Goal: Communication & Community: Answer question/provide support

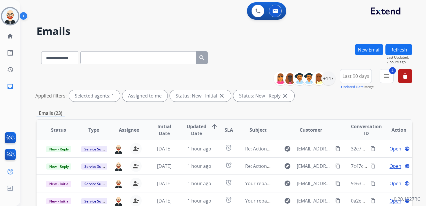
select select "**********"
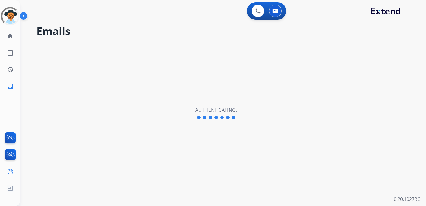
select select "**********"
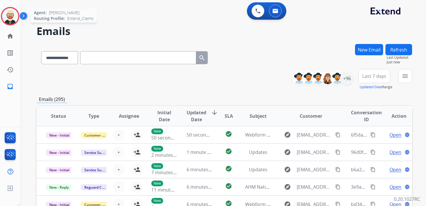
click at [13, 19] on img at bounding box center [10, 16] width 16 height 16
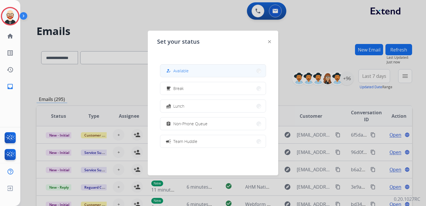
click at [200, 72] on button "how_to_reg Available" at bounding box center [213, 71] width 106 height 12
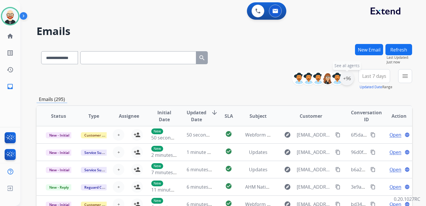
click at [348, 81] on div "+96" at bounding box center [347, 79] width 14 height 14
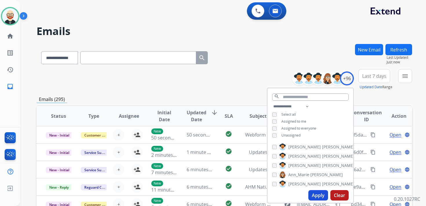
click at [283, 135] on span "Unassigned" at bounding box center [290, 135] width 19 height 5
click at [315, 195] on button "Apply" at bounding box center [318, 195] width 20 height 10
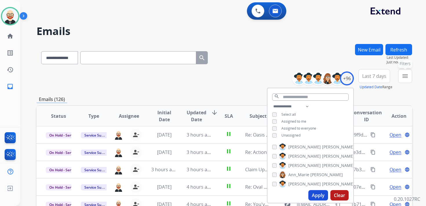
click at [405, 81] on button "menu Filters" at bounding box center [405, 76] width 14 height 14
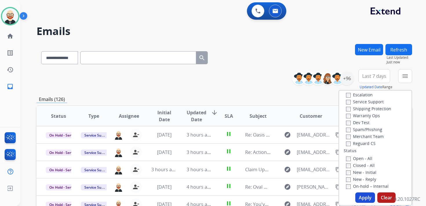
scroll to position [33, 0]
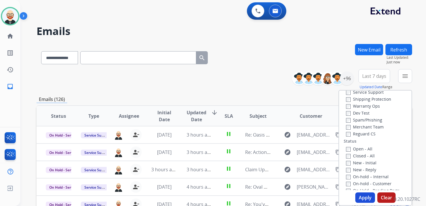
click at [355, 162] on label "New - Initial" at bounding box center [361, 163] width 30 height 6
click at [355, 169] on label "New - Reply" at bounding box center [361, 170] width 30 height 6
click at [360, 197] on button "Apply" at bounding box center [365, 198] width 20 height 10
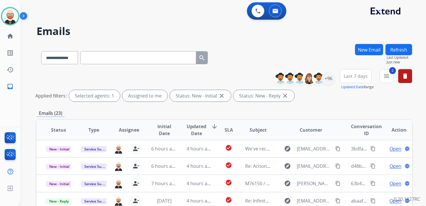
click at [357, 75] on span "Last 7 days" at bounding box center [356, 76] width 24 height 2
click at [359, 145] on div "Last 90 days" at bounding box center [354, 146] width 32 height 9
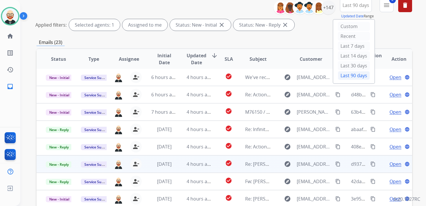
scroll to position [65, 0]
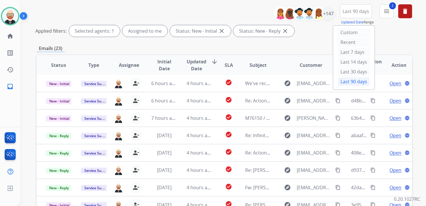
click at [194, 70] on span "Updated Date" at bounding box center [197, 65] width 20 height 14
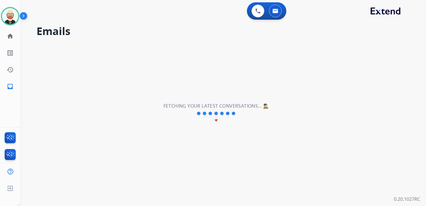
scroll to position [0, 0]
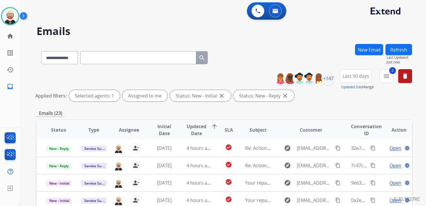
click at [193, 129] on span "Updated Date" at bounding box center [197, 130] width 20 height 14
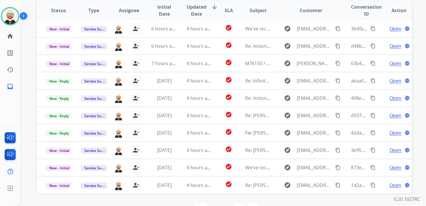
scroll to position [120, 0]
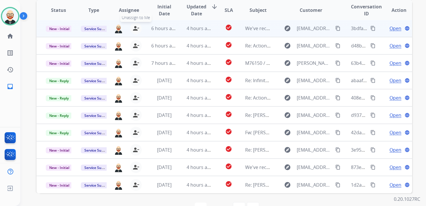
click at [134, 30] on mat-icon "person_remove" at bounding box center [135, 28] width 7 height 7
click at [134, 30] on mat-icon "person_add" at bounding box center [137, 28] width 7 height 7
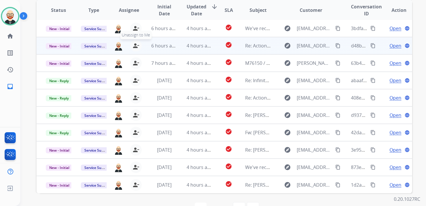
click at [134, 48] on mat-icon "person_remove" at bounding box center [135, 45] width 7 height 7
click at [134, 48] on mat-icon "person_add" at bounding box center [137, 45] width 7 height 7
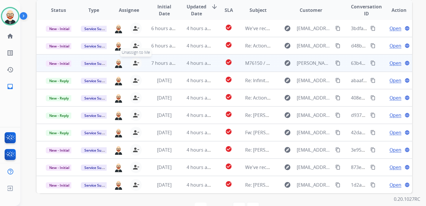
click at [135, 64] on mat-icon "person_remove" at bounding box center [135, 63] width 7 height 7
click at [135, 64] on mat-icon "person_add" at bounding box center [137, 63] width 7 height 7
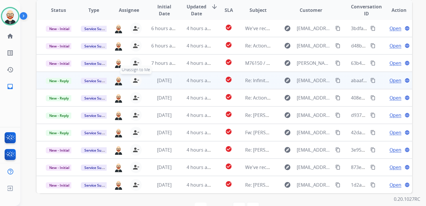
click at [134, 78] on mat-icon "person_remove" at bounding box center [135, 80] width 7 height 7
click at [134, 78] on mat-icon "person_add" at bounding box center [137, 80] width 7 height 7
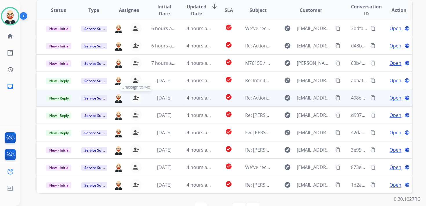
click at [135, 98] on mat-icon "person_remove" at bounding box center [135, 97] width 7 height 7
click at [135, 98] on mat-icon "person_add" at bounding box center [137, 97] width 7 height 7
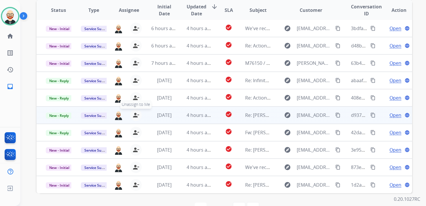
click at [135, 111] on button "person_remove [PERSON_NAME] to Me" at bounding box center [136, 116] width 12 height 12
click at [135, 111] on button "person_add Assign to Me" at bounding box center [137, 116] width 12 height 12
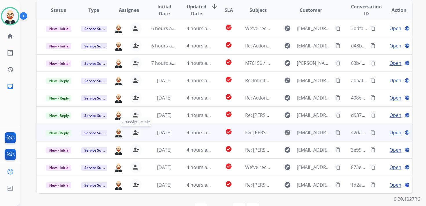
click at [135, 134] on mat-icon "person_remove" at bounding box center [135, 132] width 7 height 7
click at [135, 134] on mat-icon "person_add" at bounding box center [137, 132] width 7 height 7
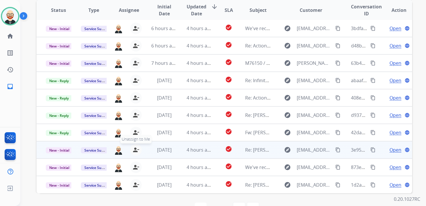
click at [135, 148] on mat-icon "person_remove" at bounding box center [135, 150] width 7 height 7
click at [135, 148] on mat-icon "person_add" at bounding box center [137, 150] width 7 height 7
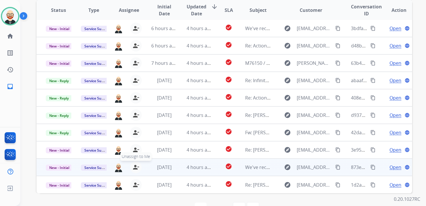
click at [135, 166] on mat-icon "person_remove" at bounding box center [135, 167] width 7 height 7
click at [135, 166] on mat-icon "person_add" at bounding box center [137, 167] width 7 height 7
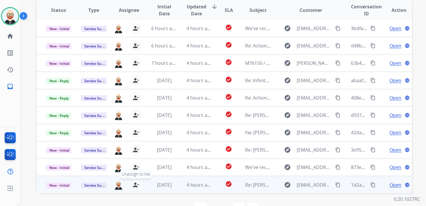
click at [135, 184] on mat-icon "person_remove" at bounding box center [135, 185] width 7 height 7
click at [135, 184] on mat-icon "person_add" at bounding box center [137, 185] width 7 height 7
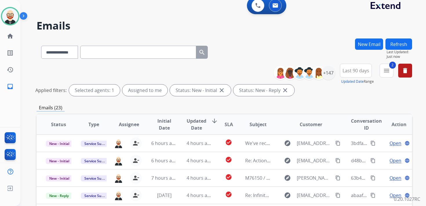
scroll to position [0, 0]
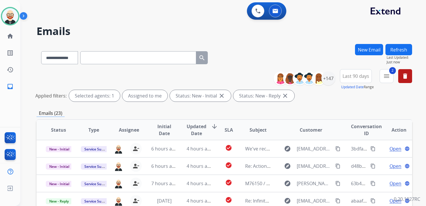
click at [395, 52] on button "Refresh" at bounding box center [399, 49] width 27 height 11
click at [191, 129] on span "Updated Date" at bounding box center [197, 130] width 20 height 14
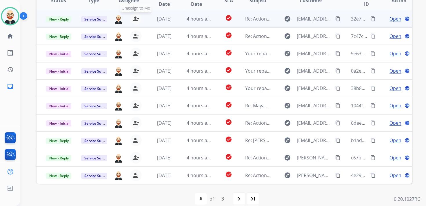
scroll to position [123, 0]
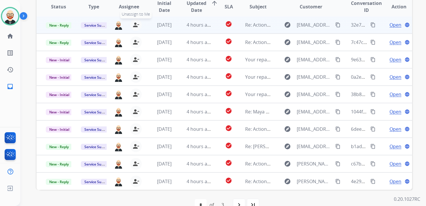
click at [137, 25] on mat-icon "person_remove" at bounding box center [135, 24] width 7 height 7
click at [137, 25] on mat-icon "person_add" at bounding box center [137, 24] width 7 height 7
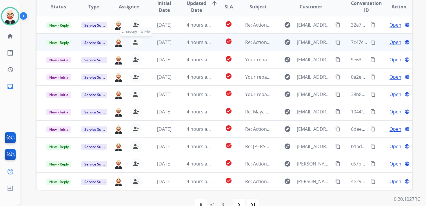
click at [137, 41] on mat-icon "person_remove" at bounding box center [135, 42] width 7 height 7
click at [137, 41] on mat-icon "person_add" at bounding box center [137, 42] width 7 height 7
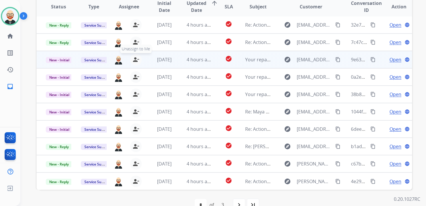
click at [134, 63] on button "person_remove [PERSON_NAME] to Me" at bounding box center [136, 60] width 12 height 12
click at [134, 63] on button "person_add Assign to Me" at bounding box center [137, 60] width 12 height 12
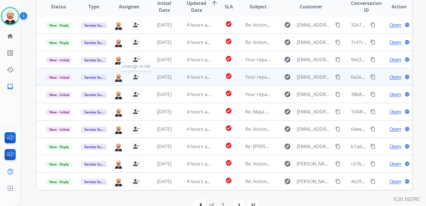
click at [134, 75] on mat-icon "person_remove" at bounding box center [135, 77] width 7 height 7
click at [134, 75] on mat-icon "person_add" at bounding box center [137, 77] width 7 height 7
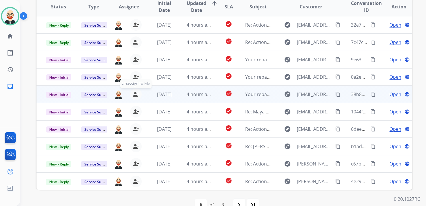
click at [136, 94] on mat-icon "person_remove" at bounding box center [135, 94] width 7 height 7
click at [136, 94] on mat-icon "person_add" at bounding box center [137, 94] width 7 height 7
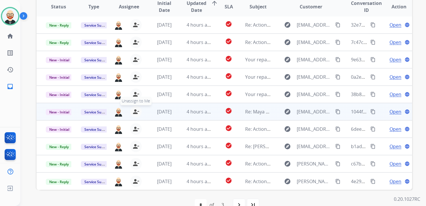
click at [135, 110] on mat-icon "person_remove" at bounding box center [135, 111] width 7 height 7
click at [135, 110] on mat-icon "person_add" at bounding box center [137, 111] width 7 height 7
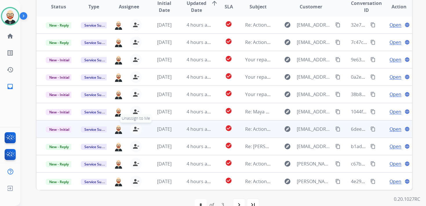
click at [134, 129] on mat-icon "person_remove" at bounding box center [135, 129] width 7 height 7
click at [134, 129] on mat-icon "person_add" at bounding box center [137, 129] width 7 height 7
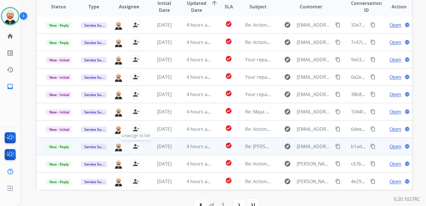
click at [136, 144] on mat-icon "person_remove" at bounding box center [135, 146] width 7 height 7
click at [136, 144] on mat-icon "person_add" at bounding box center [137, 146] width 7 height 7
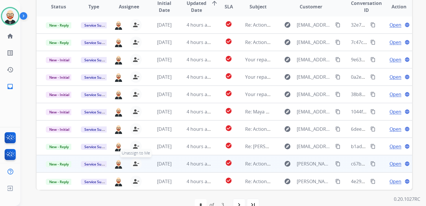
click at [135, 163] on mat-icon "person_remove" at bounding box center [135, 164] width 7 height 7
click at [135, 163] on mat-icon "person_add" at bounding box center [137, 164] width 7 height 7
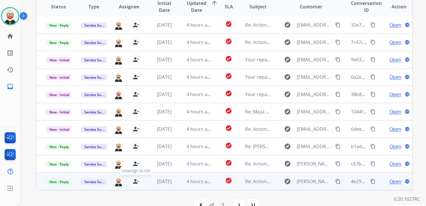
click at [135, 181] on mat-icon "person_remove" at bounding box center [135, 181] width 7 height 7
click at [135, 181] on mat-icon "person_add" at bounding box center [137, 181] width 7 height 7
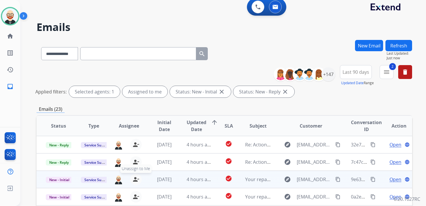
scroll to position [0, 0]
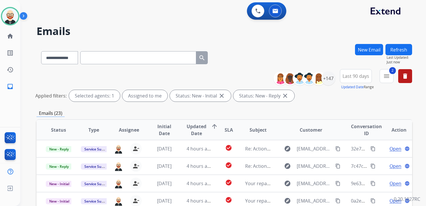
click at [401, 47] on button "Refresh" at bounding box center [399, 49] width 27 height 11
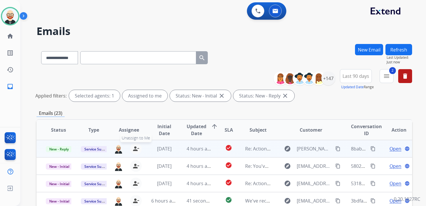
click at [135, 151] on mat-icon "person_remove" at bounding box center [135, 149] width 7 height 7
click at [135, 151] on mat-icon "person_add" at bounding box center [137, 149] width 7 height 7
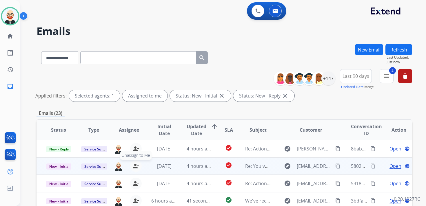
click at [135, 162] on button "person_remove [PERSON_NAME] to Me" at bounding box center [136, 167] width 12 height 12
click at [135, 162] on button "person_add Assign to Me" at bounding box center [137, 167] width 12 height 12
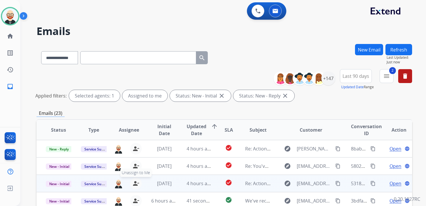
click at [134, 183] on mat-icon "person_remove" at bounding box center [135, 183] width 7 height 7
click at [134, 183] on mat-icon "person_add" at bounding box center [137, 183] width 7 height 7
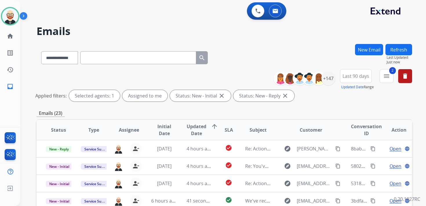
click at [402, 50] on button "Refresh" at bounding box center [399, 49] width 27 height 11
click at [161, 132] on span "Initial Date" at bounding box center [164, 130] width 26 height 14
click at [161, 132] on span "Initial Date" at bounding box center [158, 130] width 14 height 14
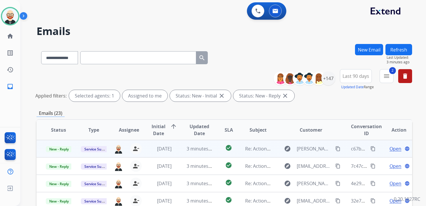
click at [392, 149] on span "Open" at bounding box center [396, 149] width 12 height 7
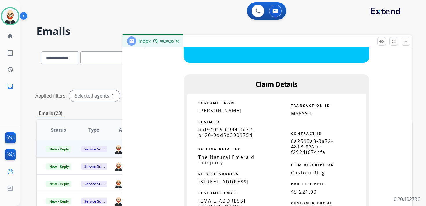
scroll to position [839, 0]
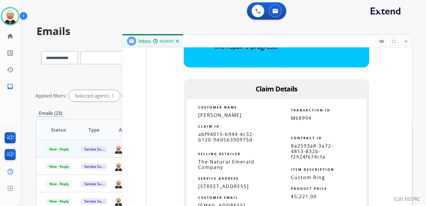
click at [220, 133] on span "abf94015-b944-4c32-b120-9dd5b390975d" at bounding box center [226, 137] width 56 height 12
copy tbody
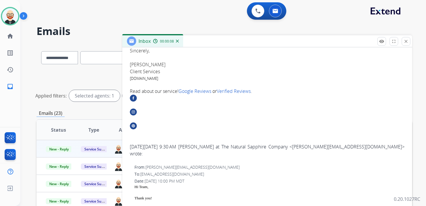
scroll to position [0, 0]
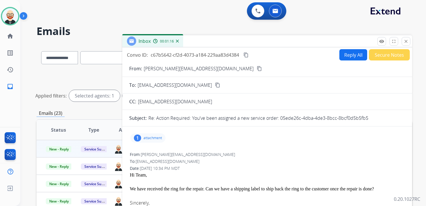
click at [246, 56] on mat-icon "content_copy" at bounding box center [245, 54] width 5 height 5
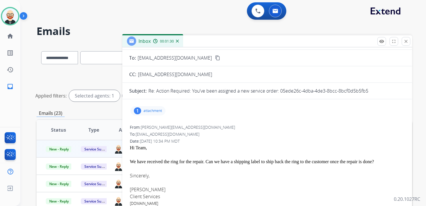
scroll to position [29, 0]
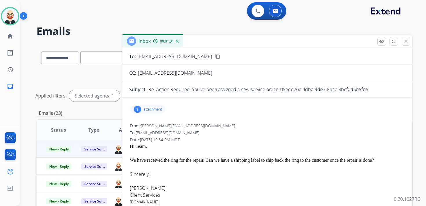
click at [245, 163] on div "We have received the ring for the repair. Can we have a shipping label to ship …" at bounding box center [267, 160] width 275 height 7
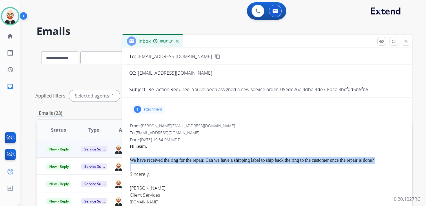
click at [245, 163] on div "We have received the ring for the repair. Can we have a shipping label to ship …" at bounding box center [267, 160] width 275 height 7
copy div "We have received the ring for the repair. Can we have a shipping label to ship …"
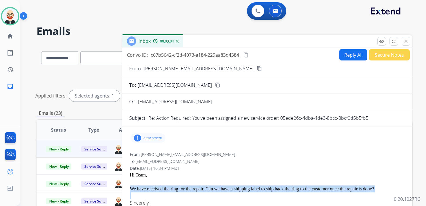
click at [356, 53] on button "Reply All" at bounding box center [353, 54] width 28 height 11
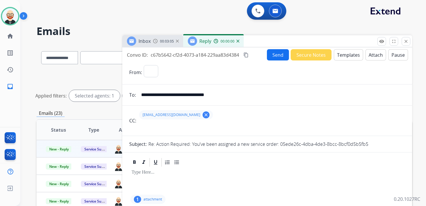
select select "**********"
click at [368, 60] on button "Attach" at bounding box center [376, 54] width 21 height 11
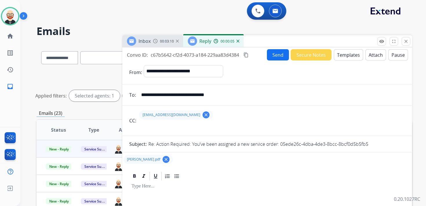
click at [155, 188] on p at bounding box center [267, 186] width 271 height 5
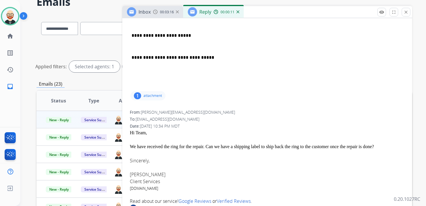
scroll to position [145, 0]
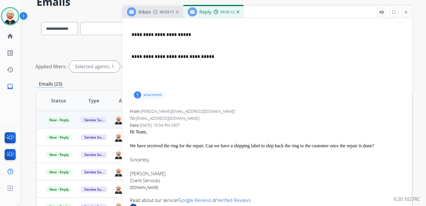
click at [141, 175] on font "[PERSON_NAME]" at bounding box center [148, 174] width 36 height 6
copy font "[PERSON_NAME]"
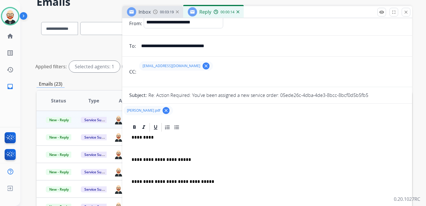
scroll to position [1, 0]
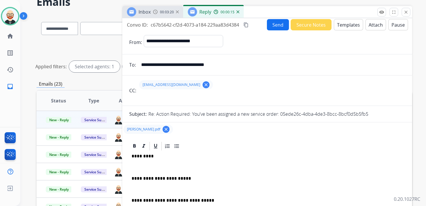
click at [143, 156] on p "*********" at bounding box center [265, 156] width 267 height 5
click at [143, 167] on p at bounding box center [267, 167] width 271 height 5
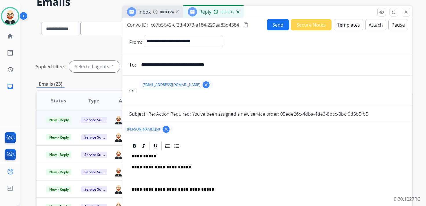
click at [147, 172] on div "**********" at bounding box center [267, 187] width 276 height 71
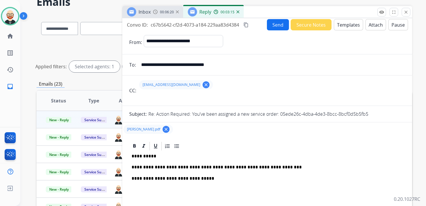
click at [277, 24] on button "Send" at bounding box center [278, 24] width 22 height 11
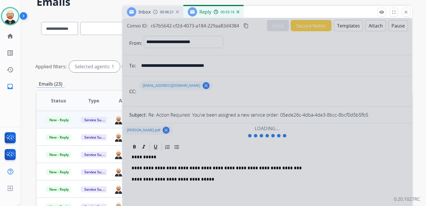
scroll to position [0, 0]
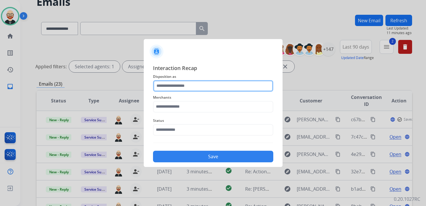
click at [186, 82] on input "text" at bounding box center [213, 86] width 120 height 12
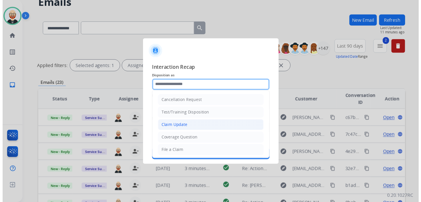
scroll to position [87, 0]
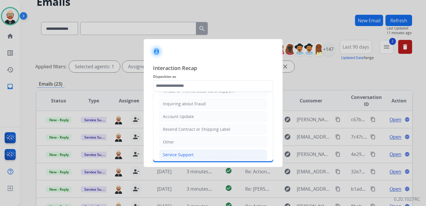
click at [184, 153] on div "Service Support" at bounding box center [178, 155] width 31 height 6
type input "**********"
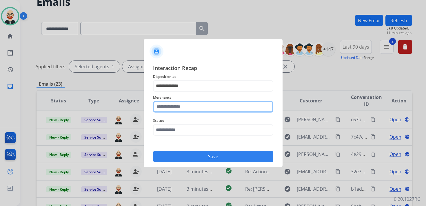
click at [172, 110] on input "text" at bounding box center [213, 107] width 120 height 12
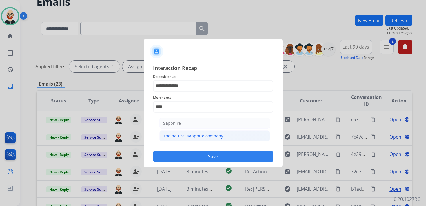
click at [183, 132] on li "The natural sapphire company" at bounding box center [214, 136] width 110 height 11
type input "**********"
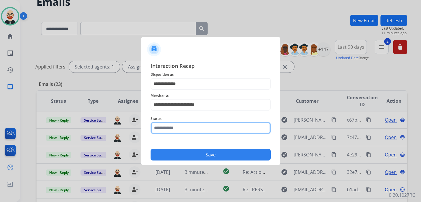
click at [182, 132] on input "text" at bounding box center [211, 128] width 120 height 12
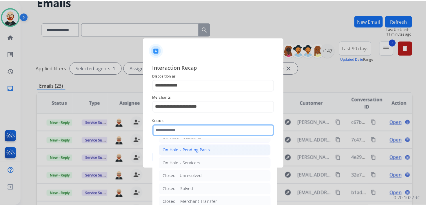
scroll to position [32, 0]
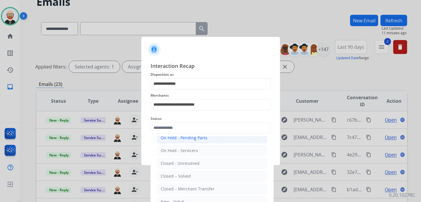
click at [192, 171] on li "Closed – Solved" at bounding box center [212, 175] width 110 height 11
type input "**********"
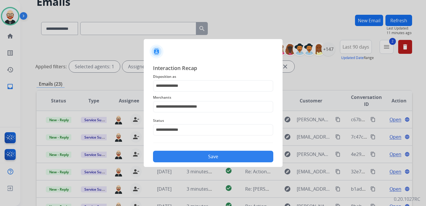
click at [178, 155] on button "Save" at bounding box center [213, 157] width 120 height 12
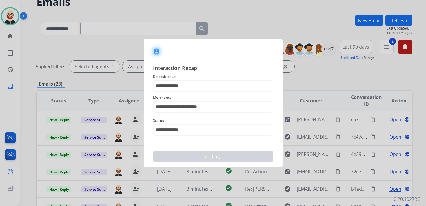
scroll to position [0, 0]
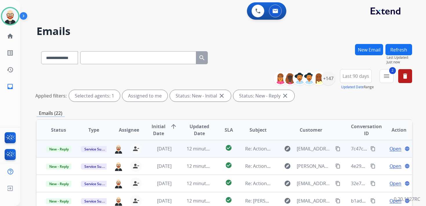
click at [391, 148] on span "Open" at bounding box center [396, 149] width 12 height 7
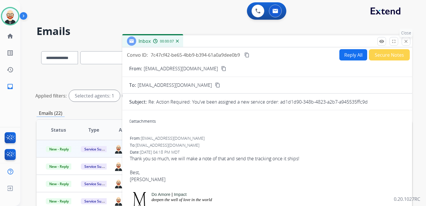
click at [408, 41] on mat-icon "close" at bounding box center [405, 41] width 5 height 5
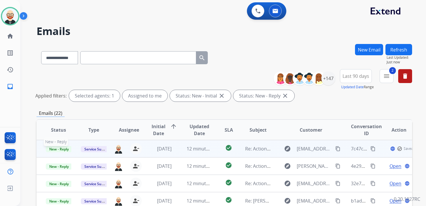
click at [62, 150] on span "New - Reply" at bounding box center [59, 149] width 26 height 6
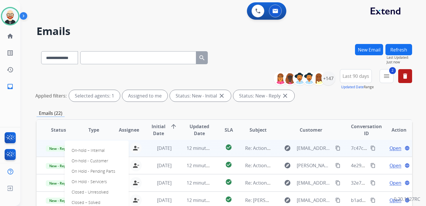
scroll to position [1, 0]
click at [88, 201] on p "Closed – Solved" at bounding box center [85, 203] width 33 height 8
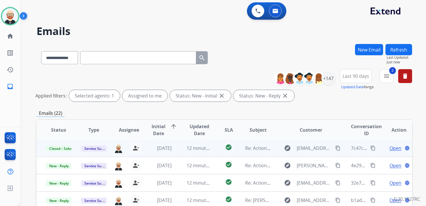
click at [401, 50] on button "Refresh" at bounding box center [399, 49] width 27 height 11
click at [393, 148] on span "Open" at bounding box center [396, 148] width 12 height 7
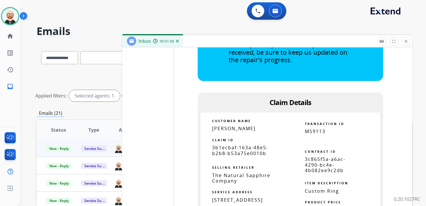
scroll to position [1589, 0]
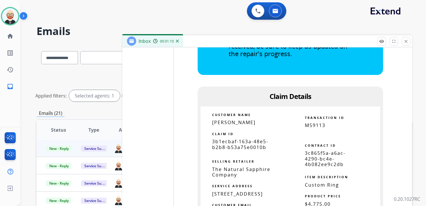
click at [246, 139] on span "3b1ecbaf-163a-48e5-b2b8-b53a75e0010b" at bounding box center [240, 145] width 56 height 12
copy tbody
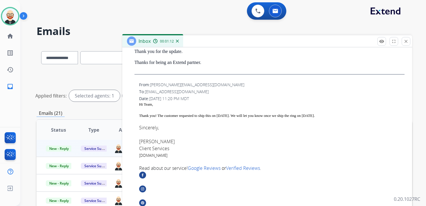
scroll to position [0, 0]
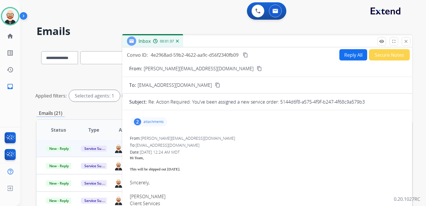
click at [167, 173] on div "Hi Team, This will be shipped out [DATE]." at bounding box center [267, 167] width 275 height 24
click at [162, 169] on div "This will be shipped out [DATE]." at bounding box center [267, 170] width 275 height 6
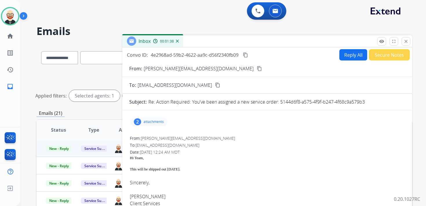
click at [162, 169] on div "This will be shipped out [DATE]." at bounding box center [267, 170] width 275 height 6
click at [355, 56] on button "Reply All" at bounding box center [353, 54] width 28 height 11
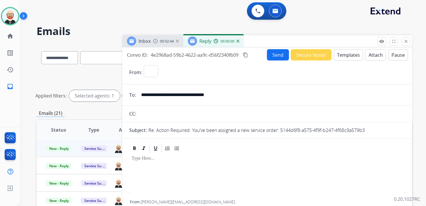
select select "**********"
click at [138, 161] on p at bounding box center [267, 158] width 271 height 5
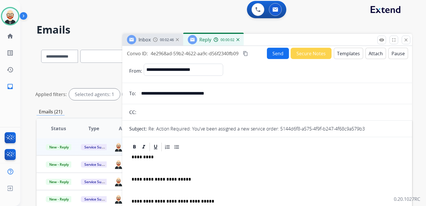
click at [137, 159] on p "*********" at bounding box center [265, 157] width 267 height 5
click at [137, 163] on div "**********" at bounding box center [267, 193] width 276 height 82
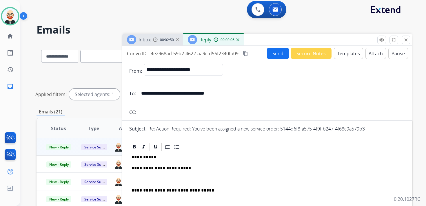
click at [156, 177] on p at bounding box center [267, 179] width 271 height 5
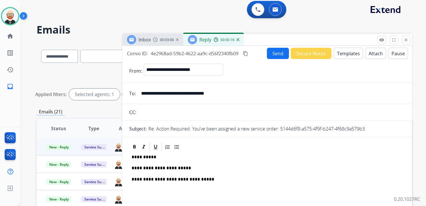
click at [269, 54] on button "Send" at bounding box center [278, 53] width 22 height 11
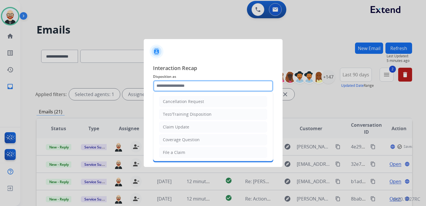
click at [198, 86] on input "text" at bounding box center [213, 86] width 120 height 12
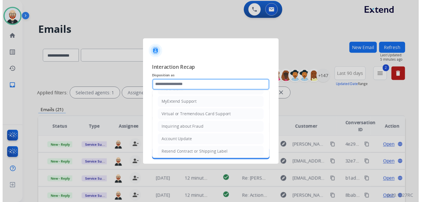
scroll to position [87, 0]
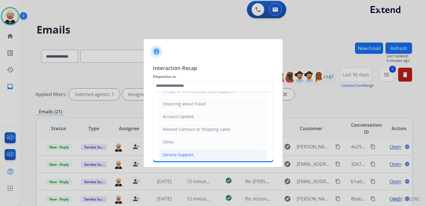
click at [186, 152] on div "Service Support" at bounding box center [178, 155] width 31 height 6
type input "**********"
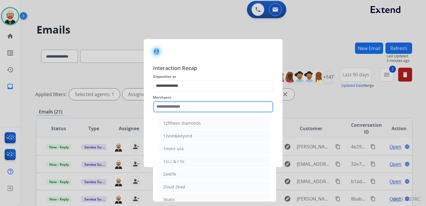
click at [182, 105] on input "text" at bounding box center [213, 107] width 120 height 12
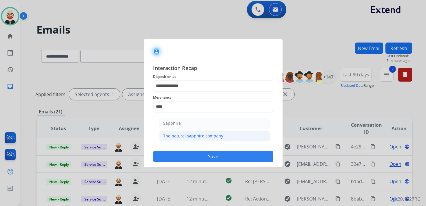
click at [186, 137] on div "The natural sapphire company" at bounding box center [193, 136] width 60 height 6
type input "**********"
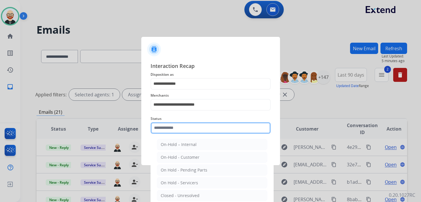
click at [177, 130] on input "text" at bounding box center [211, 128] width 120 height 12
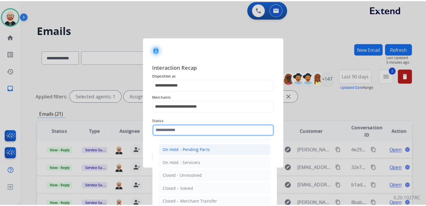
scroll to position [30, 0]
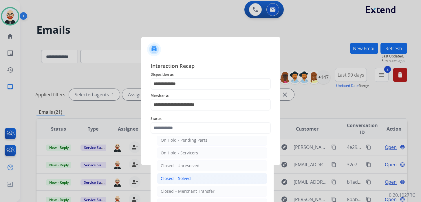
click at [189, 173] on li "Closed – Solved" at bounding box center [212, 178] width 110 height 11
type input "**********"
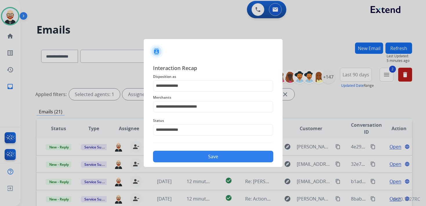
click at [177, 157] on button "Save" at bounding box center [213, 157] width 120 height 12
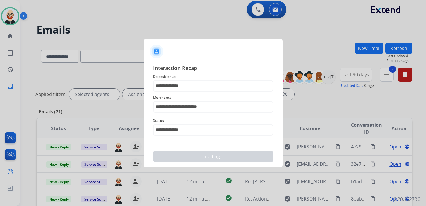
scroll to position [0, 0]
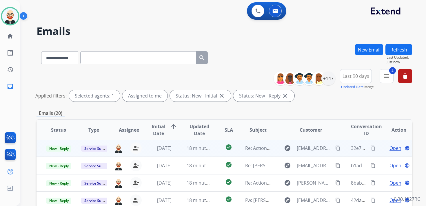
click at [390, 148] on span "Open" at bounding box center [396, 148] width 12 height 7
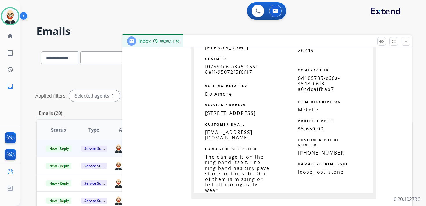
scroll to position [1012, 0]
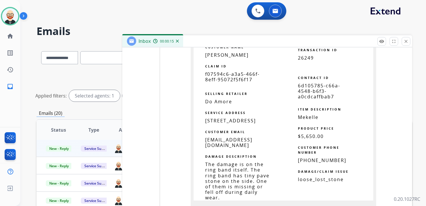
click at [240, 83] on span "f07594c6-a3a5-466f-8eff-95072f5f6f17" at bounding box center [232, 77] width 54 height 12
copy tbody
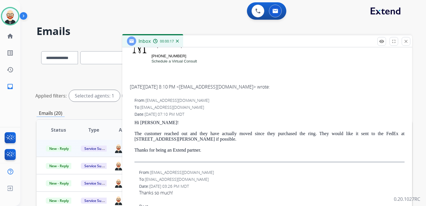
scroll to position [0, 0]
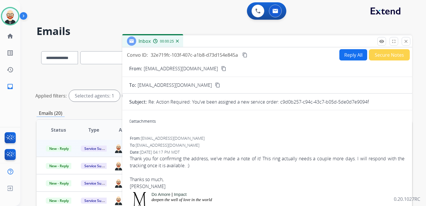
click at [246, 56] on mat-icon "content_copy" at bounding box center [244, 54] width 5 height 5
click at [247, 54] on mat-icon "content_copy" at bounding box center [244, 54] width 5 height 5
click at [232, 158] on div "Thank you for confirming the address, we've made a note of it! This ring actual…" at bounding box center [267, 172] width 275 height 35
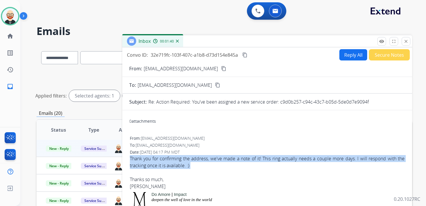
click at [232, 158] on div "Thank you for confirming the address, we've made a note of it! This ring actual…" at bounding box center [267, 172] width 275 height 35
copy div "Thank you for confirming the address, we've made a note of it! This ring actual…"
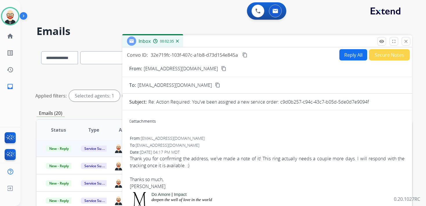
click at [141, 188] on div "Thank you for confirming the address, we've made a note of it! This ring actual…" at bounding box center [267, 172] width 275 height 35
copy div "[PERSON_NAME]"
click at [355, 54] on button "Reply All" at bounding box center [353, 54] width 28 height 11
select select "**********"
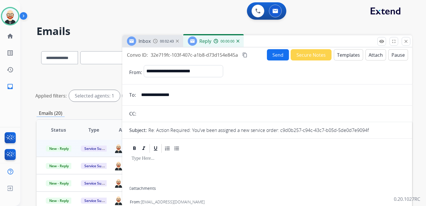
click at [210, 163] on div at bounding box center [267, 170] width 276 height 33
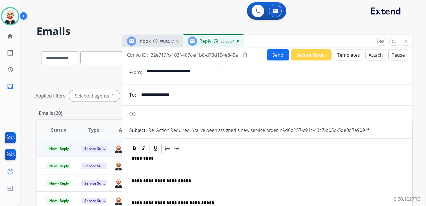
scroll to position [1, 0]
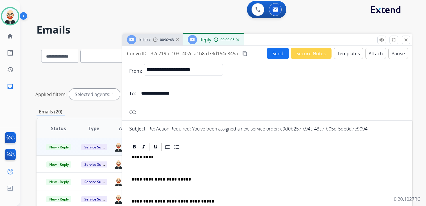
click at [141, 159] on p "*********" at bounding box center [265, 157] width 267 height 5
click at [139, 167] on p at bounding box center [267, 168] width 271 height 5
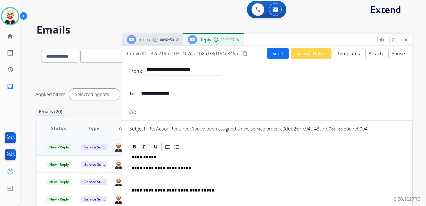
drag, startPoint x: 142, startPoint y: 183, endPoint x: 143, endPoint y: 178, distance: 5.7
click at [142, 183] on div "**********" at bounding box center [267, 191] width 276 height 78
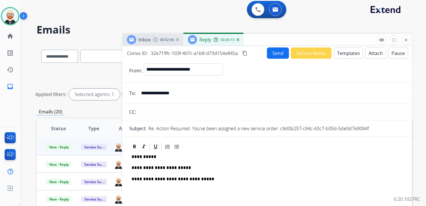
scroll to position [0, 0]
click at [275, 52] on button "Send" at bounding box center [278, 53] width 22 height 11
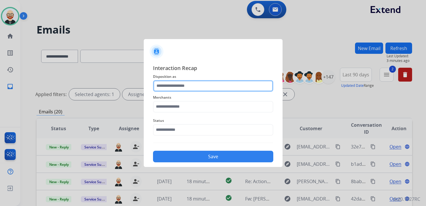
click at [204, 92] on div at bounding box center [213, 86] width 120 height 12
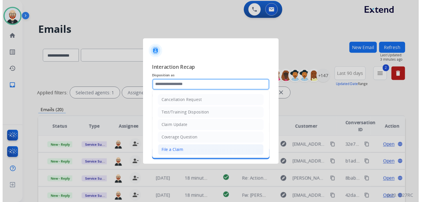
scroll to position [87, 0]
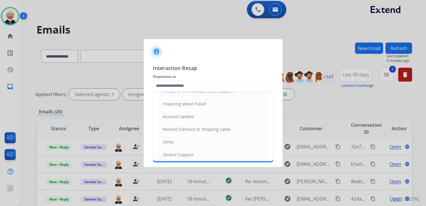
click at [187, 152] on div "Service Support" at bounding box center [178, 155] width 31 height 6
type input "**********"
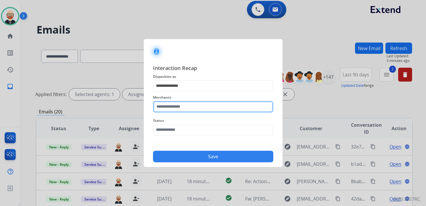
drag, startPoint x: 181, startPoint y: 109, endPoint x: 181, endPoint y: 106, distance: 3.5
click at [181, 109] on input "text" at bounding box center [213, 107] width 120 height 12
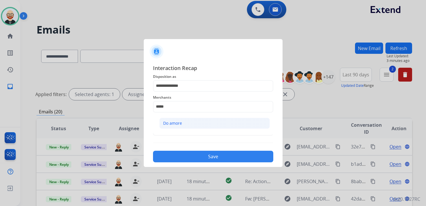
click at [182, 123] on li "Do amore" at bounding box center [214, 123] width 110 height 11
type input "********"
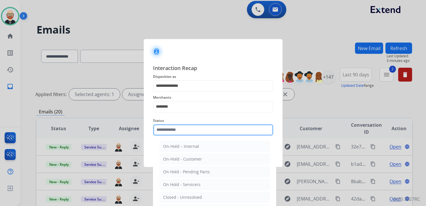
click at [178, 132] on input "text" at bounding box center [213, 130] width 120 height 12
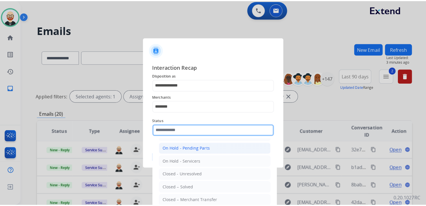
scroll to position [26, 0]
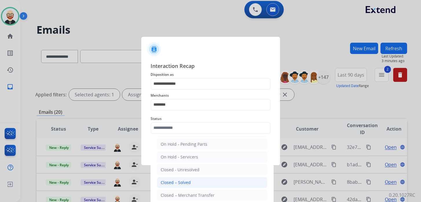
click at [177, 183] on div "Closed – Solved" at bounding box center [176, 182] width 30 height 6
type input "**********"
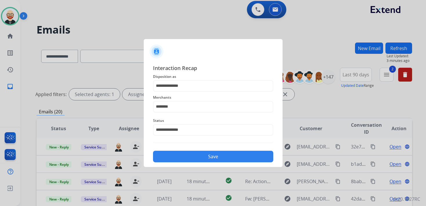
click at [188, 156] on button "Save" at bounding box center [213, 157] width 120 height 12
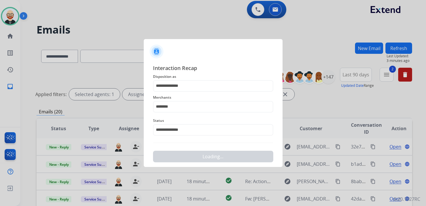
scroll to position [0, 0]
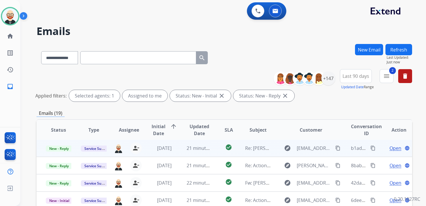
click at [391, 149] on span "Open" at bounding box center [396, 148] width 12 height 7
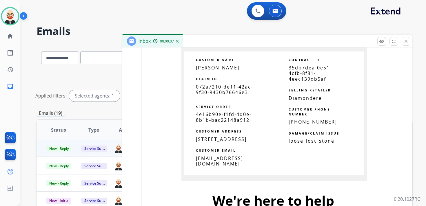
scroll to position [569, 0]
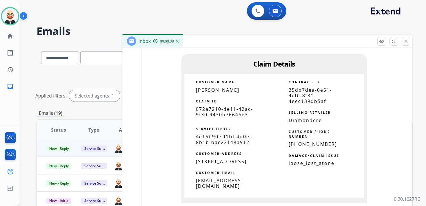
click at [220, 110] on span "072a7210-de11-42ac-9f30-9430b76646e3" at bounding box center [224, 112] width 57 height 12
copy tbody
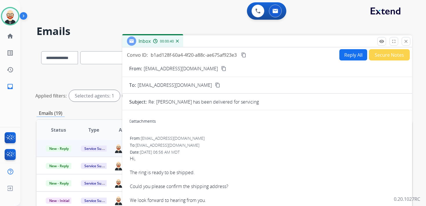
click at [243, 56] on mat-icon "content_copy" at bounding box center [243, 54] width 5 height 5
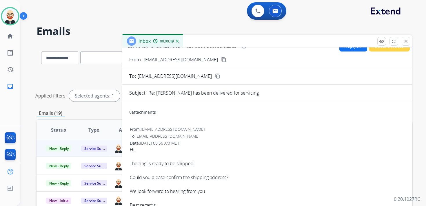
scroll to position [11, 0]
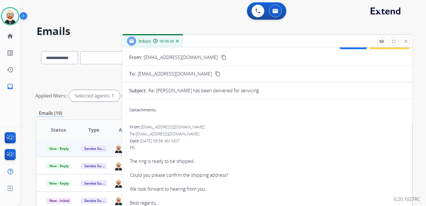
click at [160, 161] on div "The ring is ready to be shipped." at bounding box center [267, 161] width 275 height 7
copy div "The ring is ready to be shipped."
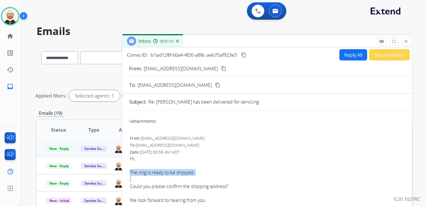
click at [351, 54] on button "Reply All" at bounding box center [353, 54] width 28 height 11
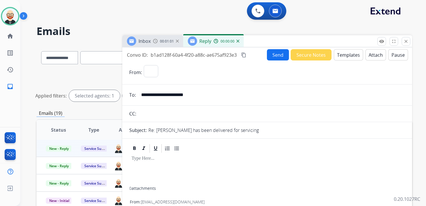
select select "**********"
click at [168, 168] on div at bounding box center [267, 170] width 276 height 33
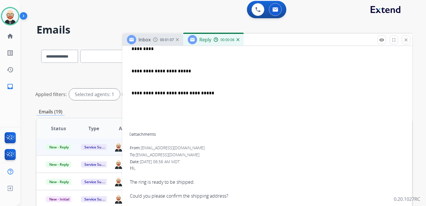
scroll to position [96, 0]
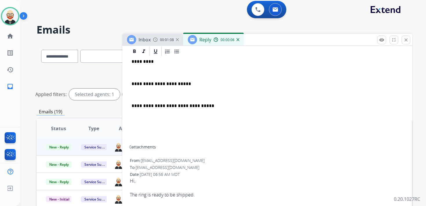
click at [194, 82] on p "**********" at bounding box center [265, 83] width 267 height 5
click at [232, 82] on p "**********" at bounding box center [265, 83] width 267 height 5
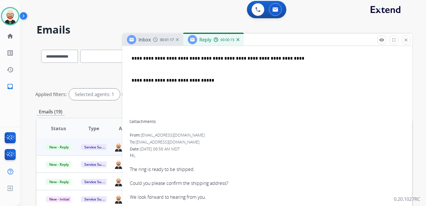
scroll to position [123, 0]
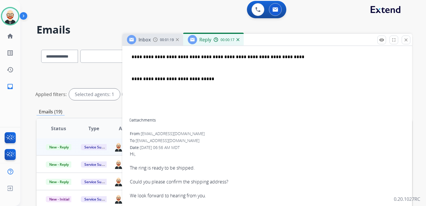
click at [273, 55] on p "**********" at bounding box center [265, 56] width 267 height 5
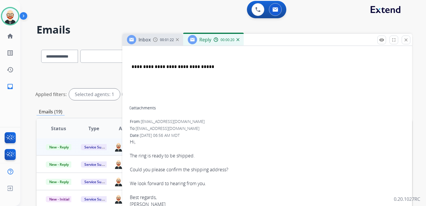
click at [139, 205] on div "[PERSON_NAME]" at bounding box center [267, 204] width 275 height 7
copy div "[PERSON_NAME]"
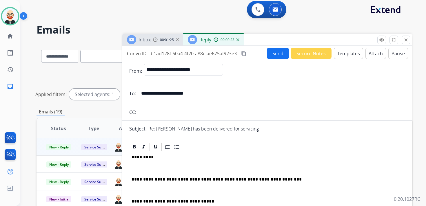
click at [144, 155] on p "*********" at bounding box center [265, 157] width 267 height 5
click at [143, 163] on div "**********" at bounding box center [267, 196] width 276 height 89
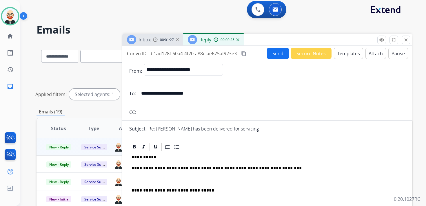
click at [149, 177] on div "**********" at bounding box center [267, 191] width 276 height 78
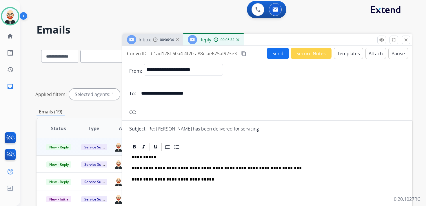
click at [271, 56] on button "Send" at bounding box center [278, 53] width 22 height 11
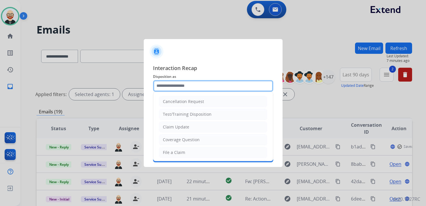
click at [204, 86] on input "text" at bounding box center [213, 86] width 120 height 12
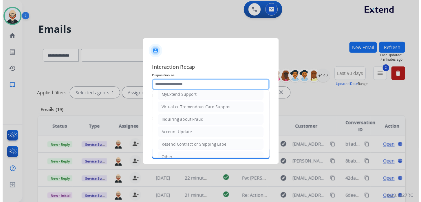
scroll to position [87, 0]
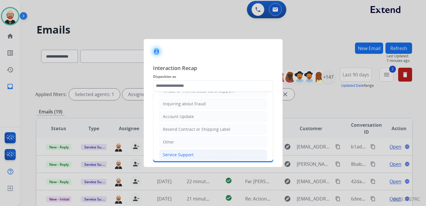
click at [193, 151] on li "Service Support" at bounding box center [213, 155] width 108 height 11
type input "**********"
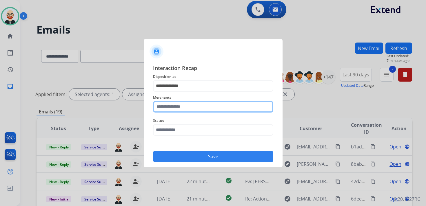
click at [183, 108] on input "text" at bounding box center [213, 107] width 120 height 12
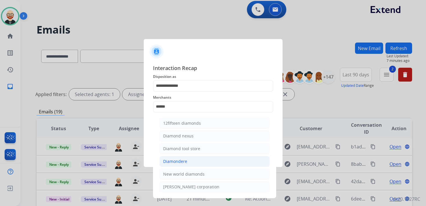
click at [192, 159] on li "Diamondere" at bounding box center [214, 161] width 110 height 11
type input "**********"
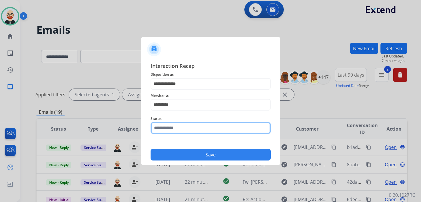
click at [172, 131] on input "text" at bounding box center [211, 128] width 120 height 12
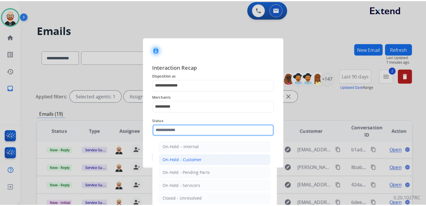
scroll to position [32, 0]
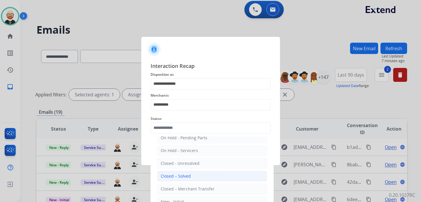
click at [183, 177] on li "Closed – Solved" at bounding box center [212, 175] width 110 height 11
type input "**********"
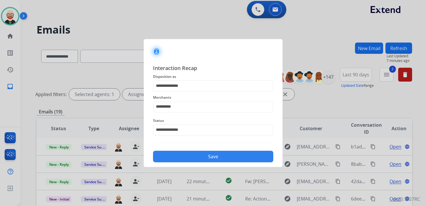
click at [186, 155] on button "Save" at bounding box center [213, 157] width 120 height 12
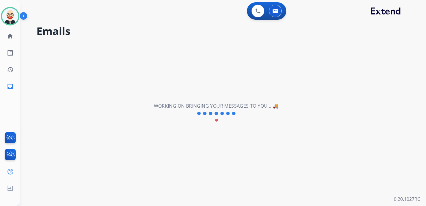
scroll to position [0, 0]
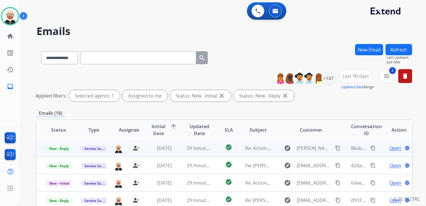
click at [392, 147] on span "Open" at bounding box center [396, 148] width 12 height 7
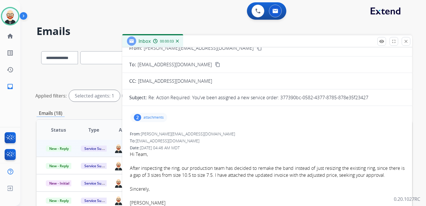
scroll to position [24, 0]
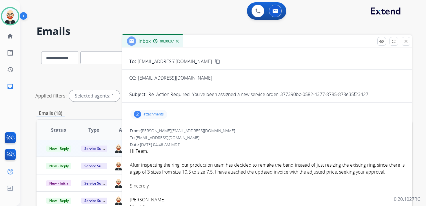
click at [152, 112] on p "attachments" at bounding box center [153, 114] width 20 height 5
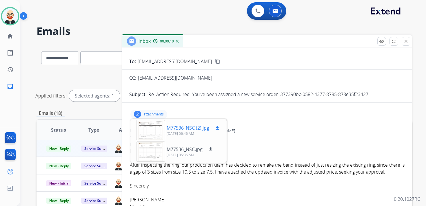
click at [200, 129] on p "M77536_NSC (2).jpg" at bounding box center [188, 128] width 43 height 7
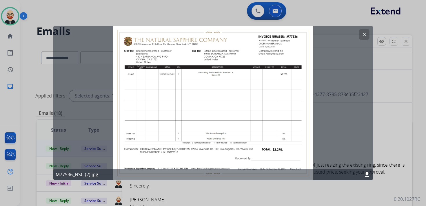
click at [363, 33] on mat-icon "clear" at bounding box center [363, 34] width 5 height 5
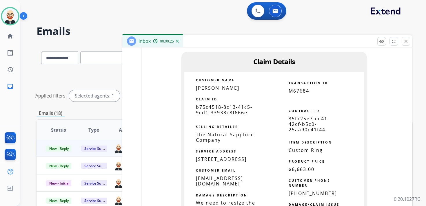
scroll to position [692, 0]
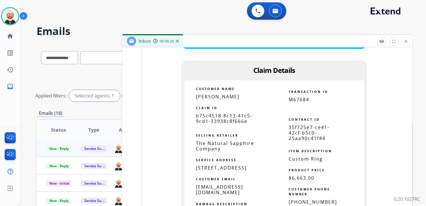
click at [228, 124] on span "b75c4518-8c13-41c5-9cd1-33938c8f666e" at bounding box center [224, 119] width 57 height 12
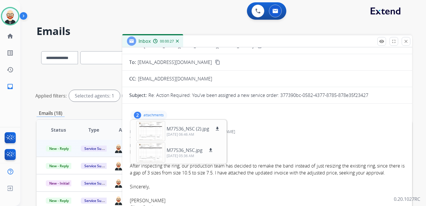
scroll to position [0, 0]
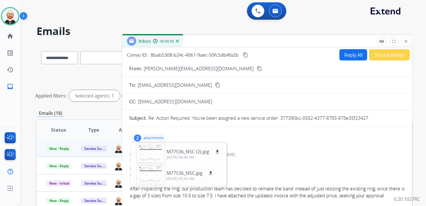
click at [248, 56] on mat-icon "content_copy" at bounding box center [245, 54] width 5 height 5
click at [266, 156] on div "From: [PERSON_NAME][EMAIL_ADDRESS][DOMAIN_NAME]" at bounding box center [267, 155] width 275 height 6
click at [159, 137] on p "attachments" at bounding box center [153, 138] width 20 height 5
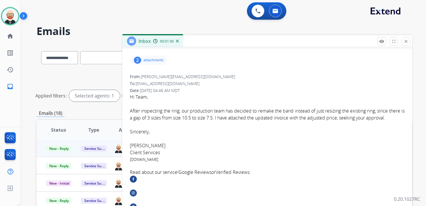
scroll to position [80, 0]
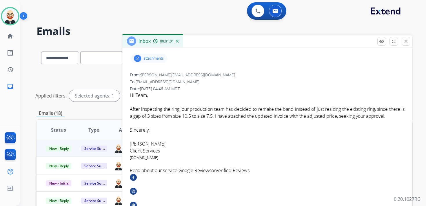
click at [183, 112] on font "After inspecting the ring, our production team has decided to remake the band i…" at bounding box center [267, 112] width 275 height 13
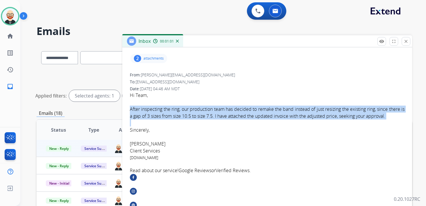
click at [183, 112] on font "After inspecting the ring, our production team has decided to remake the band i…" at bounding box center [267, 112] width 275 height 13
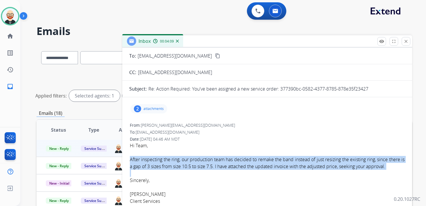
scroll to position [0, 0]
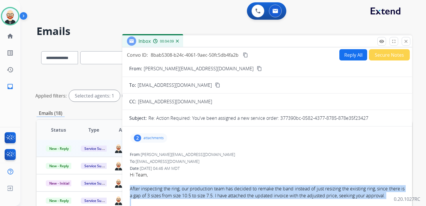
click at [352, 58] on button "Reply All" at bounding box center [353, 54] width 28 height 11
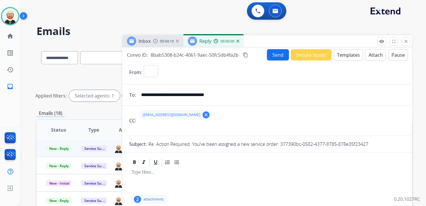
click at [181, 174] on p at bounding box center [267, 172] width 271 height 5
select select "**********"
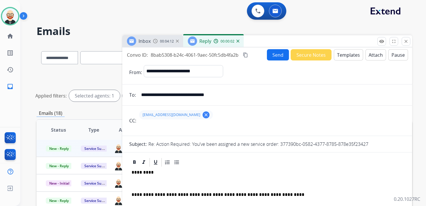
scroll to position [15, 0]
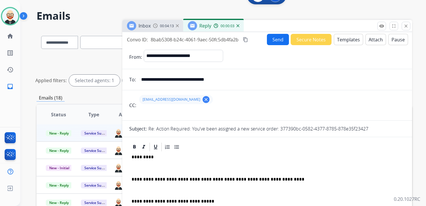
click at [162, 171] on p at bounding box center [267, 168] width 271 height 5
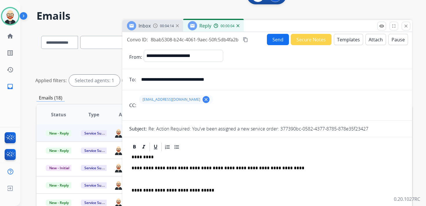
click at [150, 180] on p at bounding box center [267, 179] width 271 height 5
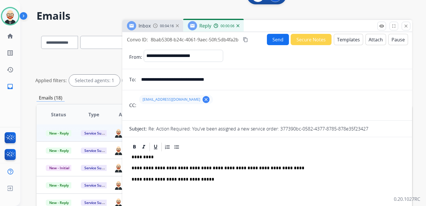
scroll to position [4, 0]
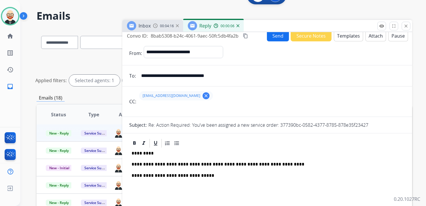
click at [142, 153] on p "*********" at bounding box center [265, 153] width 267 height 5
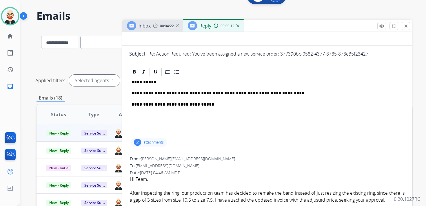
scroll to position [64, 0]
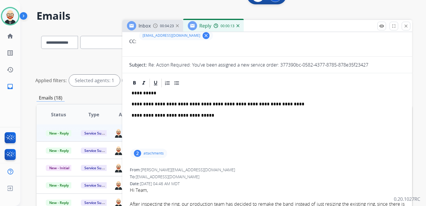
click at [274, 103] on p "**********" at bounding box center [265, 104] width 267 height 5
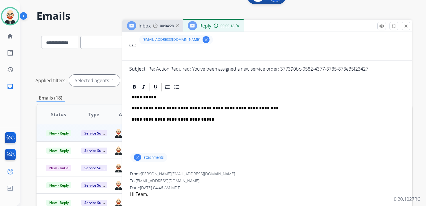
scroll to position [0, 0]
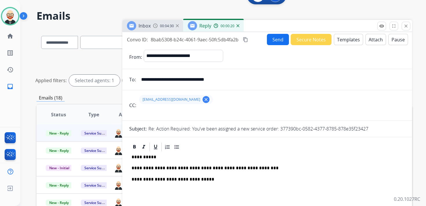
click at [274, 41] on button "Send" at bounding box center [278, 39] width 22 height 11
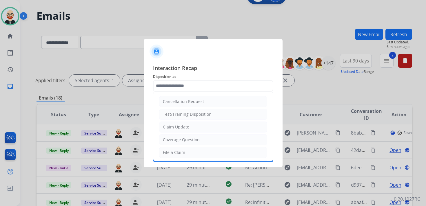
click at [181, 87] on input "text" at bounding box center [213, 86] width 120 height 12
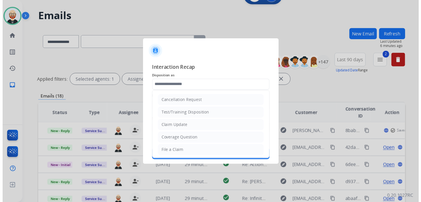
scroll to position [87, 0]
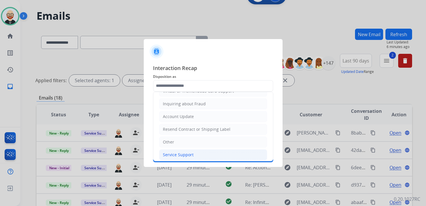
click at [179, 152] on div "Service Support" at bounding box center [178, 155] width 31 height 6
type input "**********"
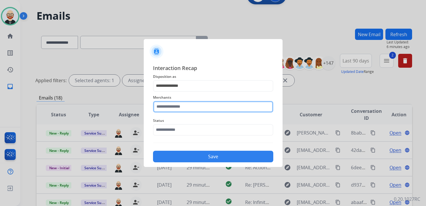
click at [177, 111] on input "text" at bounding box center [213, 107] width 120 height 12
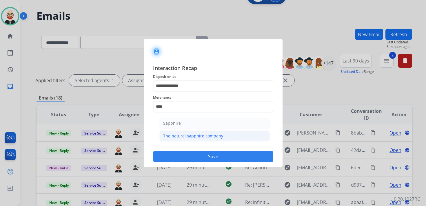
click at [187, 138] on div "The natural sapphire company" at bounding box center [193, 136] width 60 height 6
type input "**********"
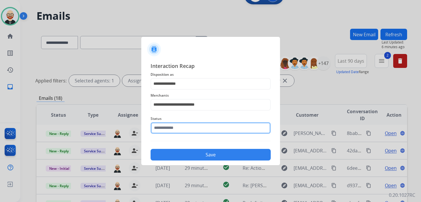
click at [180, 130] on input "text" at bounding box center [211, 128] width 120 height 12
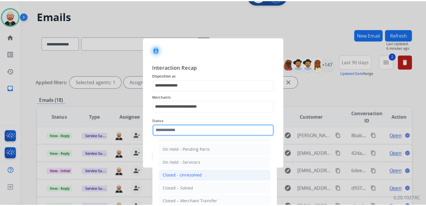
scroll to position [23, 0]
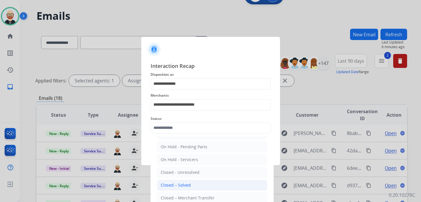
click at [187, 184] on div "Closed – Solved" at bounding box center [176, 185] width 30 height 6
type input "**********"
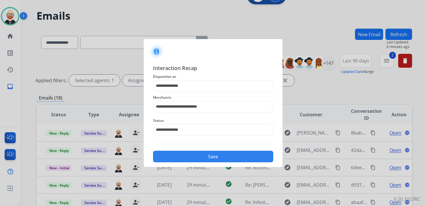
click at [189, 157] on button "Save" at bounding box center [213, 157] width 120 height 12
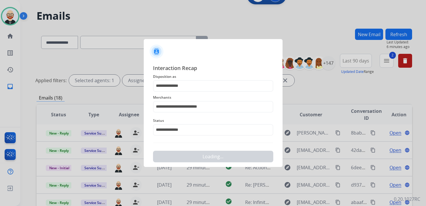
scroll to position [0, 0]
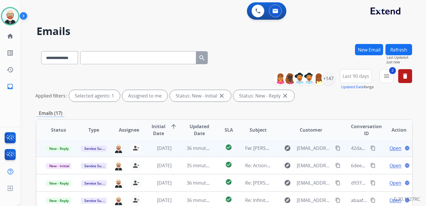
click at [390, 149] on span "Open" at bounding box center [396, 148] width 12 height 7
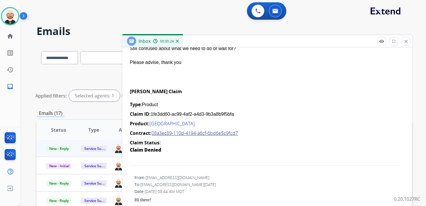
scroll to position [153, 0]
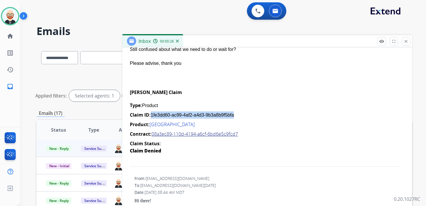
drag, startPoint x: 238, startPoint y: 113, endPoint x: 151, endPoint y: 117, distance: 86.8
click at [151, 117] on div "Claim ID: 1fe3dd60-ac99-4af2-a4d3-9b3a8b9f5bfa" at bounding box center [267, 115] width 275 height 7
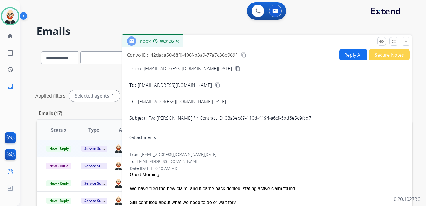
click at [348, 56] on button "Reply All" at bounding box center [353, 54] width 28 height 11
select select "**********"
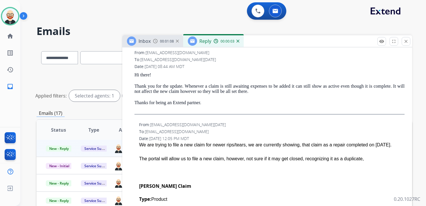
scroll to position [338, 0]
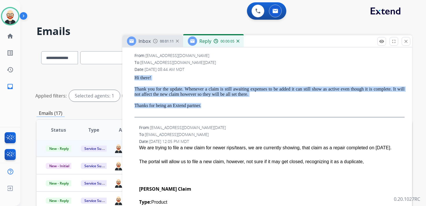
drag, startPoint x: 208, startPoint y: 106, endPoint x: 134, endPoint y: 78, distance: 78.7
click at [134, 78] on div "Hi there! Thank you for the update. Whenever a claim is still awaiting expenses…" at bounding box center [269, 96] width 270 height 42
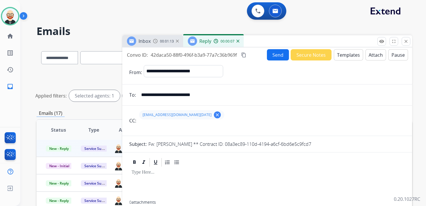
click at [143, 176] on div at bounding box center [267, 184] width 276 height 33
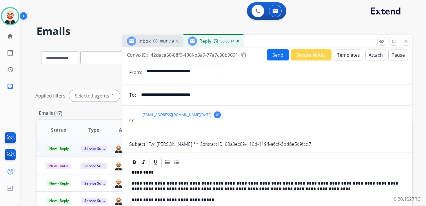
click at [146, 184] on p "**********" at bounding box center [265, 186] width 267 height 11
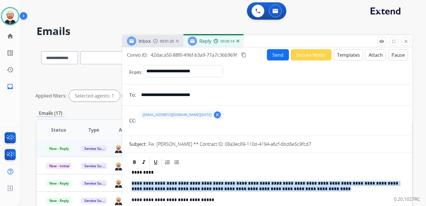
click at [146, 184] on p "**********" at bounding box center [265, 186] width 267 height 11
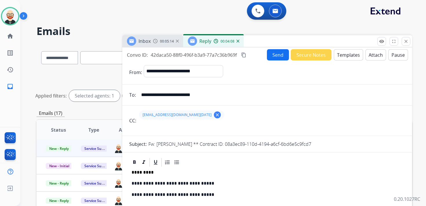
click at [181, 181] on p "**********" at bounding box center [265, 183] width 267 height 5
click at [221, 183] on p "**********" at bounding box center [265, 183] width 267 height 5
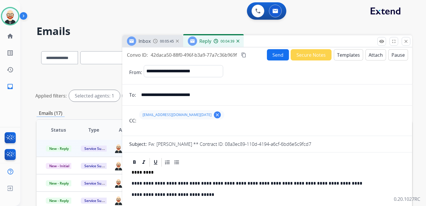
click at [243, 54] on mat-icon "content_copy" at bounding box center [243, 54] width 5 height 5
click at [274, 54] on button "Send" at bounding box center [278, 54] width 22 height 11
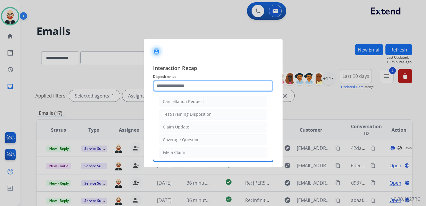
click at [181, 84] on input "text" at bounding box center [213, 86] width 120 height 12
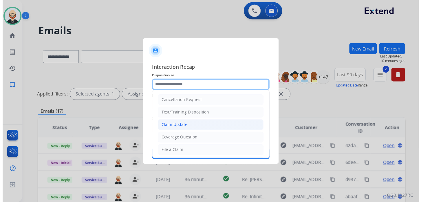
scroll to position [87, 0]
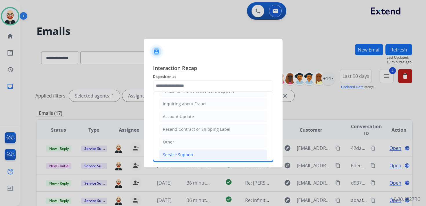
click at [177, 152] on div "Service Support" at bounding box center [178, 155] width 31 height 6
type input "**********"
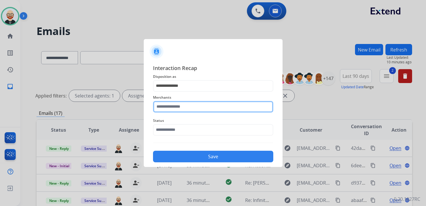
click at [181, 102] on input "text" at bounding box center [213, 107] width 120 height 12
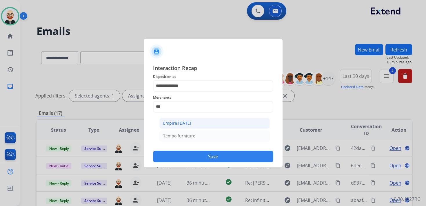
click at [182, 124] on div "Empire [DATE]" at bounding box center [177, 124] width 28 height 6
type input "**********"
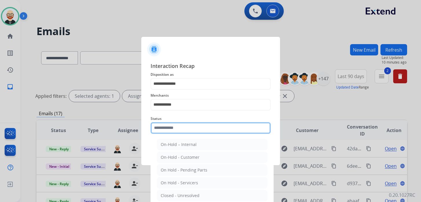
click at [177, 130] on input "text" at bounding box center [211, 128] width 120 height 12
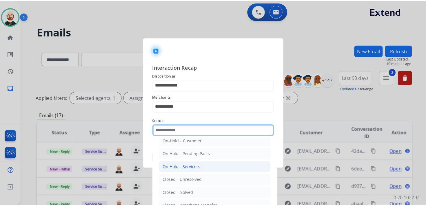
scroll to position [23, 0]
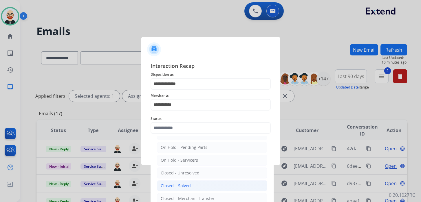
click at [180, 184] on div "Closed – Solved" at bounding box center [176, 186] width 30 height 6
type input "**********"
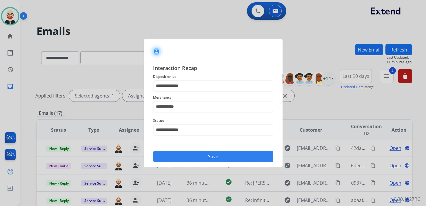
click at [179, 156] on button "Save" at bounding box center [213, 157] width 120 height 12
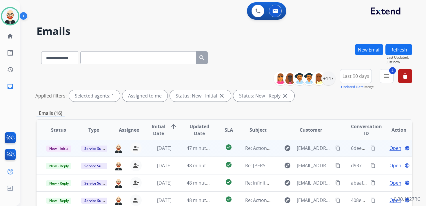
click at [390, 149] on span "Open" at bounding box center [396, 148] width 12 height 7
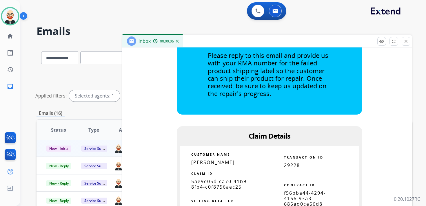
scroll to position [386, 0]
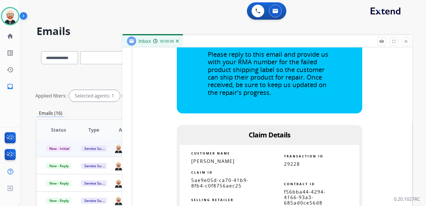
click at [225, 183] on span "5ae9e05d-ca70-41b9-8fb4-c0f8756aec25" at bounding box center [219, 183] width 57 height 12
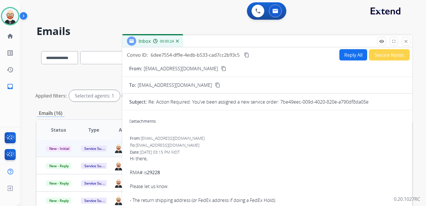
click at [247, 55] on mat-icon "content_copy" at bounding box center [246, 54] width 5 height 5
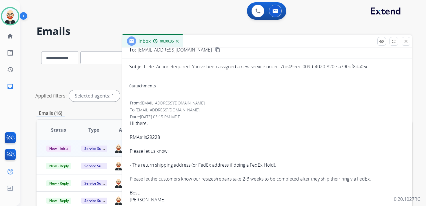
scroll to position [36, 0]
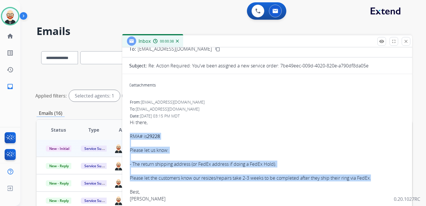
drag, startPoint x: 374, startPoint y: 180, endPoint x: 126, endPoint y: 134, distance: 253.3
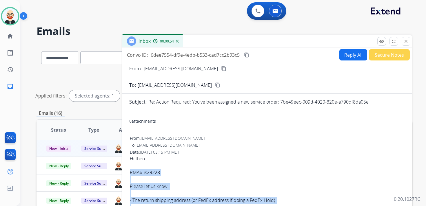
click at [347, 50] on button "Reply All" at bounding box center [353, 54] width 28 height 11
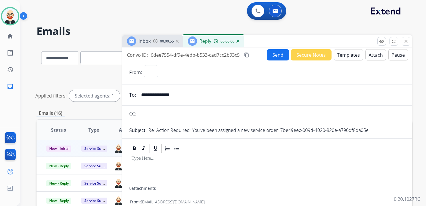
select select "**********"
click at [157, 160] on p at bounding box center [267, 158] width 271 height 5
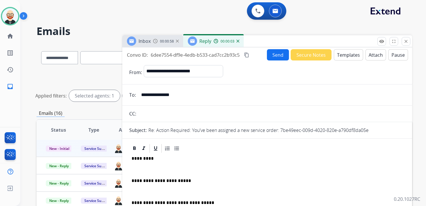
scroll to position [1, 0]
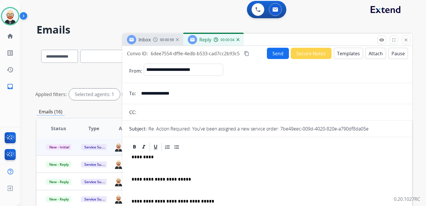
click at [192, 181] on p "**********" at bounding box center [265, 179] width 267 height 5
click at [218, 179] on p "**********" at bounding box center [265, 179] width 267 height 5
click at [253, 178] on p "**********" at bounding box center [265, 179] width 267 height 5
click at [230, 186] on div "**********" at bounding box center [267, 196] width 276 height 89
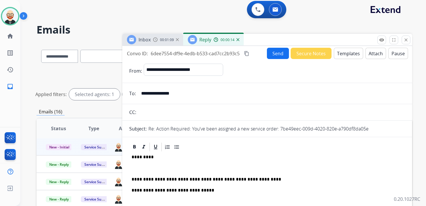
click at [161, 166] on div "**********" at bounding box center [267, 191] width 276 height 78
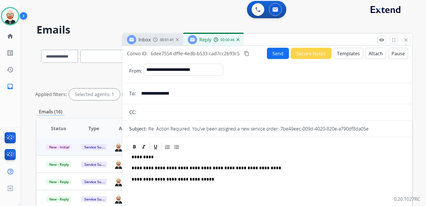
click at [273, 53] on button "Send" at bounding box center [278, 53] width 22 height 11
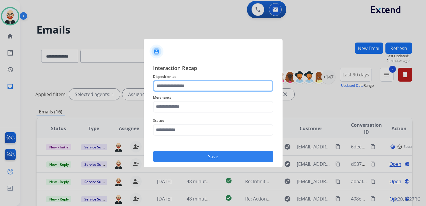
click at [198, 89] on input "text" at bounding box center [213, 86] width 120 height 12
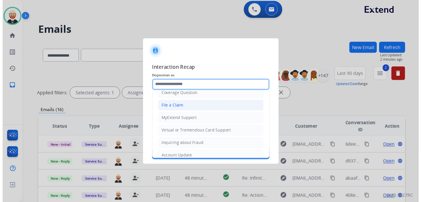
scroll to position [87, 0]
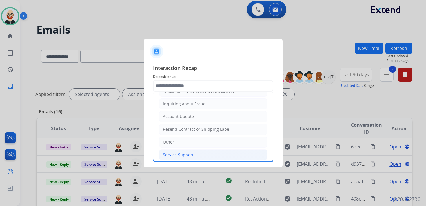
click at [188, 152] on div "Service Support" at bounding box center [178, 155] width 31 height 6
type input "**********"
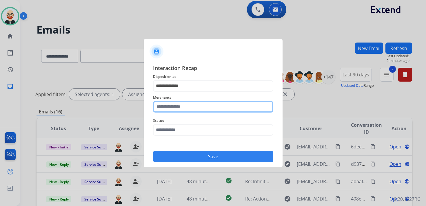
click at [183, 103] on input "text" at bounding box center [213, 107] width 120 height 12
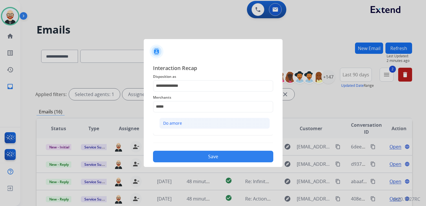
click at [187, 118] on li "Do amore" at bounding box center [214, 123] width 110 height 11
type input "********"
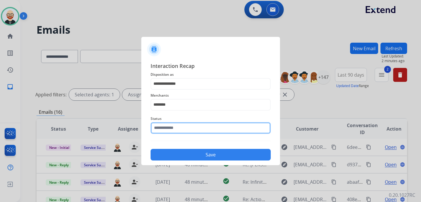
click at [187, 128] on input "text" at bounding box center [211, 128] width 120 height 12
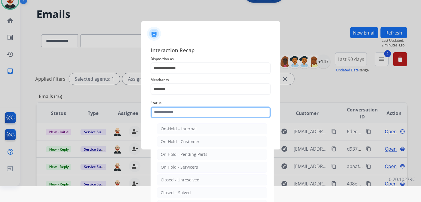
scroll to position [21, 0]
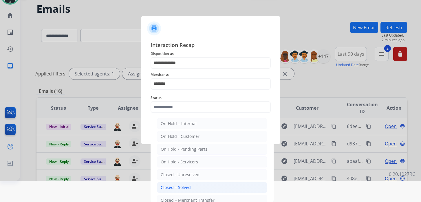
click at [182, 184] on div "Closed – Solved" at bounding box center [176, 187] width 30 height 6
type input "**********"
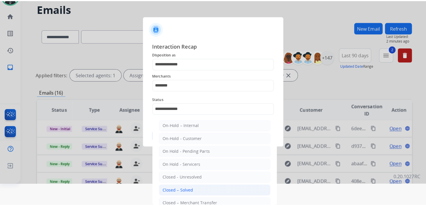
scroll to position [0, 0]
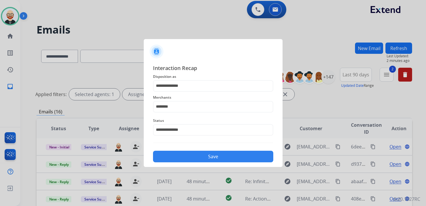
click at [183, 153] on button "Save" at bounding box center [213, 157] width 120 height 12
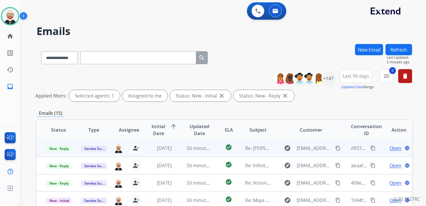
click at [390, 148] on span "Open" at bounding box center [396, 148] width 12 height 7
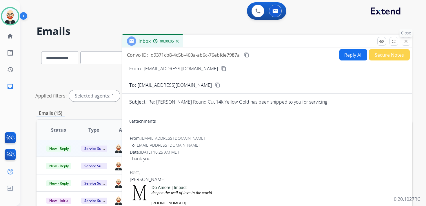
click at [406, 41] on mat-icon "close" at bounding box center [405, 41] width 5 height 5
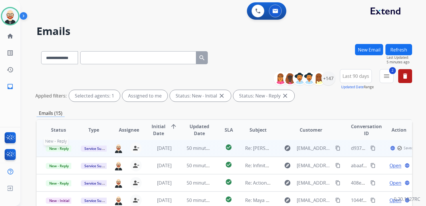
click at [63, 149] on span "New - Reply" at bounding box center [59, 149] width 26 height 6
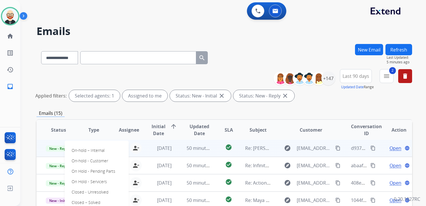
click at [104, 201] on div "On-hold – Internal On-hold - Customer On Hold - Pending Parts On Hold - Service…" at bounding box center [97, 192] width 64 height 103
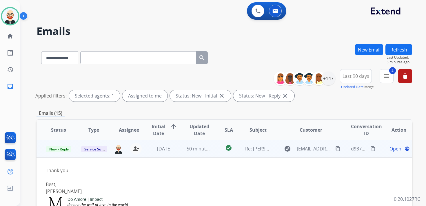
click at [74, 156] on td "Service Support" at bounding box center [89, 148] width 35 height 17
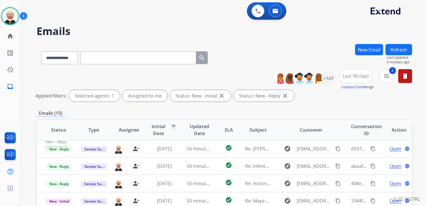
click at [57, 148] on span "New - Reply" at bounding box center [59, 149] width 26 height 6
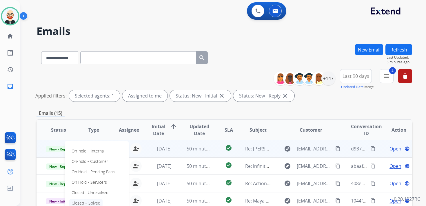
click at [95, 202] on p "Closed – Solved" at bounding box center [85, 203] width 33 height 8
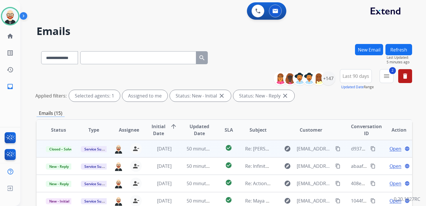
click at [394, 49] on button "Refresh" at bounding box center [399, 49] width 27 height 11
click at [390, 150] on span "Open" at bounding box center [396, 149] width 12 height 7
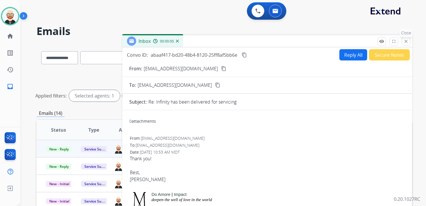
click at [407, 42] on mat-icon "close" at bounding box center [405, 41] width 5 height 5
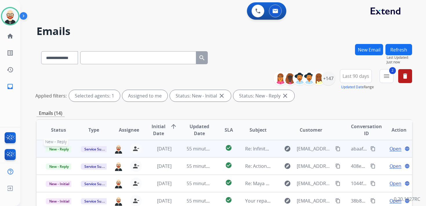
click at [61, 150] on span "New - Reply" at bounding box center [59, 149] width 26 height 6
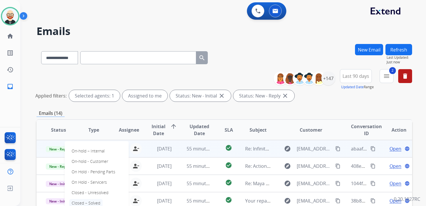
click at [87, 202] on p "Closed – Solved" at bounding box center [85, 203] width 33 height 8
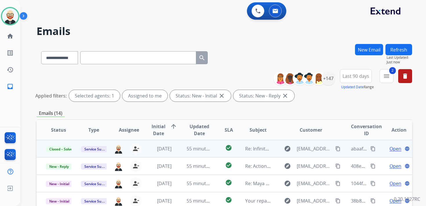
click at [406, 51] on button "Refresh" at bounding box center [399, 49] width 27 height 11
click at [390, 148] on span "Open" at bounding box center [396, 149] width 12 height 7
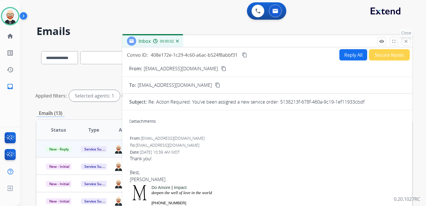
click at [405, 42] on mat-icon "close" at bounding box center [405, 41] width 5 height 5
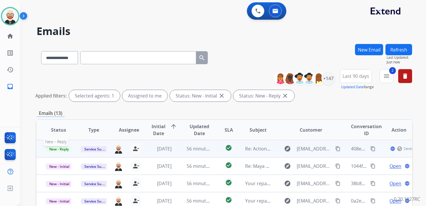
click at [61, 152] on span "New - Reply" at bounding box center [59, 149] width 26 height 6
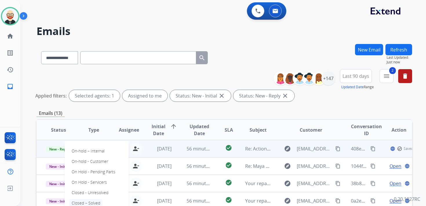
click at [85, 201] on p "Closed – Solved" at bounding box center [85, 203] width 33 height 8
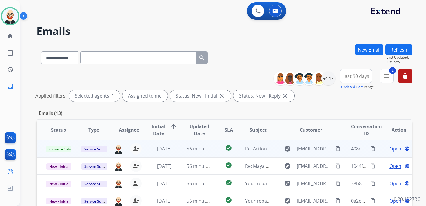
click at [410, 47] on button "Refresh" at bounding box center [399, 49] width 27 height 11
click at [390, 151] on span "Open" at bounding box center [396, 149] width 12 height 7
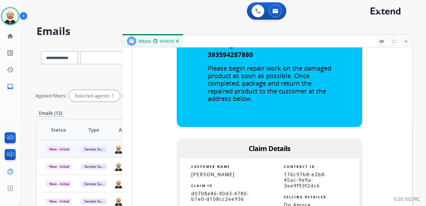
scroll to position [347, 0]
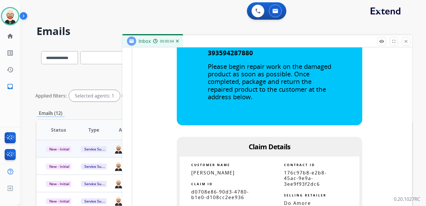
click at [201, 197] on span "d0708e86-90d3-4780-b1e0-d108cc2ee936" at bounding box center [220, 195] width 58 height 12
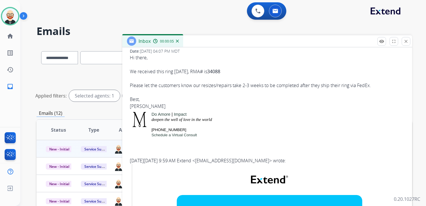
scroll to position [0, 0]
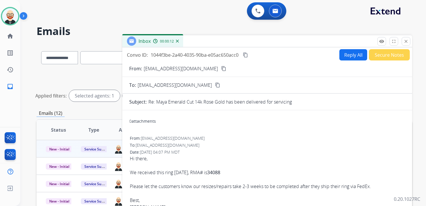
click at [246, 54] on mat-icon "content_copy" at bounding box center [245, 54] width 5 height 5
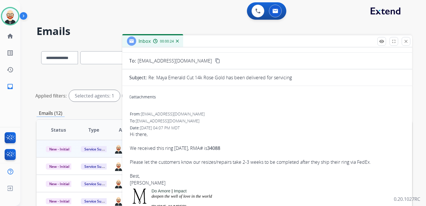
scroll to position [25, 0]
click at [377, 163] on div "Hi there, We received this ring [DATE], RMA# is 34088 Please let the customers …" at bounding box center [267, 159] width 275 height 56
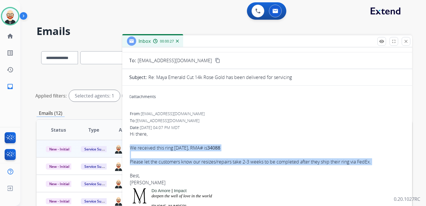
drag, startPoint x: 377, startPoint y: 163, endPoint x: 127, endPoint y: 148, distance: 250.6
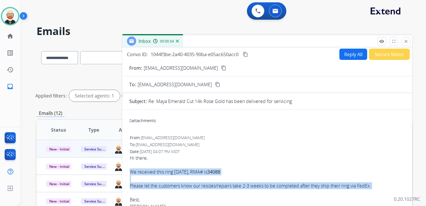
scroll to position [0, 0]
click at [346, 55] on button "Reply All" at bounding box center [353, 54] width 28 height 11
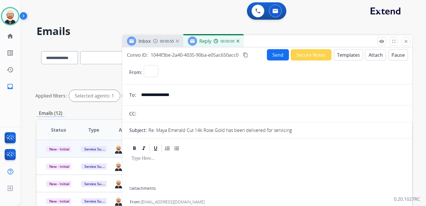
select select "**********"
click at [158, 170] on div at bounding box center [267, 170] width 276 height 33
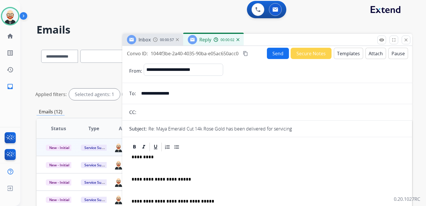
click at [157, 168] on p at bounding box center [267, 168] width 271 height 5
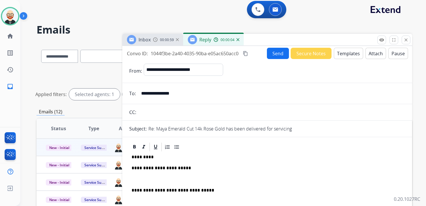
drag, startPoint x: 153, startPoint y: 179, endPoint x: 158, endPoint y: 176, distance: 5.8
click at [153, 179] on p at bounding box center [267, 179] width 271 height 5
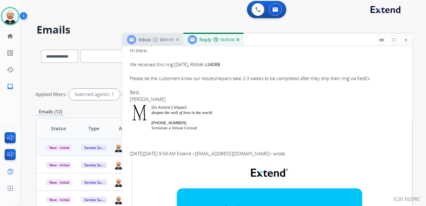
scroll to position [198, 0]
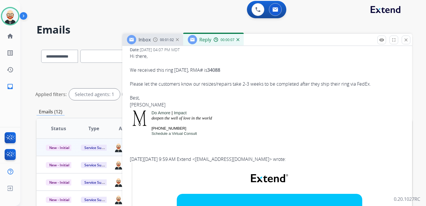
click at [139, 106] on div "Hi there, We received this ring [DATE], RMA# is 34088 Please let the customers …" at bounding box center [267, 81] width 275 height 56
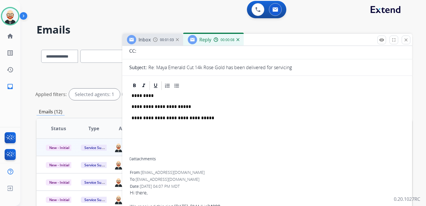
scroll to position [0, 0]
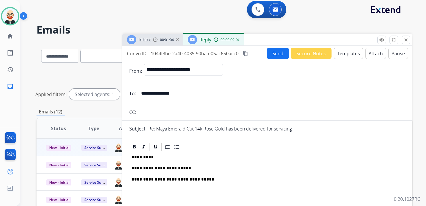
click at [143, 159] on p "*********" at bounding box center [265, 157] width 267 height 5
click at [274, 54] on button "Send" at bounding box center [278, 53] width 22 height 11
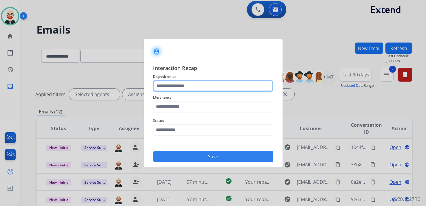
click at [192, 86] on input "text" at bounding box center [213, 86] width 120 height 12
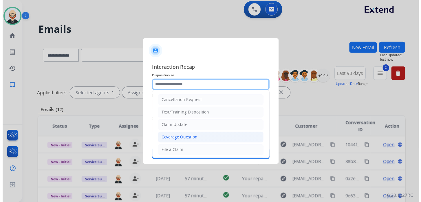
scroll to position [87, 0]
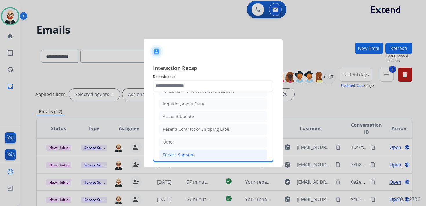
click at [183, 150] on li "Service Support" at bounding box center [213, 155] width 108 height 11
type input "**********"
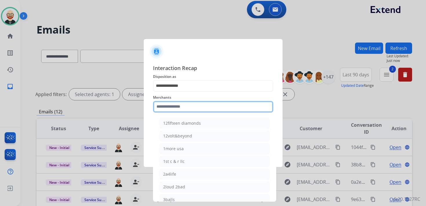
click at [174, 107] on input "text" at bounding box center [213, 107] width 120 height 12
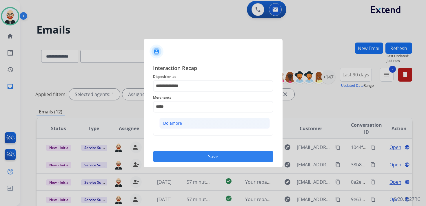
click at [177, 122] on div "Do amore" at bounding box center [172, 124] width 19 height 6
type input "********"
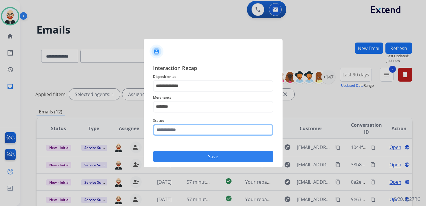
click at [175, 131] on input "text" at bounding box center [213, 130] width 120 height 12
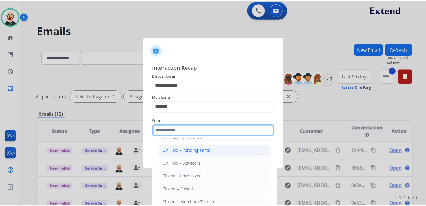
scroll to position [23, 0]
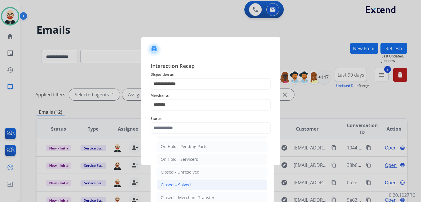
click at [179, 183] on div "Closed – Solved" at bounding box center [176, 185] width 30 height 6
type input "**********"
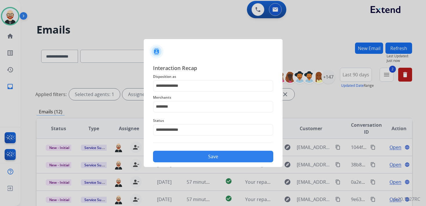
click at [186, 158] on button "Save" at bounding box center [213, 157] width 120 height 12
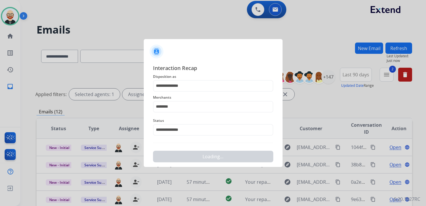
scroll to position [0, 0]
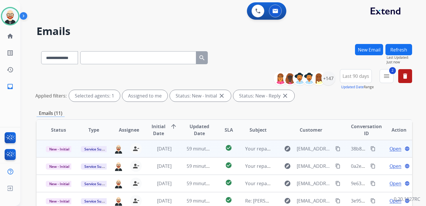
click at [393, 150] on span "Open" at bounding box center [396, 149] width 12 height 7
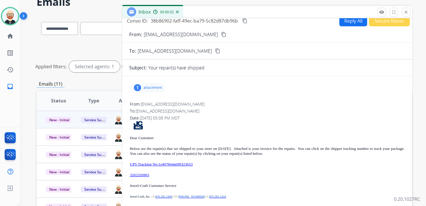
scroll to position [30, 0]
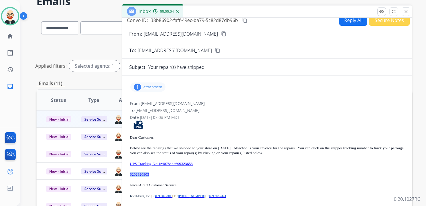
drag, startPoint x: 155, startPoint y: 177, endPoint x: 128, endPoint y: 175, distance: 27.6
click at [128, 175] on div "1 attachment From: [EMAIL_ADDRESS][DOMAIN_NAME] To: [EMAIL_ADDRESS][DOMAIN_NAME…" at bounding box center [267, 160] width 290 height 161
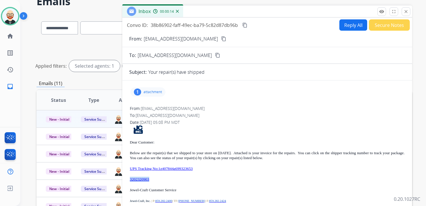
click at [244, 27] on mat-icon "content_copy" at bounding box center [244, 25] width 5 height 5
click at [213, 167] on p "UPS Tracking No:1z407844a699323653" at bounding box center [267, 168] width 275 height 5
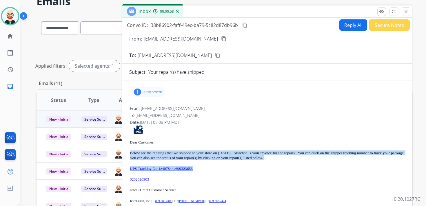
drag, startPoint x: 213, startPoint y: 167, endPoint x: 130, endPoint y: 150, distance: 84.4
click at [130, 150] on div "From: [EMAIL_ADDRESS][DOMAIN_NAME] To: [EMAIL_ADDRESS][DOMAIN_NAME] Date: [DATE…" at bounding box center [267, 175] width 276 height 141
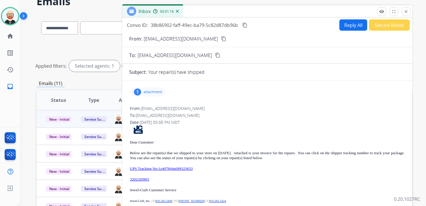
click at [157, 92] on p "attachment" at bounding box center [152, 92] width 19 height 5
click at [201, 106] on mat-icon "download" at bounding box center [201, 105] width 5 height 5
click at [406, 11] on mat-icon "close" at bounding box center [405, 11] width 5 height 5
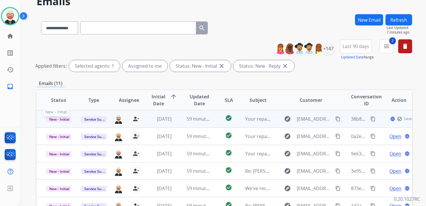
click at [63, 118] on span "New - Initial" at bounding box center [59, 120] width 27 height 6
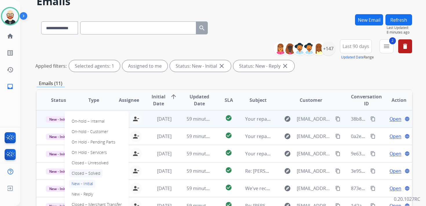
click at [93, 174] on p "Closed – Solved" at bounding box center [85, 174] width 33 height 8
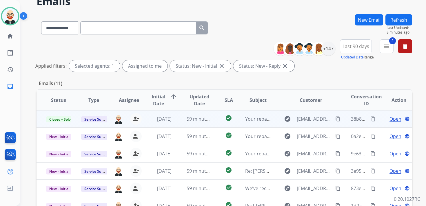
click at [398, 19] on button "Refresh" at bounding box center [399, 19] width 27 height 11
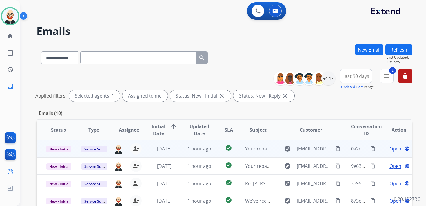
click at [394, 150] on span "Open" at bounding box center [396, 149] width 12 height 7
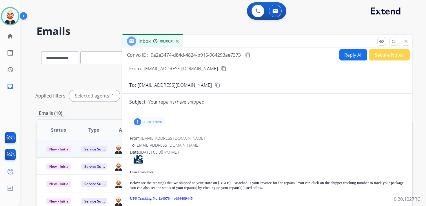
scroll to position [5, 0]
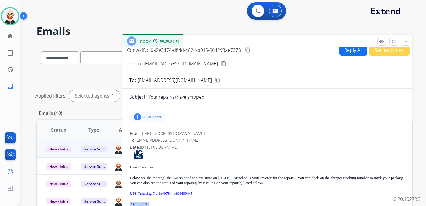
drag, startPoint x: 157, startPoint y: 204, endPoint x: 125, endPoint y: 203, distance: 32.2
click at [125, 203] on div "1 attachment From: [EMAIL_ADDRESS][DOMAIN_NAME] To: [EMAIL_ADDRESS][DOMAIN_NAME…" at bounding box center [267, 190] width 290 height 161
click at [250, 50] on mat-icon "content_copy" at bounding box center [247, 50] width 5 height 5
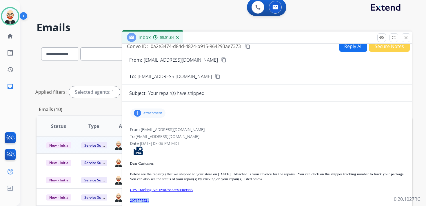
scroll to position [4, 0]
click at [210, 190] on p "UPS Tracking No:1z407844a694409445" at bounding box center [267, 189] width 275 height 5
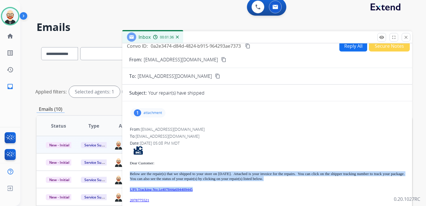
drag, startPoint x: 210, startPoint y: 190, endPoint x: 131, endPoint y: 174, distance: 80.7
click at [131, 174] on div "Dear Customer: Below are the repair(s) that we shipped to your store on [DATE].…" at bounding box center [267, 203] width 275 height 114
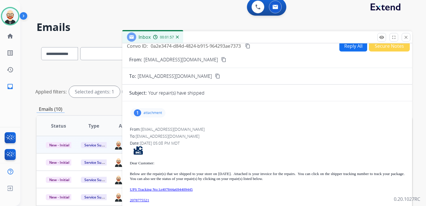
click at [148, 112] on p "attachment" at bounding box center [152, 113] width 19 height 5
click at [202, 127] on mat-icon "download" at bounding box center [201, 126] width 5 height 5
click at [406, 40] on button "close Close" at bounding box center [406, 37] width 9 height 9
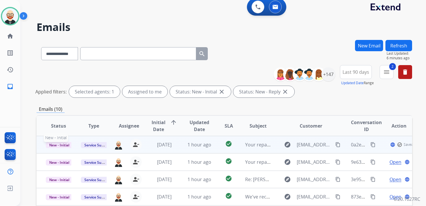
click at [60, 146] on span "New - Initial" at bounding box center [59, 145] width 27 height 6
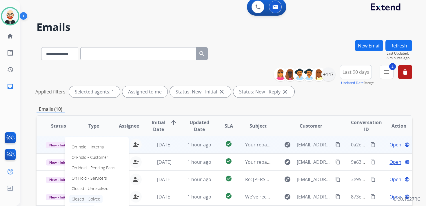
click at [95, 198] on p "Closed – Solved" at bounding box center [85, 199] width 33 height 8
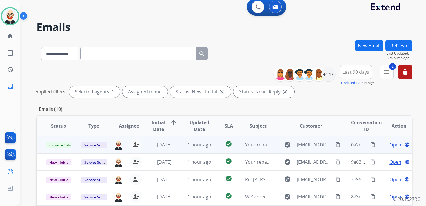
click at [400, 47] on button "Refresh" at bounding box center [399, 45] width 27 height 11
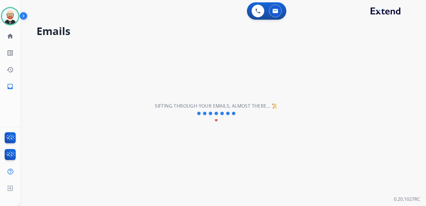
scroll to position [0, 0]
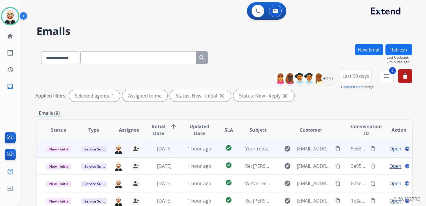
click at [390, 151] on span "Open" at bounding box center [396, 149] width 12 height 7
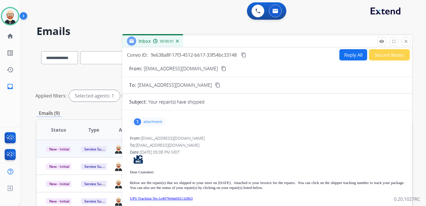
scroll to position [5, 0]
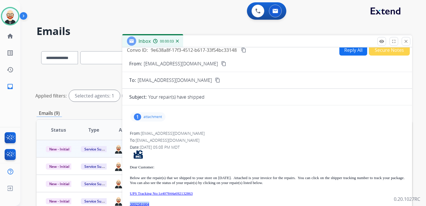
drag, startPoint x: 159, startPoint y: 204, endPoint x: 130, endPoint y: 206, distance: 29.3
click at [130, 206] on div "From: [EMAIL_ADDRESS][DOMAIN_NAME] To: [EMAIL_ADDRESS][DOMAIN_NAME] Date: [DATE…" at bounding box center [267, 200] width 276 height 141
click at [245, 51] on mat-icon "content_copy" at bounding box center [243, 50] width 5 height 5
click at [213, 194] on p "UPS Tracking No:1z407844a692132863" at bounding box center [267, 193] width 275 height 5
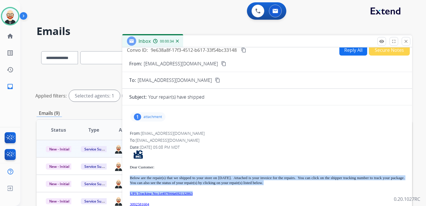
drag, startPoint x: 213, startPoint y: 194, endPoint x: 130, endPoint y: 177, distance: 85.1
click at [130, 177] on div "Dear Customer: Below are the repair(s) that we shipped to your store on [DATE].…" at bounding box center [267, 207] width 275 height 114
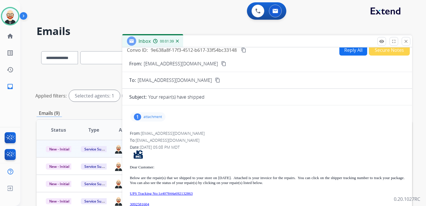
click at [159, 117] on p "attachment" at bounding box center [152, 117] width 19 height 5
click at [203, 130] on mat-icon "download" at bounding box center [201, 130] width 5 height 5
click at [405, 42] on mat-icon "close" at bounding box center [405, 41] width 5 height 5
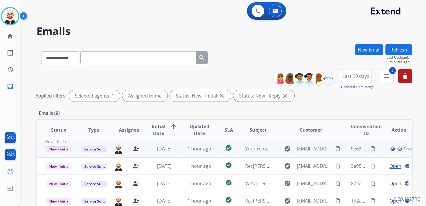
click at [68, 151] on span "New - Initial" at bounding box center [59, 149] width 27 height 6
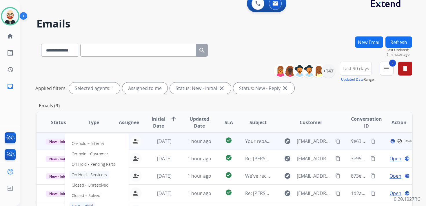
scroll to position [10, 0]
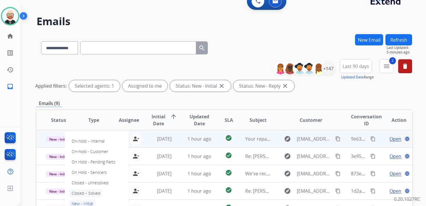
click at [88, 192] on p "Closed – Solved" at bounding box center [85, 194] width 33 height 8
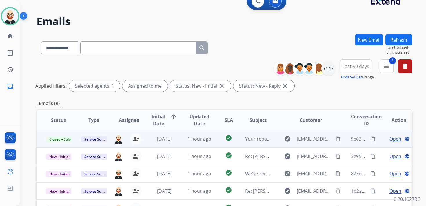
click at [399, 41] on button "Refresh" at bounding box center [399, 39] width 27 height 11
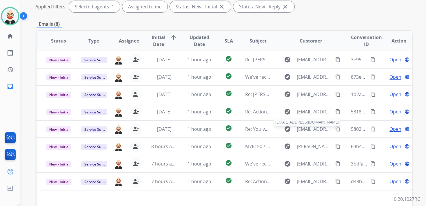
scroll to position [85, 0]
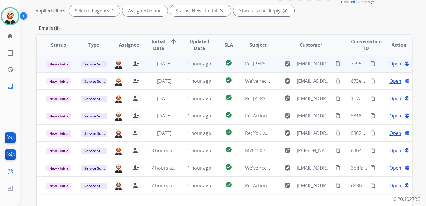
click at [390, 64] on span "Open" at bounding box center [396, 63] width 12 height 7
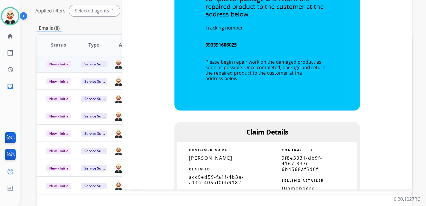
scroll to position [360, 0]
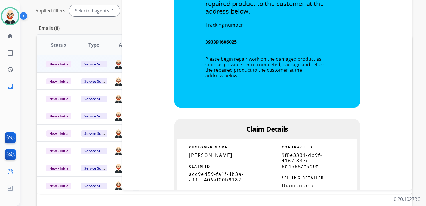
click at [210, 177] on span "acc9ed59-fa1f-4b3a-a11b-406af00b9182" at bounding box center [216, 177] width 55 height 12
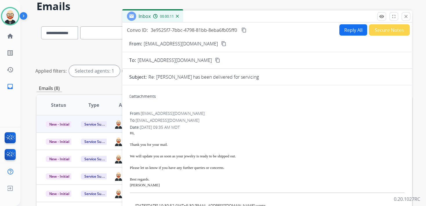
scroll to position [26, 0]
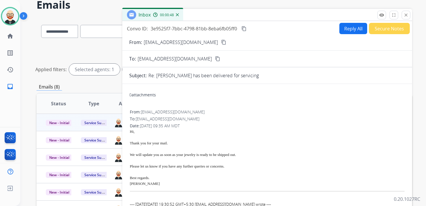
click at [245, 28] on mat-icon "content_copy" at bounding box center [243, 28] width 5 height 5
click at [228, 168] on div "Please let us know if you have any further queries or concerns." at bounding box center [267, 167] width 275 height 6
click at [350, 28] on button "Reply All" at bounding box center [353, 28] width 28 height 11
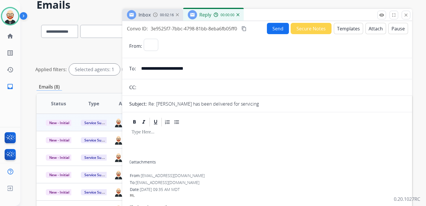
select select "**********"
click at [145, 142] on div at bounding box center [267, 144] width 276 height 33
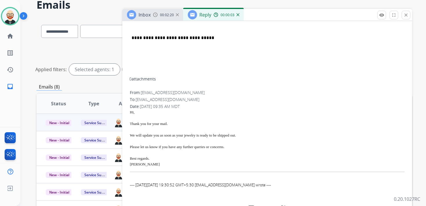
scroll to position [140, 0]
click at [135, 166] on span "[PERSON_NAME]" at bounding box center [145, 163] width 30 height 4
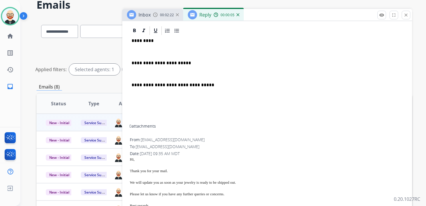
scroll to position [82, 0]
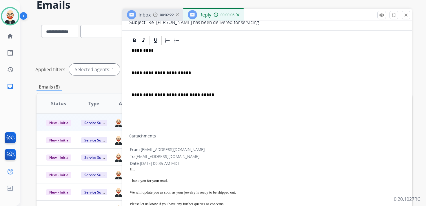
click at [143, 53] on p "*********" at bounding box center [265, 50] width 267 height 5
click at [142, 58] on div "**********" at bounding box center [267, 90] width 276 height 89
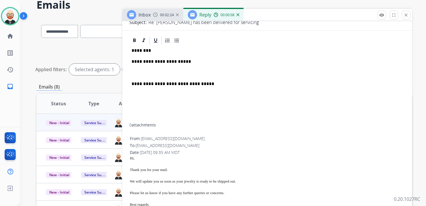
drag, startPoint x: 139, startPoint y: 70, endPoint x: 140, endPoint y: 66, distance: 3.9
click at [139, 70] on div "**********" at bounding box center [267, 85] width 276 height 78
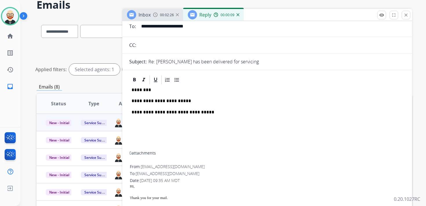
scroll to position [0, 0]
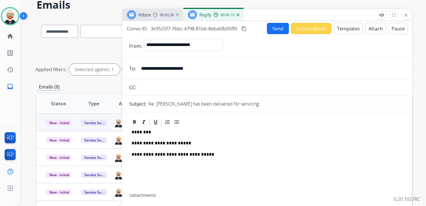
click at [272, 33] on button "Send" at bounding box center [278, 28] width 22 height 11
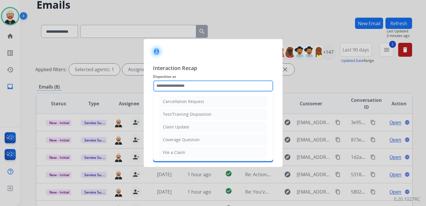
click at [176, 86] on input "text" at bounding box center [213, 86] width 120 height 12
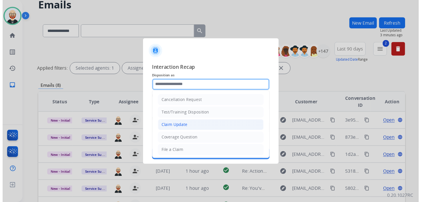
scroll to position [87, 0]
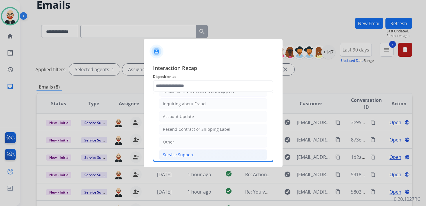
click at [177, 152] on div "Service Support" at bounding box center [178, 155] width 31 height 6
type input "**********"
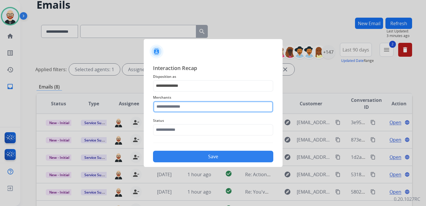
click at [179, 109] on input "text" at bounding box center [213, 107] width 120 height 12
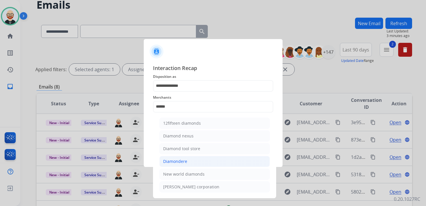
click at [186, 161] on div "Diamondere" at bounding box center [175, 162] width 24 height 6
type input "**********"
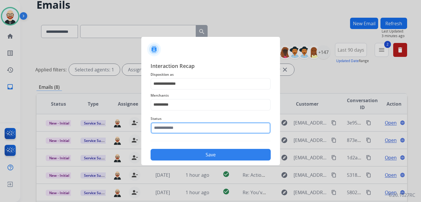
click at [175, 131] on input "text" at bounding box center [211, 128] width 120 height 12
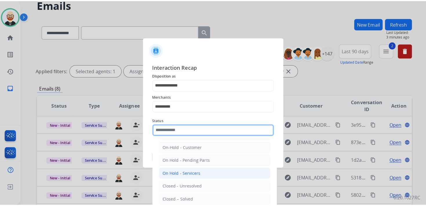
scroll to position [18, 0]
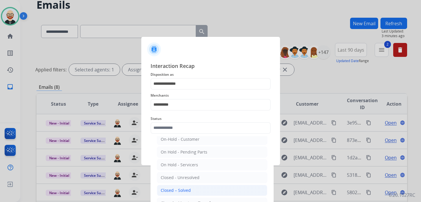
click at [178, 189] on div "Closed – Solved" at bounding box center [176, 190] width 30 height 6
type input "**********"
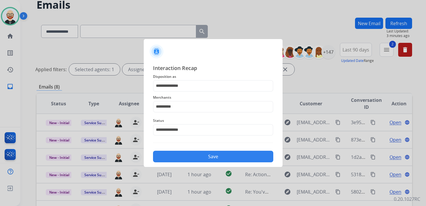
click at [194, 157] on button "Save" at bounding box center [213, 157] width 120 height 12
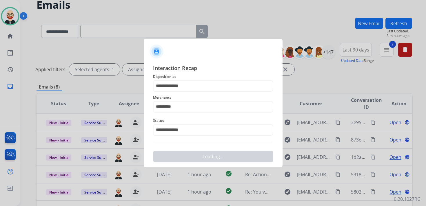
scroll to position [0, 0]
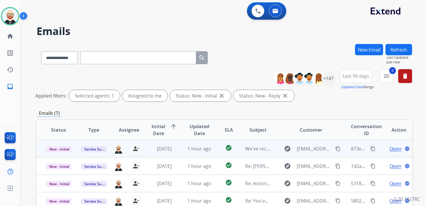
click at [390, 149] on span "Open" at bounding box center [396, 149] width 12 height 7
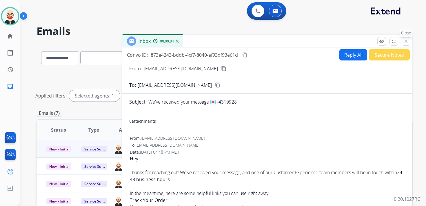
click at [407, 41] on mat-icon "close" at bounding box center [405, 41] width 5 height 5
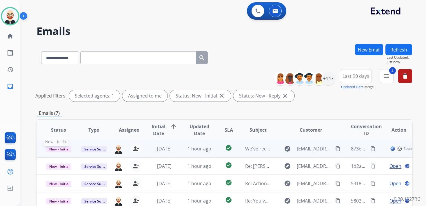
click at [58, 148] on span "New - Initial" at bounding box center [59, 149] width 27 height 6
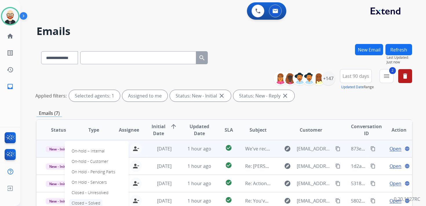
click at [94, 200] on p "Closed – Solved" at bounding box center [85, 203] width 33 height 8
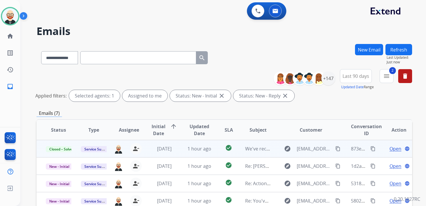
click at [402, 47] on button "Refresh" at bounding box center [399, 49] width 27 height 11
click at [392, 150] on span "Open" at bounding box center [396, 149] width 12 height 7
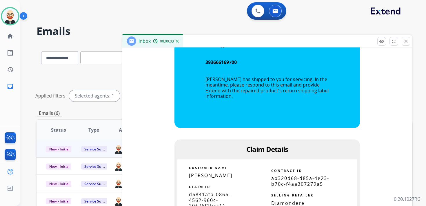
scroll to position [401, 0]
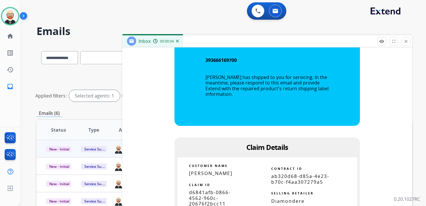
click at [214, 195] on span "d6841afb-0866-4562-960c-20676f2bcc11" at bounding box center [210, 198] width 42 height 17
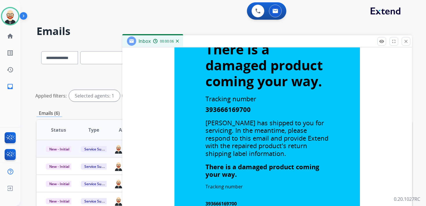
scroll to position [0, 0]
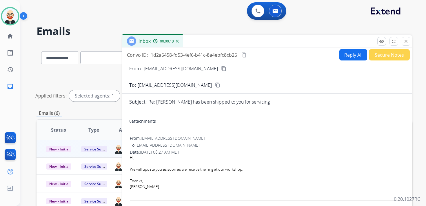
click at [244, 54] on mat-icon "content_copy" at bounding box center [243, 54] width 5 height 5
click at [170, 166] on div at bounding box center [267, 164] width 275 height 6
click at [167, 169] on div "We will update you as soon as we receive the ring at our workshop." at bounding box center [267, 170] width 275 height 6
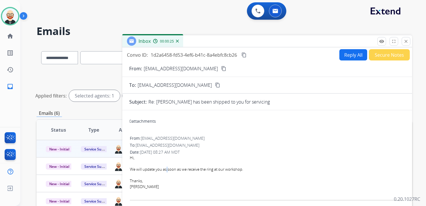
click at [167, 169] on div "We will update you as soon as we receive the ring at our workshop." at bounding box center [267, 170] width 275 height 6
click at [352, 59] on button "Reply All" at bounding box center [353, 54] width 28 height 11
select select "**********"
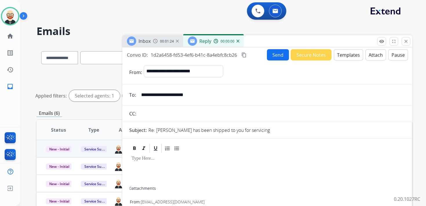
click at [159, 162] on div at bounding box center [267, 170] width 276 height 33
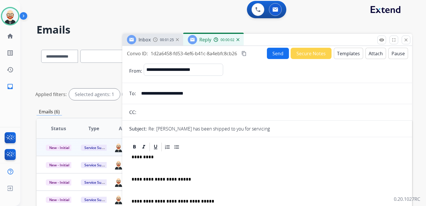
click at [157, 166] on p at bounding box center [267, 168] width 271 height 5
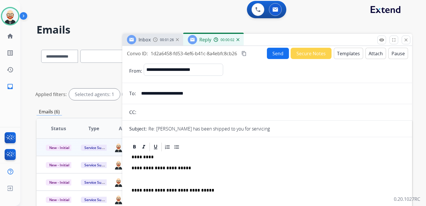
click at [150, 178] on p at bounding box center [267, 179] width 271 height 5
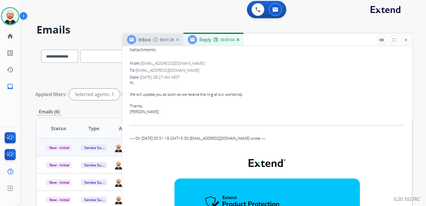
scroll to position [173, 0]
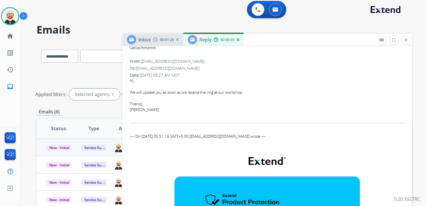
click at [134, 112] on div "[PERSON_NAME]" at bounding box center [267, 110] width 275 height 6
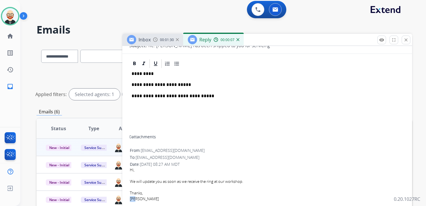
scroll to position [78, 0]
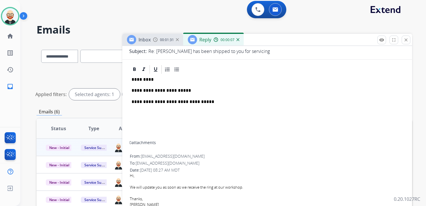
click at [140, 79] on p "*********" at bounding box center [265, 79] width 267 height 5
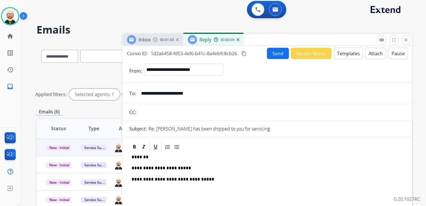
click at [267, 52] on button "Send" at bounding box center [278, 53] width 22 height 11
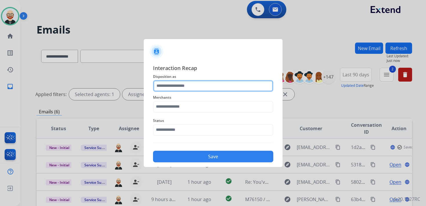
click at [196, 86] on input "text" at bounding box center [213, 86] width 120 height 12
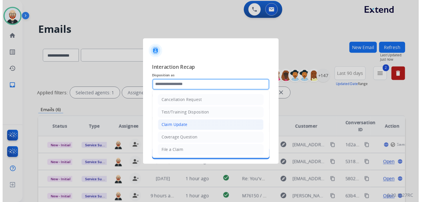
scroll to position [87, 0]
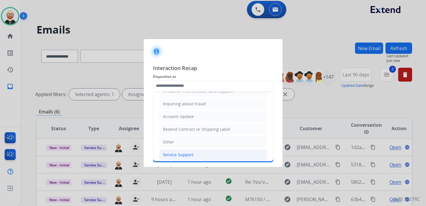
click at [187, 153] on div "Service Support" at bounding box center [178, 155] width 31 height 6
type input "**********"
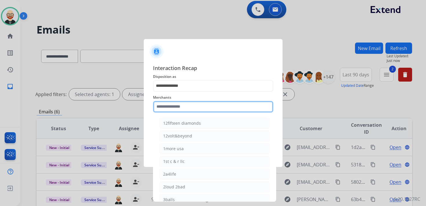
click at [180, 107] on input "text" at bounding box center [213, 107] width 120 height 12
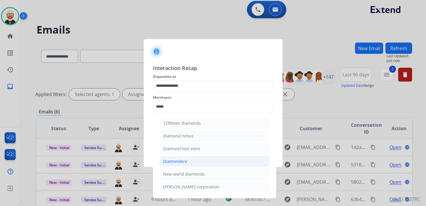
click at [183, 163] on div "Diamondere" at bounding box center [175, 162] width 24 height 6
type input "**********"
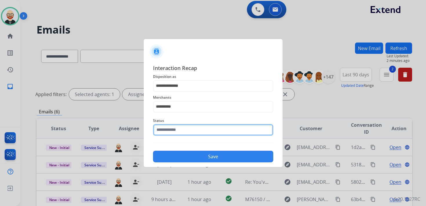
click at [173, 134] on div "Status" at bounding box center [213, 126] width 120 height 23
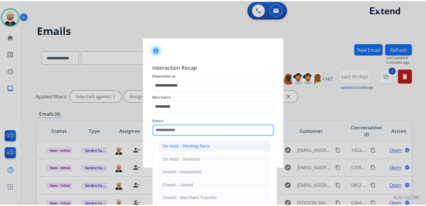
scroll to position [29, 0]
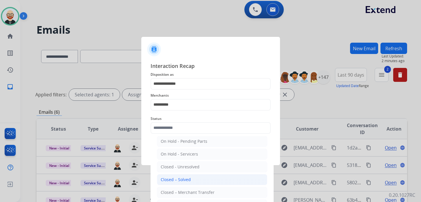
click at [172, 174] on li "Closed – Solved" at bounding box center [212, 179] width 110 height 11
type input "**********"
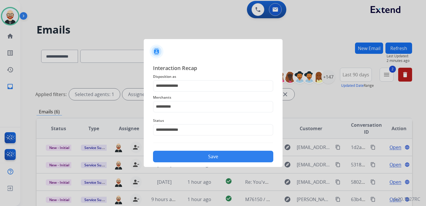
click at [175, 153] on button "Save" at bounding box center [213, 157] width 120 height 12
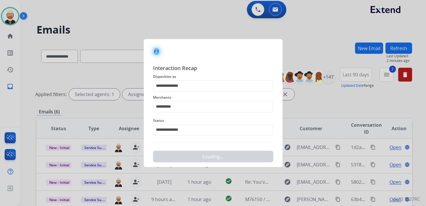
scroll to position [0, 0]
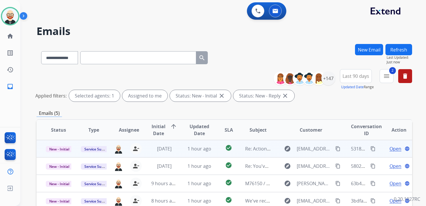
click at [390, 149] on span "Open" at bounding box center [396, 149] width 12 height 7
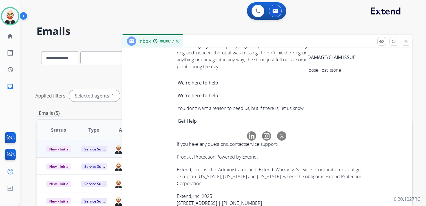
scroll to position [2168, 0]
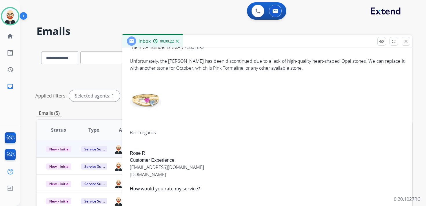
scroll to position [0, 0]
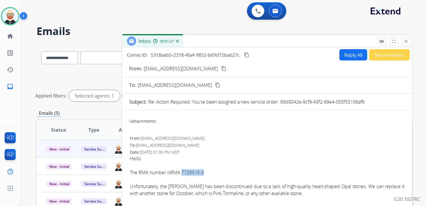
drag, startPoint x: 207, startPoint y: 173, endPoint x: 183, endPoint y: 174, distance: 24.7
click at [183, 174] on div "Hello The RMA number is RMA 7728518-3 Unfortunately, the [PERSON_NAME] has been…" at bounding box center [267, 208] width 275 height 106
click at [246, 55] on mat-icon "content_copy" at bounding box center [246, 54] width 5 height 5
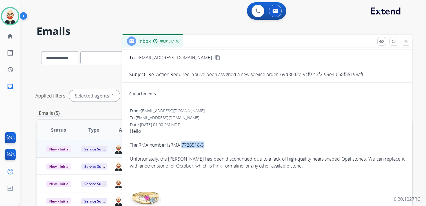
scroll to position [29, 0]
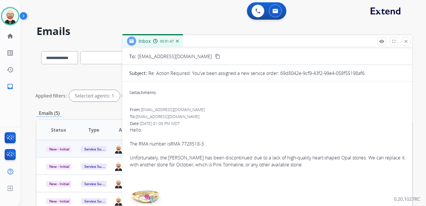
click at [305, 173] on div "Hello The RMA number is RMA 7728518-3 Unfortunately, the [PERSON_NAME] has been…" at bounding box center [267, 180] width 275 height 106
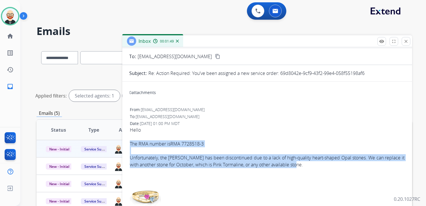
drag, startPoint x: 309, startPoint y: 166, endPoint x: 128, endPoint y: 145, distance: 181.9
click at [404, 42] on mat-icon "close" at bounding box center [405, 41] width 5 height 5
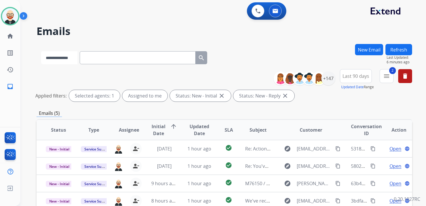
click at [75, 61] on select "**********" at bounding box center [59, 57] width 36 height 13
click at [77, 60] on select "**********" at bounding box center [59, 57] width 36 height 13
select select "**********"
click at [41, 51] on select "**********" at bounding box center [59, 57] width 36 height 13
click at [116, 65] on div "**********" at bounding box center [125, 57] width 176 height 20
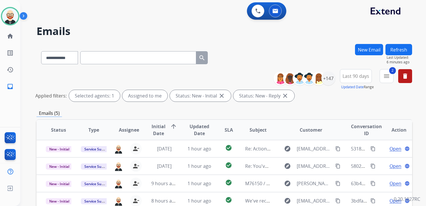
click at [116, 62] on input "text" at bounding box center [138, 57] width 116 height 13
paste input "**********"
type input "**********"
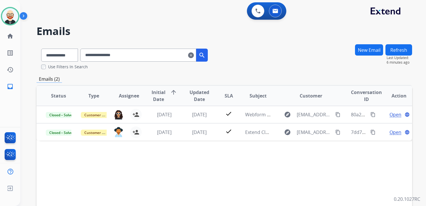
click at [370, 47] on button "New Email" at bounding box center [369, 49] width 28 height 11
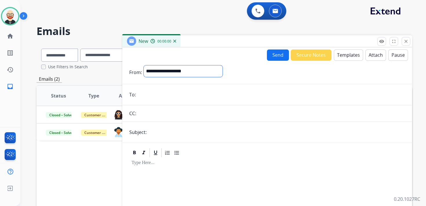
click at [201, 69] on select "**********" at bounding box center [183, 72] width 79 height 12
select select "**********"
click at [144, 66] on select "**********" at bounding box center [183, 72] width 79 height 12
click at [160, 87] on form "**********" at bounding box center [267, 153] width 290 height 185
click at [157, 95] on input "email" at bounding box center [272, 96] width 268 height 12
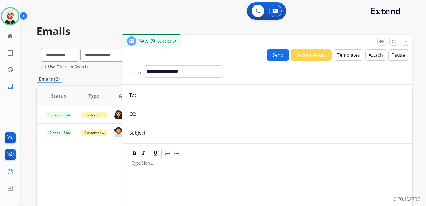
paste input "**********"
type input "**********"
click at [163, 135] on input "text" at bounding box center [276, 133] width 257 height 12
type input "**********"
click at [349, 52] on button "Templates" at bounding box center [348, 55] width 29 height 11
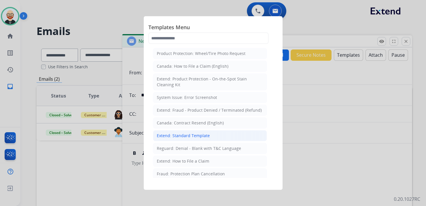
click at [184, 135] on div "Extend: Standard Template" at bounding box center [183, 136] width 53 height 6
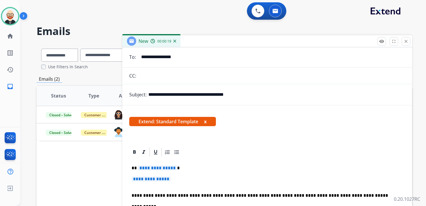
scroll to position [43, 0]
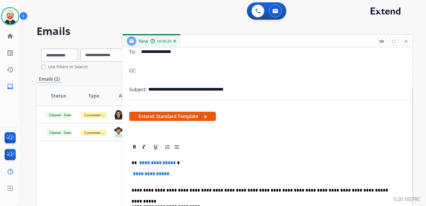
click at [181, 177] on p "**********" at bounding box center [267, 177] width 271 height 11
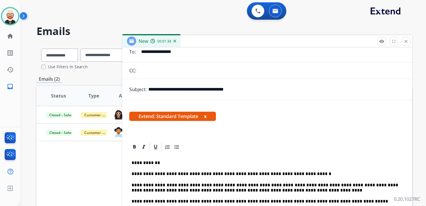
click at [165, 190] on p "**********" at bounding box center [265, 188] width 267 height 11
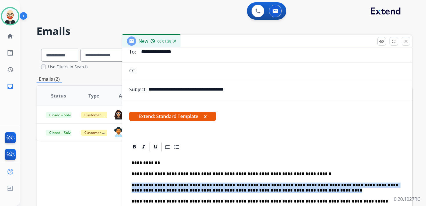
click at [165, 190] on p "**********" at bounding box center [265, 188] width 267 height 11
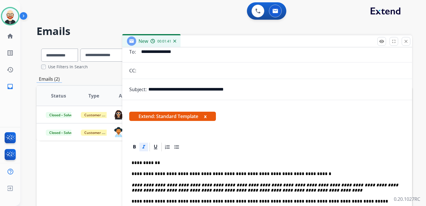
click at [174, 186] on em "**********" at bounding box center [266, 188] width 268 height 10
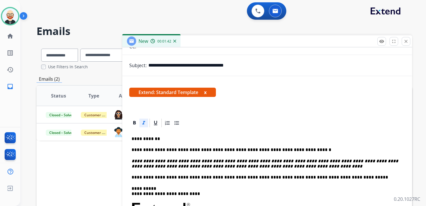
scroll to position [68, 0]
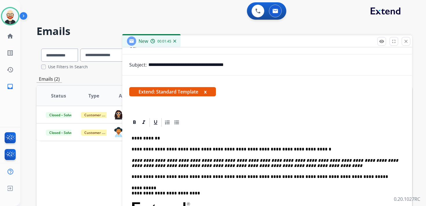
click at [132, 176] on p "**********" at bounding box center [265, 176] width 267 height 5
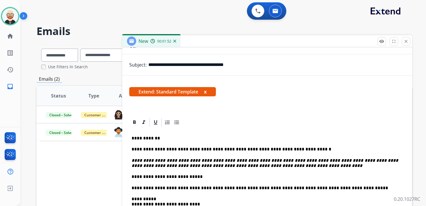
click at [196, 174] on p "**********" at bounding box center [265, 176] width 267 height 5
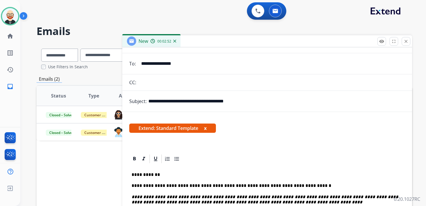
scroll to position [0, 0]
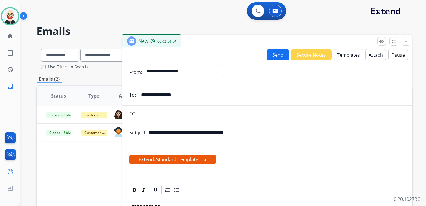
click at [276, 59] on button "Send" at bounding box center [278, 54] width 22 height 11
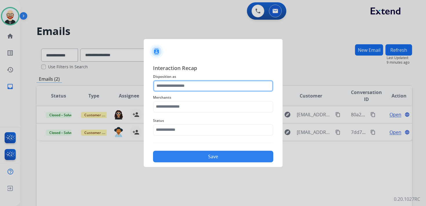
click at [180, 86] on input "text" at bounding box center [213, 86] width 120 height 12
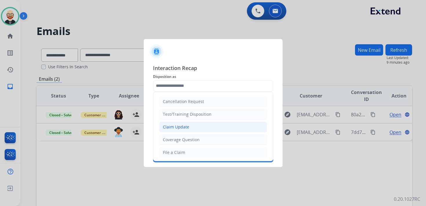
click at [178, 131] on li "Claim Update" at bounding box center [213, 127] width 108 height 11
type input "**********"
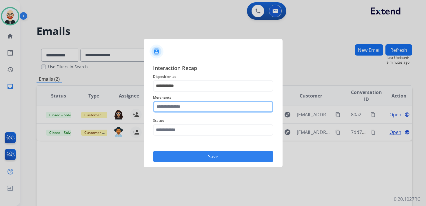
click at [175, 109] on input "text" at bounding box center [213, 107] width 120 height 12
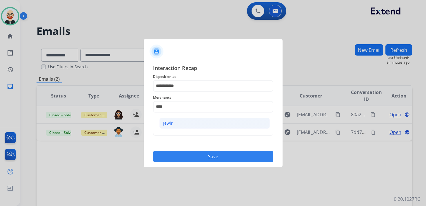
click at [177, 123] on li "Jewlr" at bounding box center [214, 123] width 110 height 11
type input "*****"
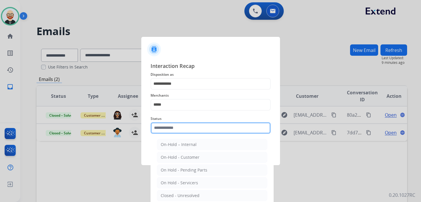
click at [173, 129] on input "text" at bounding box center [211, 128] width 120 height 12
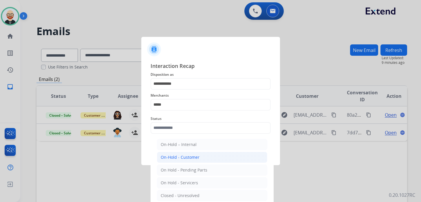
click at [185, 157] on div "On-Hold - Customer" at bounding box center [180, 157] width 39 height 6
type input "**********"
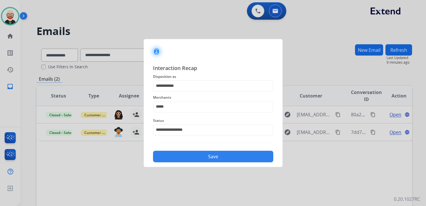
click at [184, 156] on button "Save" at bounding box center [213, 157] width 120 height 12
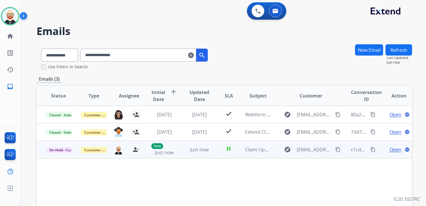
click at [377, 151] on td "Open language" at bounding box center [394, 149] width 35 height 17
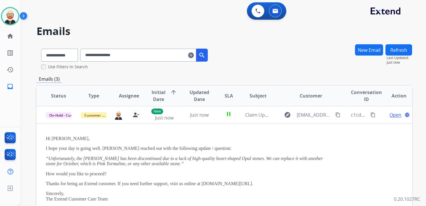
scroll to position [35, 0]
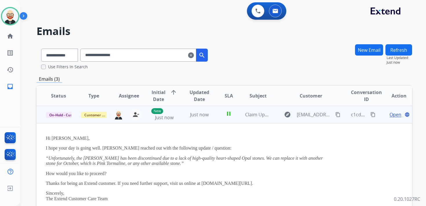
click at [370, 114] on mat-icon "content_copy" at bounding box center [372, 114] width 5 height 5
click at [361, 119] on div "c1cd5fa9-5052-4d8b-b45e-db2519301490 content_copy Copied!" at bounding box center [364, 115] width 26 height 16
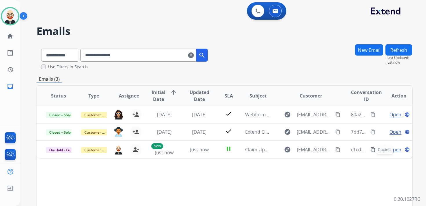
click at [194, 55] on mat-icon "clear" at bounding box center [191, 55] width 6 height 7
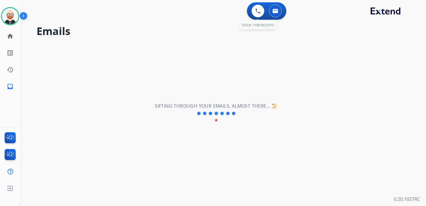
select select "**********"
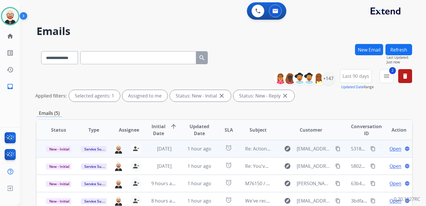
click at [394, 149] on span "Open" at bounding box center [396, 149] width 12 height 7
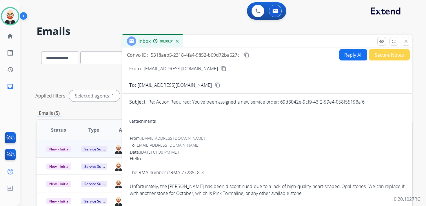
click at [352, 53] on button "Reply All" at bounding box center [353, 54] width 28 height 11
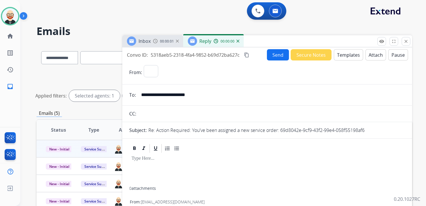
select select "**********"
click at [149, 161] on p at bounding box center [267, 158] width 271 height 5
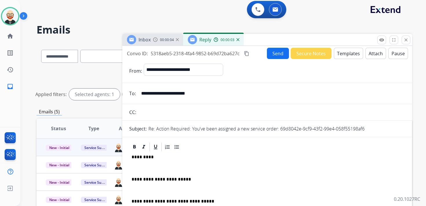
click at [150, 167] on p at bounding box center [267, 168] width 271 height 5
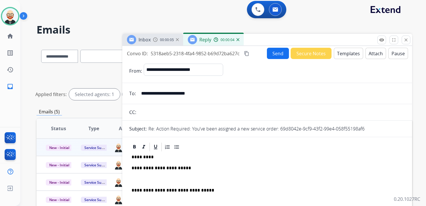
click at [143, 178] on p at bounding box center [267, 179] width 271 height 5
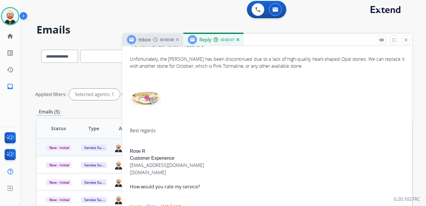
scroll to position [234, 0]
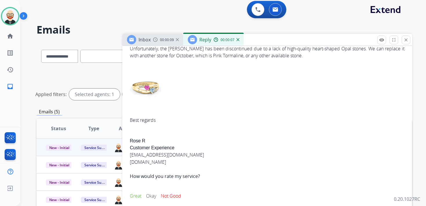
click at [135, 141] on div "Hello The RMA number is RMA 7728518-3 Unfortunately, the [PERSON_NAME] has been…" at bounding box center [267, 128] width 275 height 223
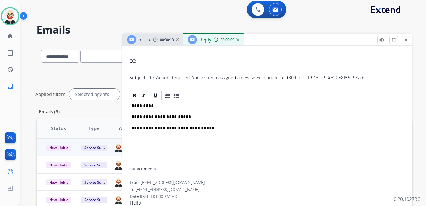
scroll to position [0, 0]
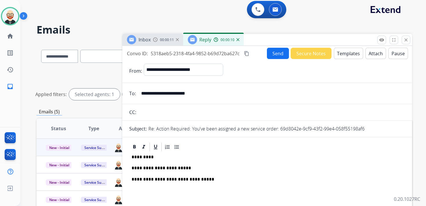
click at [142, 157] on p "*********" at bounding box center [265, 157] width 267 height 5
click at [191, 169] on p "**********" at bounding box center [265, 168] width 267 height 5
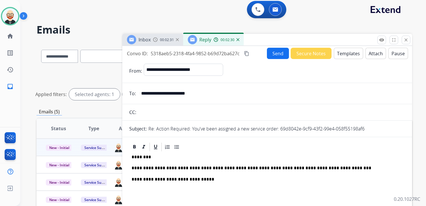
click at [272, 54] on button "Send" at bounding box center [278, 53] width 22 height 11
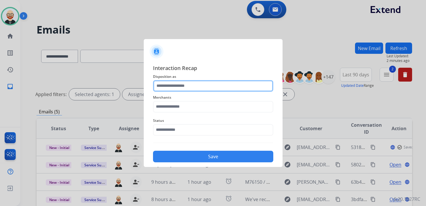
click at [191, 89] on input "text" at bounding box center [213, 86] width 120 height 12
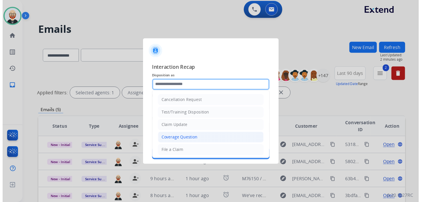
scroll to position [87, 0]
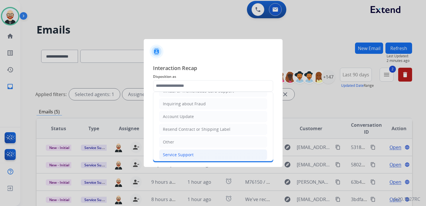
click at [180, 150] on li "Service Support" at bounding box center [213, 155] width 108 height 11
type input "**********"
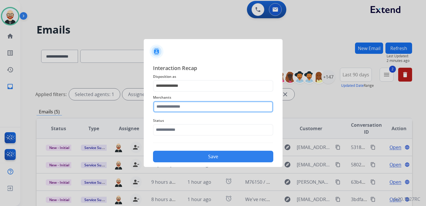
click at [182, 107] on input "text" at bounding box center [213, 107] width 120 height 12
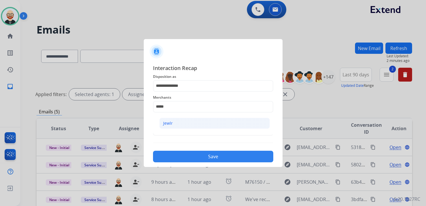
click at [184, 120] on li "Jewlr" at bounding box center [214, 123] width 110 height 11
type input "*****"
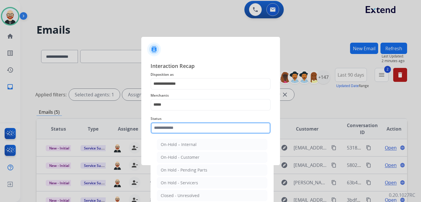
click at [180, 131] on input "text" at bounding box center [211, 128] width 120 height 12
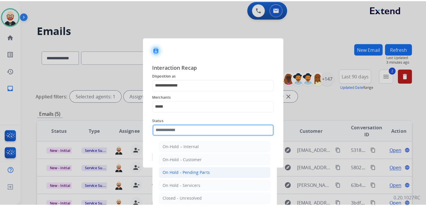
scroll to position [32, 0]
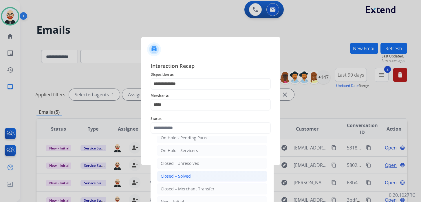
click at [188, 173] on div "Closed – Solved" at bounding box center [176, 176] width 30 height 6
type input "**********"
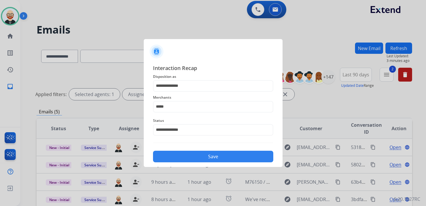
click at [167, 157] on button "Save" at bounding box center [213, 157] width 120 height 12
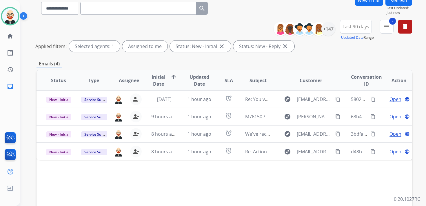
scroll to position [47, 0]
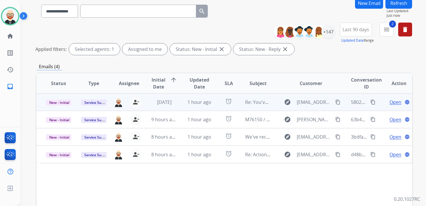
click at [390, 103] on span "Open" at bounding box center [396, 102] width 12 height 7
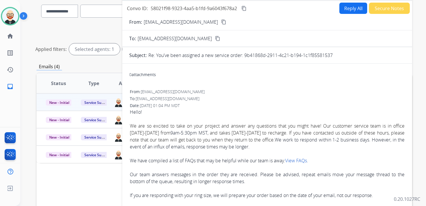
drag, startPoint x: 338, startPoint y: 56, endPoint x: 245, endPoint y: 58, distance: 92.5
click at [245, 58] on div "Re: You've been assigned a new service order: 9b41868d-2911-4c21-b194-1c1f85581…" at bounding box center [276, 55] width 257 height 7
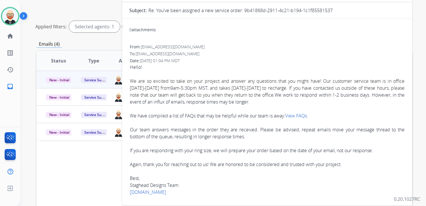
scroll to position [0, 0]
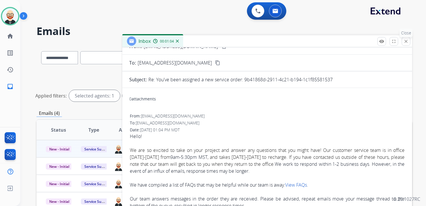
click at [405, 41] on mat-icon "close" at bounding box center [405, 41] width 5 height 5
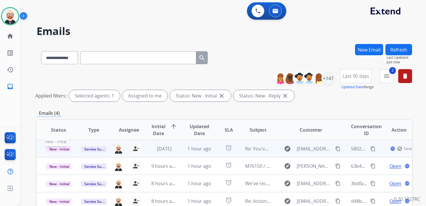
click at [63, 148] on span "New - Initial" at bounding box center [59, 149] width 27 height 6
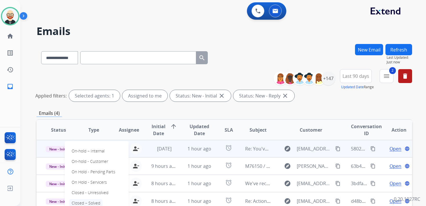
click at [96, 201] on p "Closed – Solved" at bounding box center [85, 203] width 33 height 8
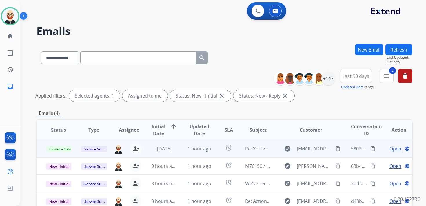
click at [403, 51] on button "Refresh" at bounding box center [399, 49] width 27 height 11
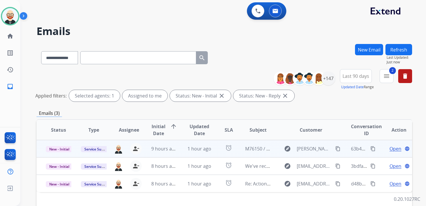
click at [391, 151] on span "Open" at bounding box center [396, 149] width 12 height 7
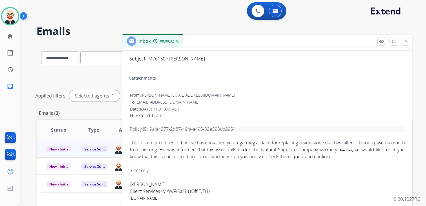
scroll to position [45, 0]
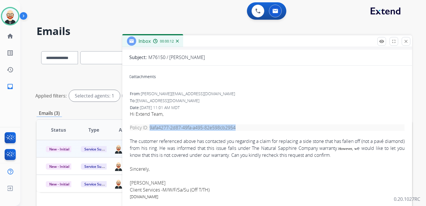
drag, startPoint x: 240, startPoint y: 128, endPoint x: 149, endPoint y: 129, distance: 91.0
click at [149, 129] on pre "Policy ID: 9afa4277-2d87-49fa-a495-82e598cb2954" at bounding box center [267, 128] width 275 height 6
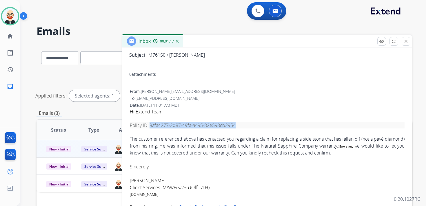
scroll to position [40, 0]
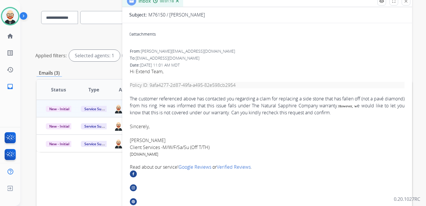
click at [134, 139] on font "[PERSON_NAME]" at bounding box center [148, 140] width 36 height 6
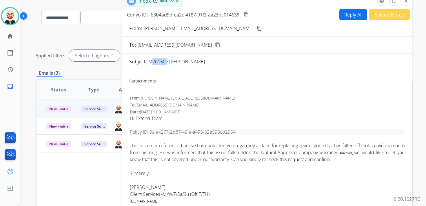
drag, startPoint x: 164, startPoint y: 60, endPoint x: 148, endPoint y: 61, distance: 16.8
click at [148, 61] on div "Subject: M76150 / [PERSON_NAME]" at bounding box center [267, 61] width 290 height 7
click at [246, 16] on mat-icon "content_copy" at bounding box center [246, 14] width 5 height 5
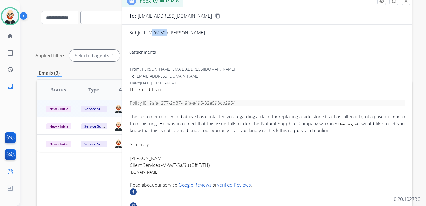
scroll to position [30, 0]
click at [148, 123] on font "The customer referenced above has contacted you regarding a claim for replacing…" at bounding box center [267, 123] width 275 height 20
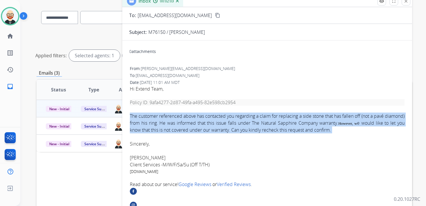
click at [148, 123] on font "The customer referenced above has contacted you regarding a claim for replacing…" at bounding box center [267, 123] width 275 height 20
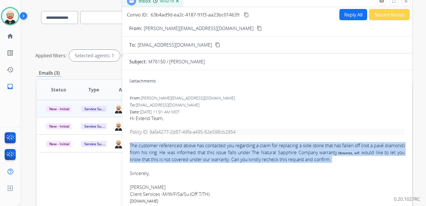
click at [345, 20] on div "Reply All Secure Notes" at bounding box center [374, 14] width 72 height 11
click at [349, 15] on button "Reply All" at bounding box center [353, 14] width 28 height 11
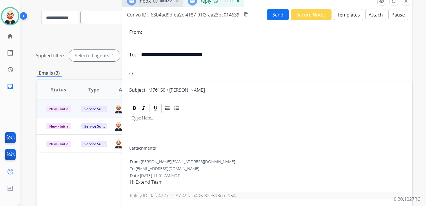
select select "**********"
click at [158, 132] on div at bounding box center [267, 130] width 276 height 33
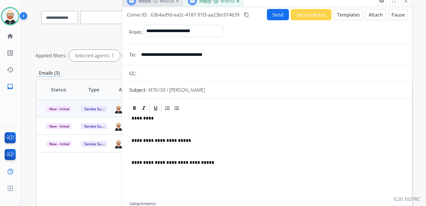
click at [154, 127] on p at bounding box center [267, 129] width 271 height 5
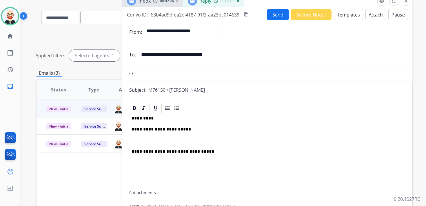
drag, startPoint x: 151, startPoint y: 138, endPoint x: 151, endPoint y: 134, distance: 3.8
click at [151, 138] on p at bounding box center [267, 140] width 271 height 5
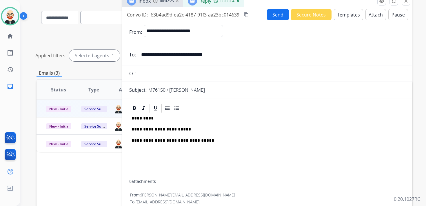
click at [143, 120] on p "*********" at bounding box center [265, 118] width 267 height 5
click at [191, 129] on p "**********" at bounding box center [265, 129] width 267 height 5
click at [274, 16] on button "Send" at bounding box center [278, 14] width 22 height 11
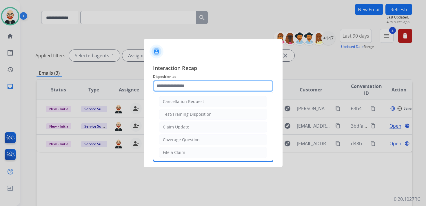
click at [193, 87] on input "text" at bounding box center [213, 86] width 120 height 12
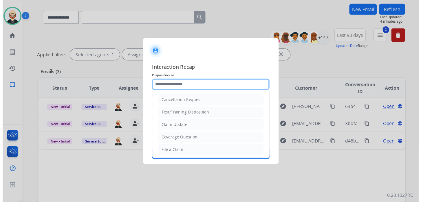
scroll to position [87, 0]
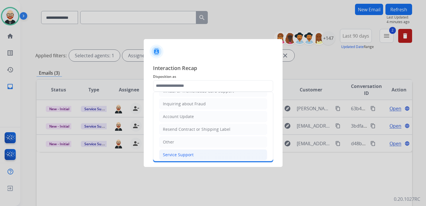
click at [189, 152] on div "Service Support" at bounding box center [178, 155] width 31 height 6
type input "**********"
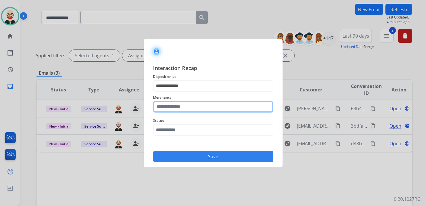
click at [186, 108] on input "text" at bounding box center [213, 107] width 120 height 12
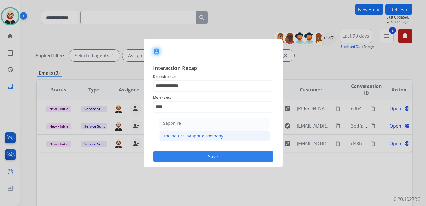
click at [192, 136] on div "The natural sapphire company" at bounding box center [193, 136] width 60 height 6
type input "**********"
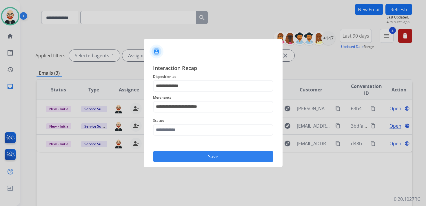
click at [186, 136] on div "Status" at bounding box center [213, 126] width 120 height 23
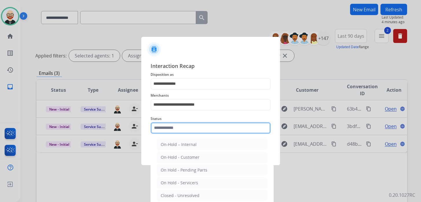
click at [186, 128] on input "text" at bounding box center [211, 128] width 120 height 12
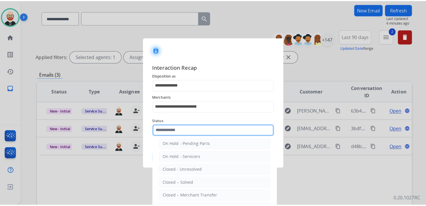
scroll to position [32, 0]
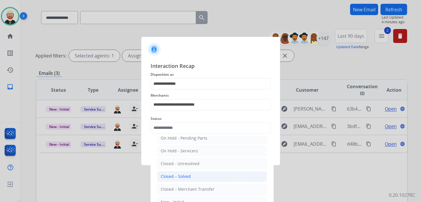
click at [185, 179] on li "Closed – Solved" at bounding box center [212, 176] width 110 height 11
type input "**********"
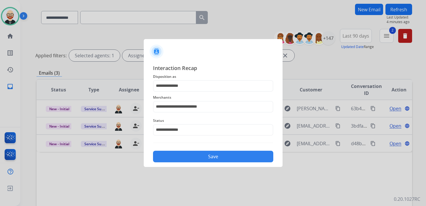
click at [200, 157] on button "Save" at bounding box center [213, 157] width 120 height 12
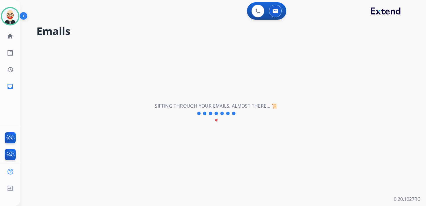
scroll to position [0, 0]
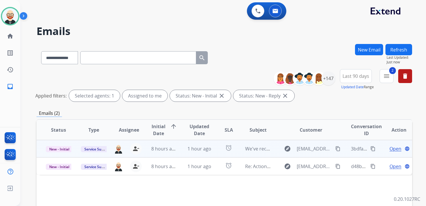
click at [390, 149] on span "Open" at bounding box center [396, 149] width 12 height 7
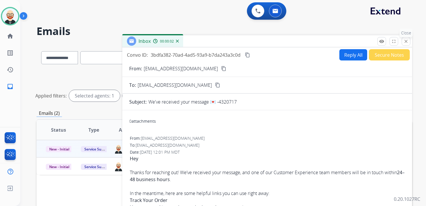
click at [406, 42] on mat-icon "close" at bounding box center [405, 41] width 5 height 5
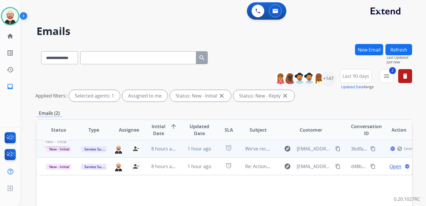
click at [62, 148] on span "New - Initial" at bounding box center [59, 149] width 27 height 6
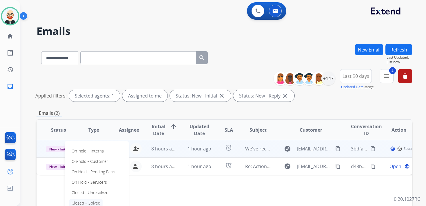
click at [98, 201] on p "Closed – Solved" at bounding box center [85, 203] width 33 height 8
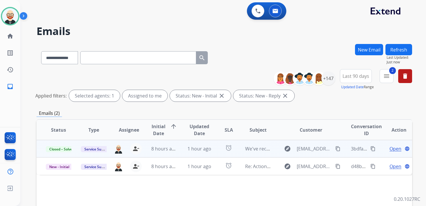
click at [400, 49] on button "Refresh" at bounding box center [399, 49] width 27 height 11
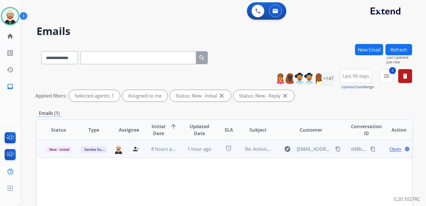
click at [390, 151] on span "Open" at bounding box center [396, 149] width 12 height 7
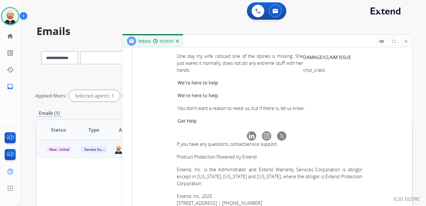
scroll to position [2092, 0]
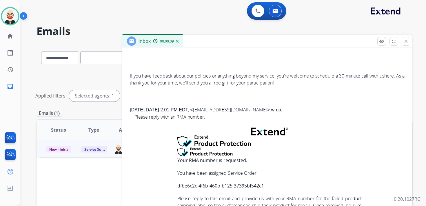
scroll to position [0, 0]
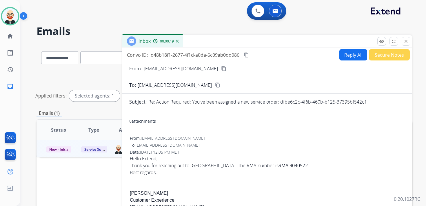
click at [248, 53] on mat-icon "content_copy" at bounding box center [246, 54] width 5 height 5
drag, startPoint x: 277, startPoint y: 166, endPoint x: 242, endPoint y: 166, distance: 34.8
click at [242, 166] on div "Hello Extend, Thank you for reaching out to [GEOGRAPHIC_DATA]. The RMA number i…" at bounding box center [267, 165] width 275 height 21
click at [351, 55] on button "Reply All" at bounding box center [353, 54] width 28 height 11
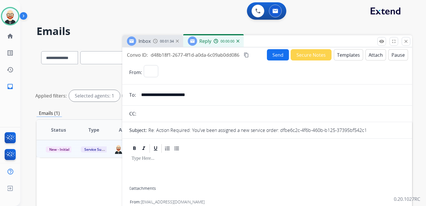
select select "**********"
click at [169, 167] on div at bounding box center [267, 170] width 276 height 33
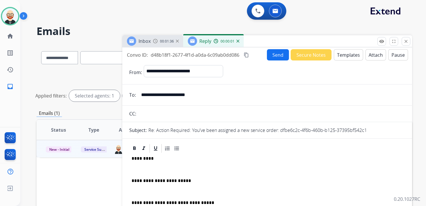
scroll to position [1, 0]
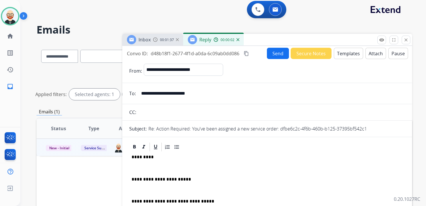
click at [147, 168] on p at bounding box center [267, 168] width 271 height 5
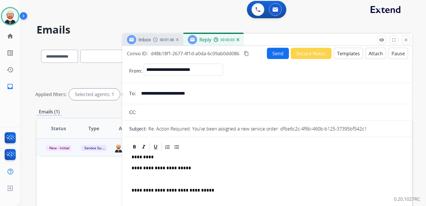
click at [150, 176] on div "**********" at bounding box center [267, 191] width 276 height 78
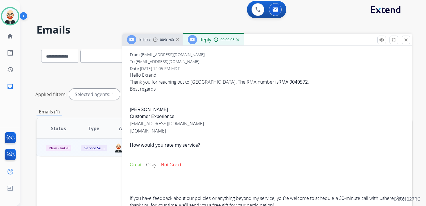
scroll to position [183, 0]
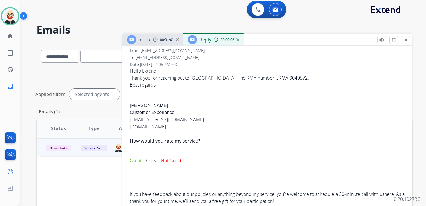
click at [136, 106] on div "Hello Extend, Thank you for reaching out to [GEOGRAPHIC_DATA]. The RMA number i…" at bounding box center [267, 136] width 275 height 137
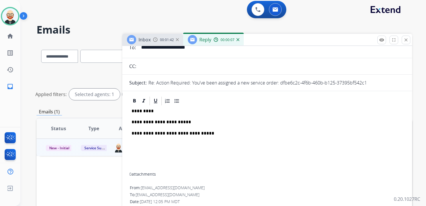
scroll to position [0, 0]
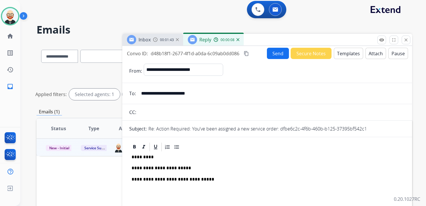
click at [142, 156] on p "*********" at bounding box center [265, 157] width 267 height 5
click at [270, 53] on button "Send" at bounding box center [278, 53] width 22 height 11
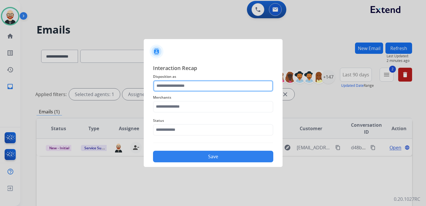
click at [170, 90] on input "text" at bounding box center [213, 86] width 120 height 12
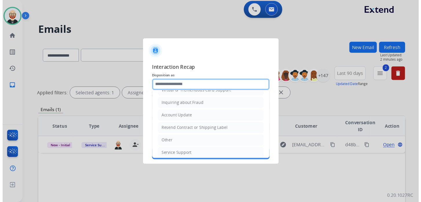
scroll to position [87, 0]
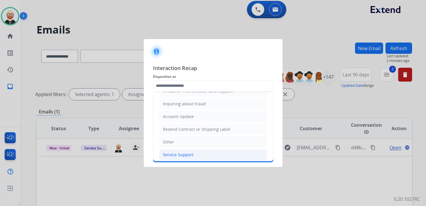
click at [181, 152] on div "Service Support" at bounding box center [178, 155] width 31 height 6
type input "**********"
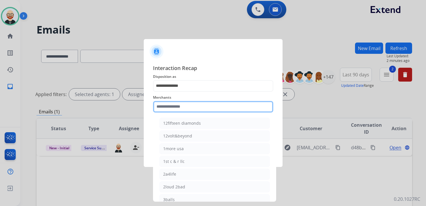
click at [177, 110] on input "text" at bounding box center [213, 107] width 120 height 12
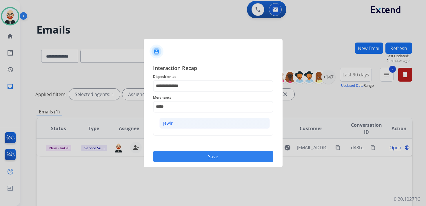
click at [171, 121] on div "Jewlr" at bounding box center [168, 124] width 10 height 6
type input "*****"
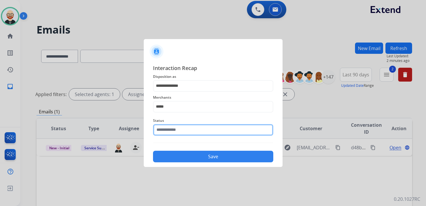
click at [168, 131] on input "text" at bounding box center [213, 130] width 120 height 12
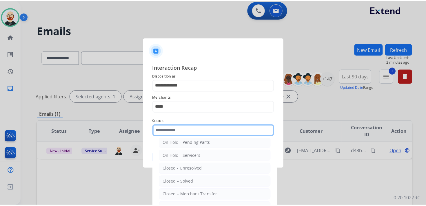
scroll to position [30, 0]
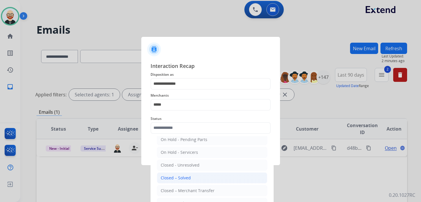
click at [170, 179] on div "Closed – Solved" at bounding box center [176, 178] width 30 height 6
type input "**********"
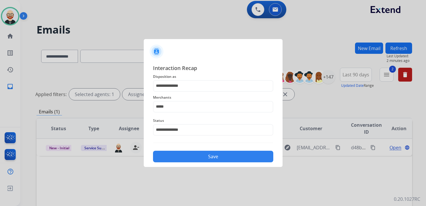
click at [188, 157] on button "Save" at bounding box center [213, 157] width 120 height 12
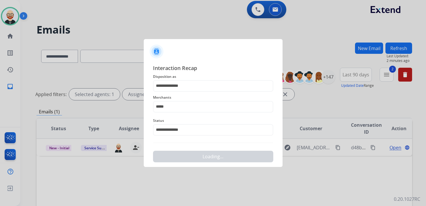
scroll to position [0, 0]
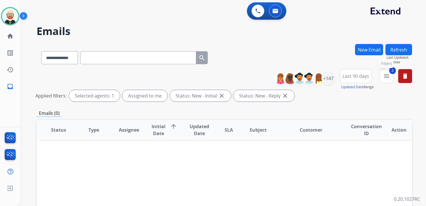
click at [387, 76] on mat-icon "menu" at bounding box center [386, 76] width 7 height 7
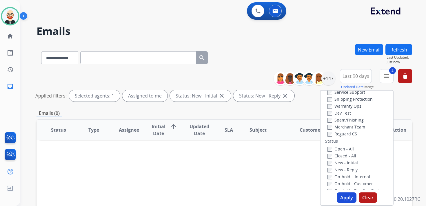
click at [333, 149] on label "Open - All" at bounding box center [341, 149] width 26 height 6
click at [350, 197] on button "Apply" at bounding box center [347, 198] width 20 height 10
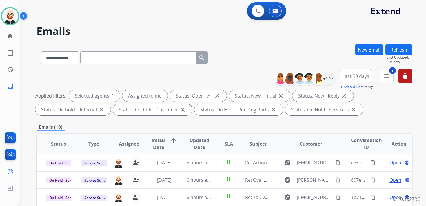
click at [196, 144] on span "Updated Date" at bounding box center [200, 144] width 26 height 14
click at [196, 144] on span "Updated Date" at bounding box center [197, 144] width 20 height 14
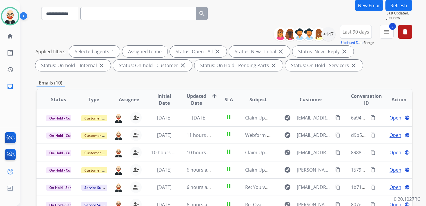
scroll to position [48, 0]
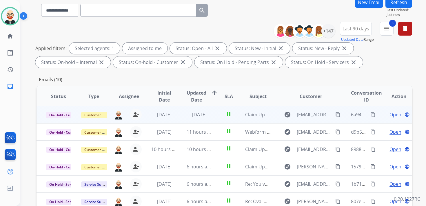
click at [390, 116] on span "Open" at bounding box center [396, 114] width 12 height 7
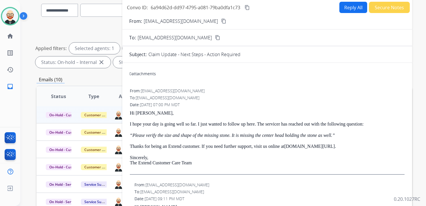
click at [207, 159] on p "Sincerely, The Extend Customer Care Team" at bounding box center [267, 160] width 275 height 11
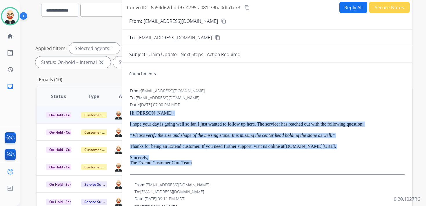
drag, startPoint x: 206, startPoint y: 163, endPoint x: 128, endPoint y: 114, distance: 92.1
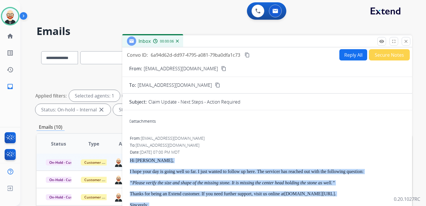
click at [349, 58] on button "Reply All" at bounding box center [353, 54] width 28 height 11
select select "**********"
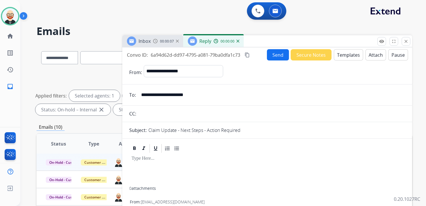
click at [164, 166] on div at bounding box center [267, 170] width 276 height 33
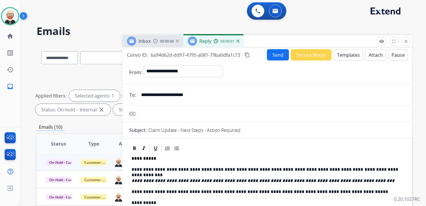
click at [273, 56] on button "Send" at bounding box center [278, 54] width 22 height 11
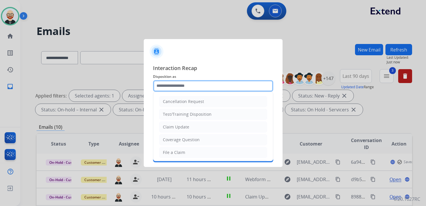
click at [184, 87] on input "text" at bounding box center [213, 86] width 120 height 12
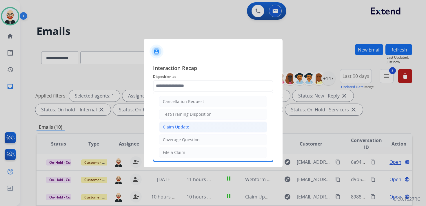
click at [184, 128] on div "Claim Update" at bounding box center [176, 127] width 26 height 6
type input "**********"
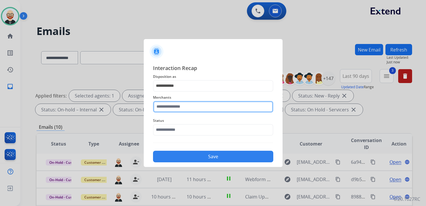
click at [179, 110] on input "text" at bounding box center [213, 107] width 120 height 12
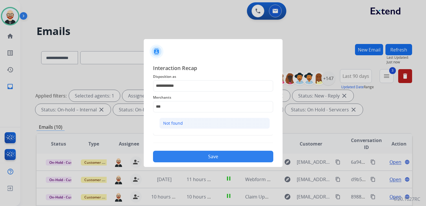
click at [181, 123] on div "Not found" at bounding box center [173, 124] width 20 height 6
type input "*********"
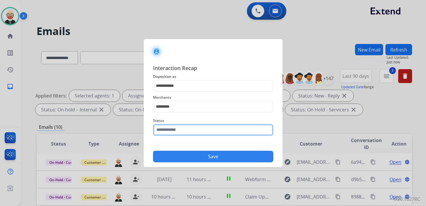
click at [179, 130] on input "text" at bounding box center [213, 130] width 120 height 12
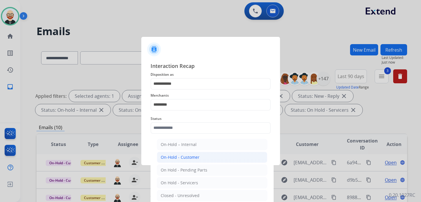
click at [186, 155] on div "On-Hold - Customer" at bounding box center [180, 157] width 39 height 6
type input "**********"
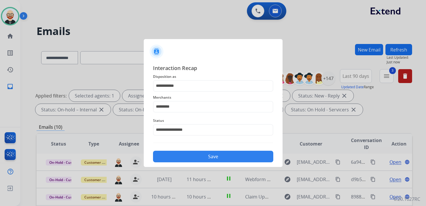
click at [193, 155] on button "Save" at bounding box center [213, 157] width 120 height 12
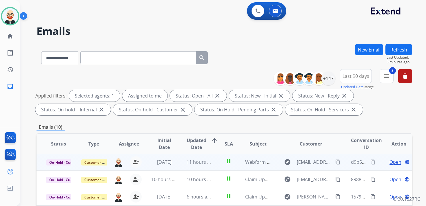
click at [390, 163] on span "Open" at bounding box center [396, 162] width 12 height 7
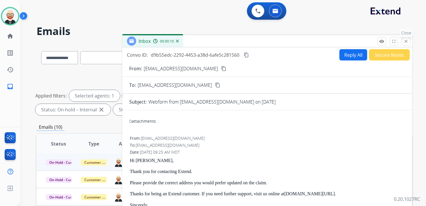
click at [407, 43] on mat-icon "close" at bounding box center [405, 41] width 5 height 5
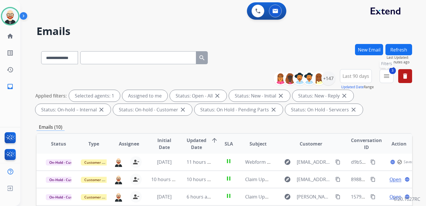
click at [384, 79] on mat-icon "menu" at bounding box center [386, 76] width 7 height 7
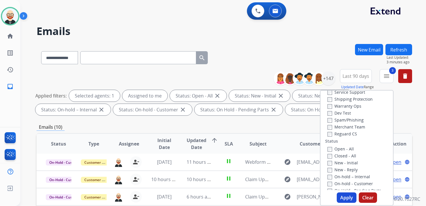
click at [340, 148] on label "Open - All" at bounding box center [341, 149] width 26 height 6
click at [339, 197] on button "Apply" at bounding box center [347, 198] width 20 height 10
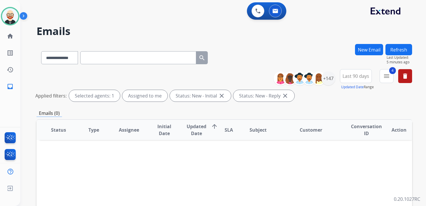
click at [372, 48] on button "New Email" at bounding box center [369, 49] width 28 height 11
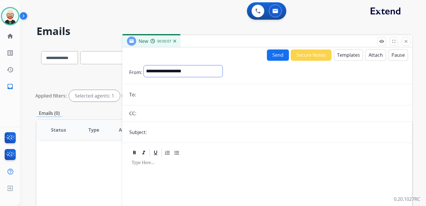
click at [167, 77] on div "**********" at bounding box center [183, 73] width 79 height 14
select select "**********"
click at [144, 66] on select "**********" at bounding box center [183, 72] width 79 height 12
click at [158, 92] on input "email" at bounding box center [272, 96] width 268 height 12
type input "**********"
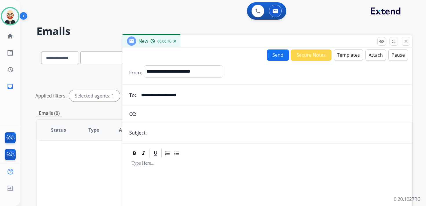
click at [173, 130] on input "text" at bounding box center [276, 133] width 257 height 12
type input "**********"
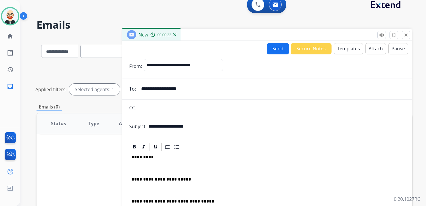
click at [169, 167] on p at bounding box center [267, 168] width 271 height 5
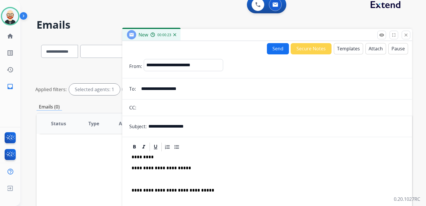
click at [146, 156] on p "*********" at bounding box center [265, 157] width 267 height 5
click at [143, 174] on div "**********" at bounding box center [267, 207] width 276 height 110
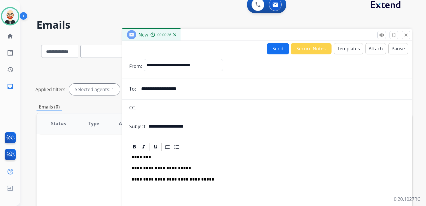
click at [149, 167] on p "**********" at bounding box center [265, 168] width 267 height 5
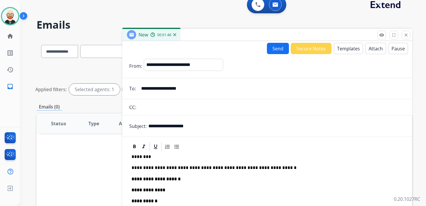
scroll to position [6, 0]
drag, startPoint x: 166, startPoint y: 199, endPoint x: 173, endPoint y: 181, distance: 19.3
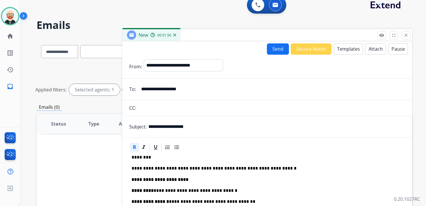
scroll to position [6, 0]
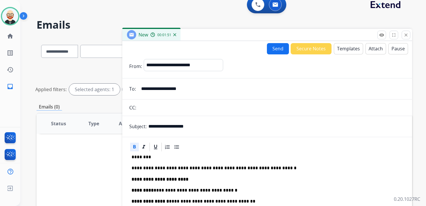
click at [188, 181] on strong "**********" at bounding box center [160, 179] width 57 height 4
click at [207, 180] on p "**********" at bounding box center [267, 179] width 271 height 5
click at [151, 190] on p "**********" at bounding box center [265, 190] width 267 height 5
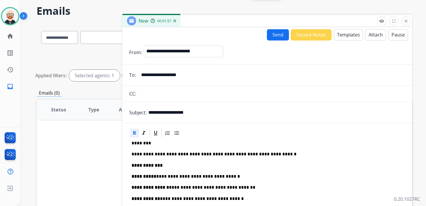
scroll to position [21, 0]
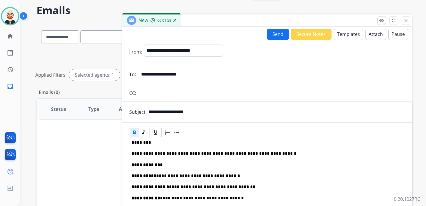
click at [168, 185] on p "**********" at bounding box center [265, 187] width 267 height 5
click at [160, 197] on link "**********" at bounding box center [202, 198] width 84 height 4
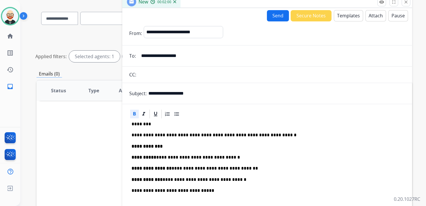
scroll to position [40, 0]
click at [170, 168] on p "**********" at bounding box center [265, 168] width 267 height 5
click at [153, 156] on p "**********" at bounding box center [265, 157] width 267 height 5
click at [170, 168] on p "**********" at bounding box center [265, 168] width 267 height 5
click at [163, 179] on link "**********" at bounding box center [205, 179] width 84 height 4
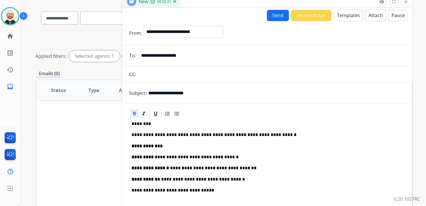
click at [273, 181] on p "**********" at bounding box center [267, 179] width 271 height 5
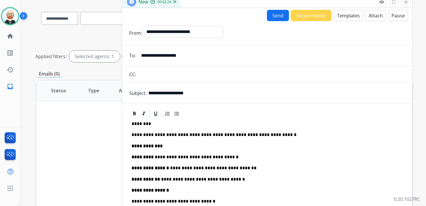
click at [132, 200] on p "**********" at bounding box center [265, 201] width 267 height 5
click at [177, 58] on input "**********" at bounding box center [272, 56] width 268 height 12
click at [270, 19] on button "Send" at bounding box center [278, 15] width 22 height 11
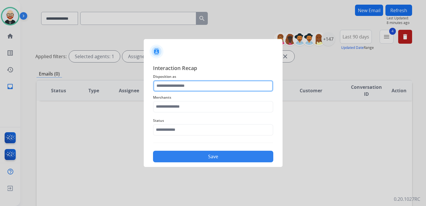
click at [198, 84] on input "text" at bounding box center [213, 86] width 120 height 12
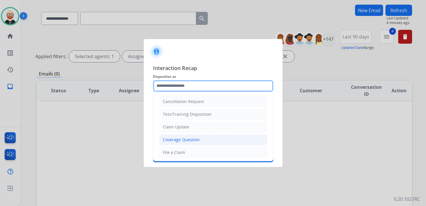
scroll to position [87, 0]
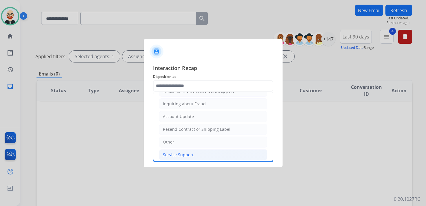
click at [184, 152] on div "Service Support" at bounding box center [178, 155] width 31 height 6
type input "**********"
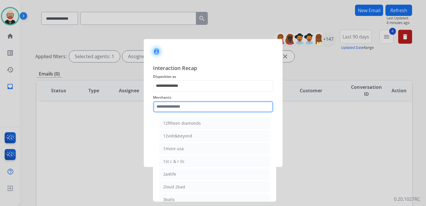
click at [181, 108] on input "text" at bounding box center [213, 107] width 120 height 12
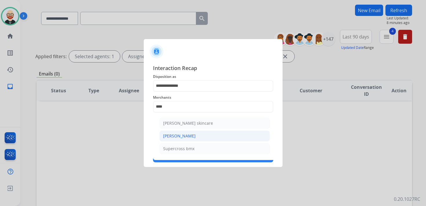
click at [181, 133] on div "[PERSON_NAME]" at bounding box center [179, 136] width 32 height 6
type input "**********"
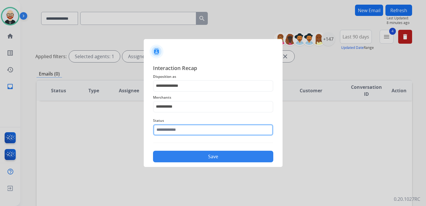
click at [179, 130] on input "text" at bounding box center [213, 130] width 120 height 12
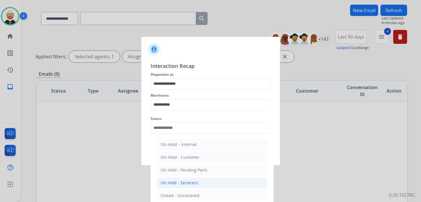
click at [191, 181] on div "On Hold - Servicers" at bounding box center [179, 183] width 37 height 6
type input "**********"
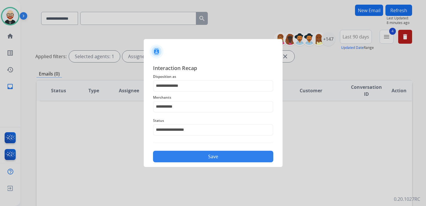
click at [190, 157] on button "Save" at bounding box center [213, 157] width 120 height 12
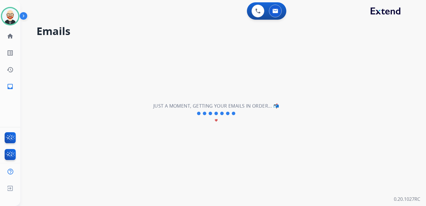
scroll to position [0, 0]
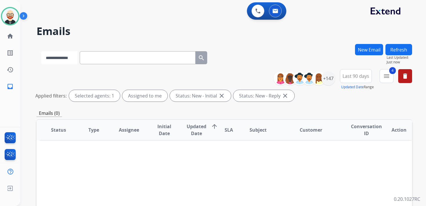
click at [66, 56] on select "**********" at bounding box center [59, 57] width 36 height 13
select select "**********"
click at [41, 51] on select "**********" at bounding box center [59, 57] width 36 height 13
click at [94, 64] on input "text" at bounding box center [138, 57] width 116 height 13
paste input "**********"
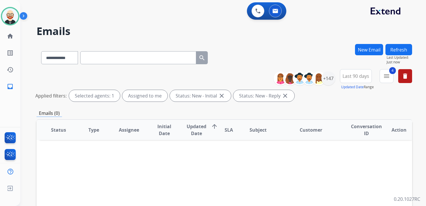
type input "**********"
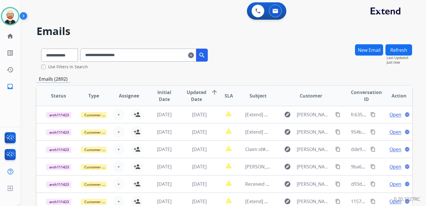
click at [197, 91] on span "Updated Date" at bounding box center [197, 96] width 20 height 14
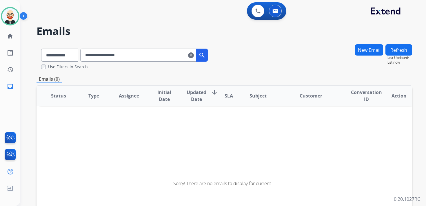
click at [197, 91] on span "Updated Date" at bounding box center [197, 96] width 20 height 14
click at [150, 53] on input "**********" at bounding box center [138, 55] width 116 height 13
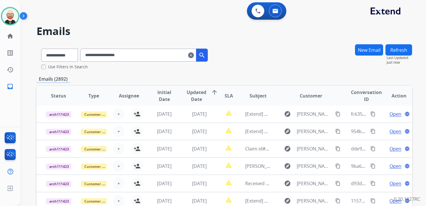
scroll to position [103, 0]
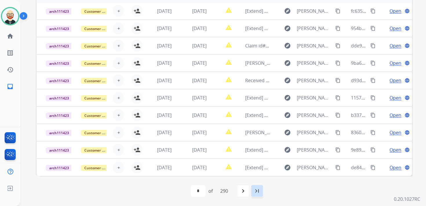
click at [259, 190] on mat-icon "last_page" at bounding box center [257, 191] width 7 height 7
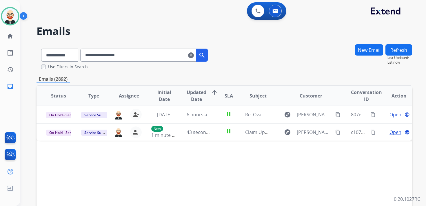
scroll to position [0, 0]
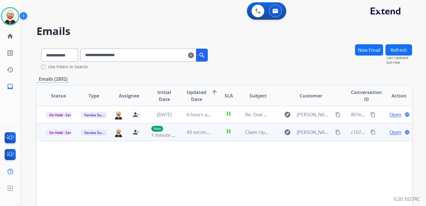
click at [370, 133] on mat-icon "content_copy" at bounding box center [372, 132] width 5 height 5
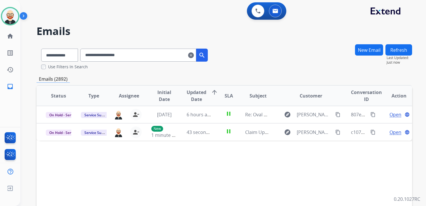
click at [194, 56] on mat-icon "clear" at bounding box center [191, 55] width 6 height 7
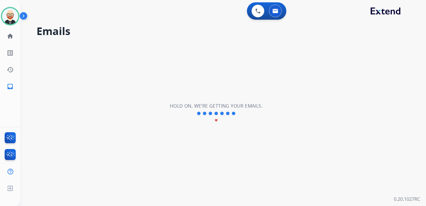
select select "**********"
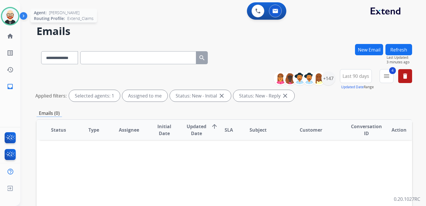
click at [7, 12] on img at bounding box center [10, 16] width 16 height 16
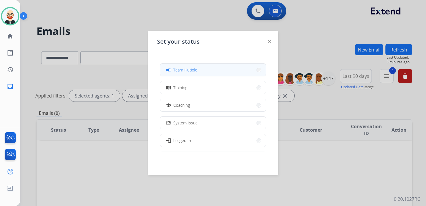
scroll to position [92, 0]
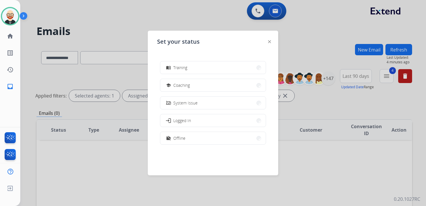
click at [269, 42] on img at bounding box center [269, 41] width 3 height 3
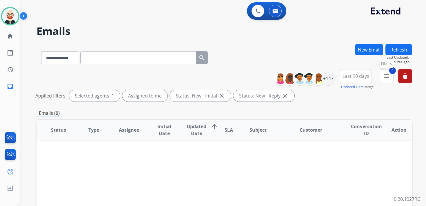
click at [391, 79] on button "4 menu Filters" at bounding box center [387, 76] width 14 height 14
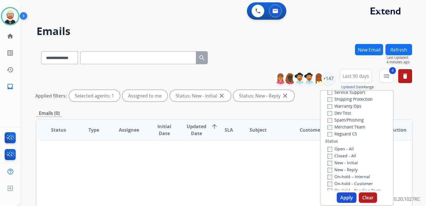
click at [343, 93] on label "Service Support" at bounding box center [347, 93] width 38 height 6
click at [343, 195] on button "Apply" at bounding box center [347, 198] width 20 height 10
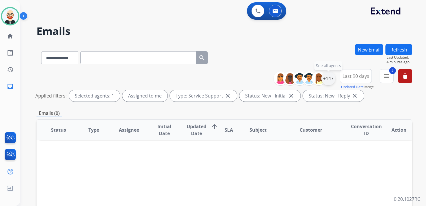
click at [331, 77] on div "+147" at bounding box center [328, 79] width 14 height 14
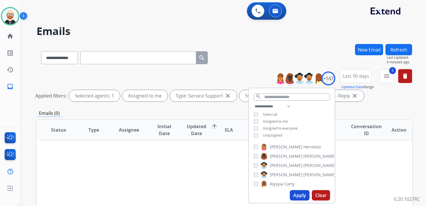
click at [273, 137] on span "Unassigned" at bounding box center [272, 135] width 19 height 5
click at [299, 194] on button "Apply" at bounding box center [300, 195] width 20 height 10
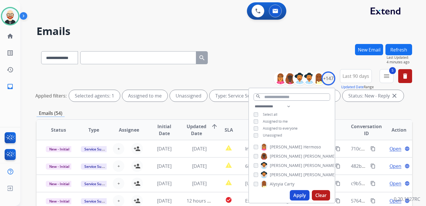
click at [350, 113] on div "Emails (54)" at bounding box center [225, 113] width 376 height 7
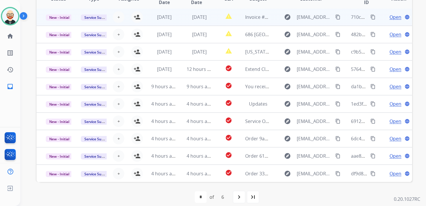
scroll to position [137, 0]
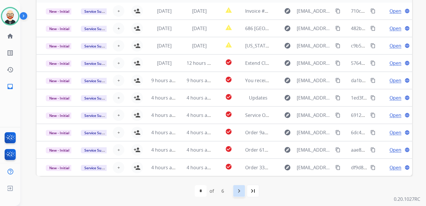
click at [237, 191] on mat-icon "navigate_next" at bounding box center [239, 191] width 7 height 7
click at [253, 195] on div "navigate_next" at bounding box center [252, 191] width 13 height 13
click at [253, 193] on mat-icon "navigate_next" at bounding box center [251, 191] width 7 height 7
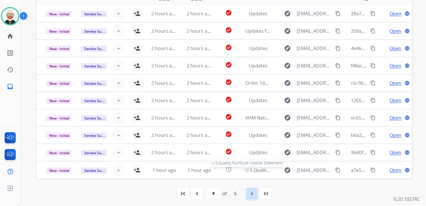
scroll to position [137, 0]
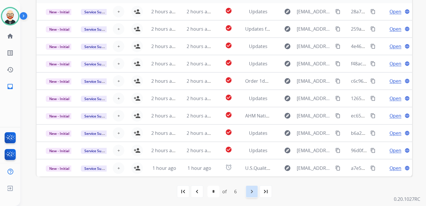
click at [249, 187] on div "navigate_next" at bounding box center [252, 192] width 13 height 13
select select "*"
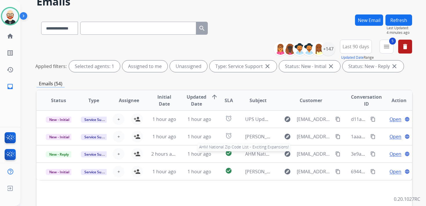
scroll to position [33, 0]
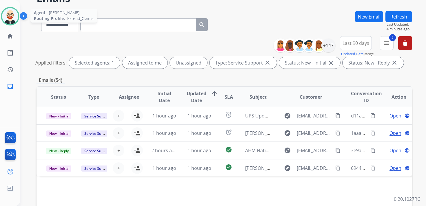
click at [12, 20] on img at bounding box center [10, 16] width 16 height 16
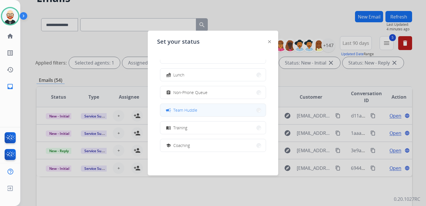
scroll to position [92, 0]
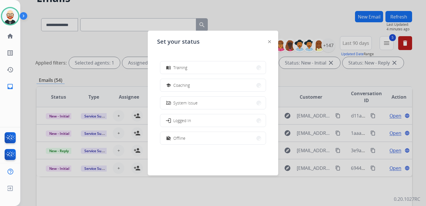
click at [189, 138] on button "work_off Offline" at bounding box center [213, 138] width 106 height 12
